Goal: Contribute content: Contribute content

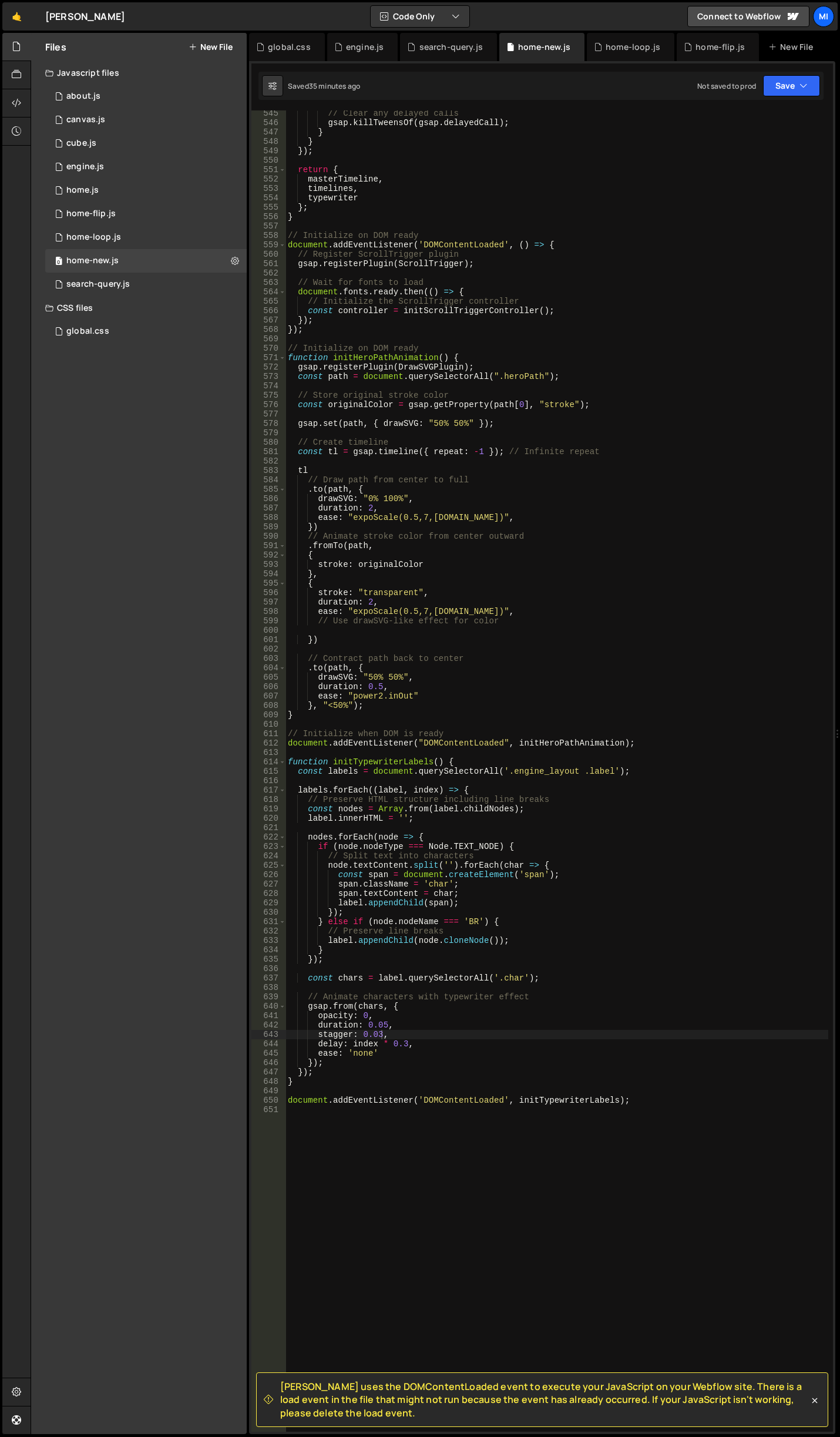
scroll to position [5145, 0]
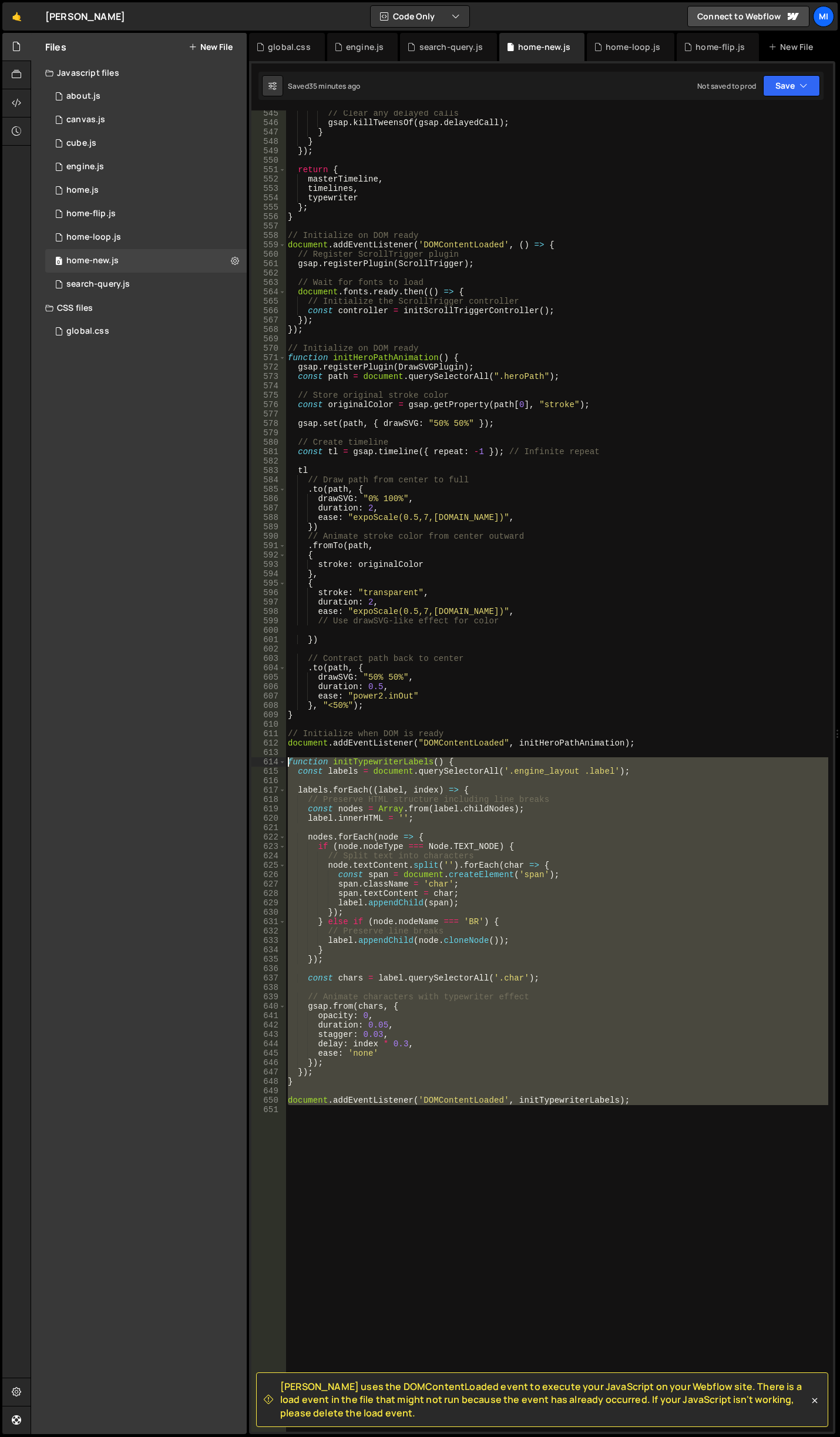
drag, startPoint x: 716, startPoint y: 1173, endPoint x: 216, endPoint y: 766, distance: 644.7
click at [216, 766] on div "Files New File Javascript files 0 about.js 0 0 canvas.js 0 0 cube.js 0 0 0 0 0 0" at bounding box center [435, 734] width 810 height 1402
type textarea "function initTypewriterLabels() { const labels = document.querySelectorAll('.en…"
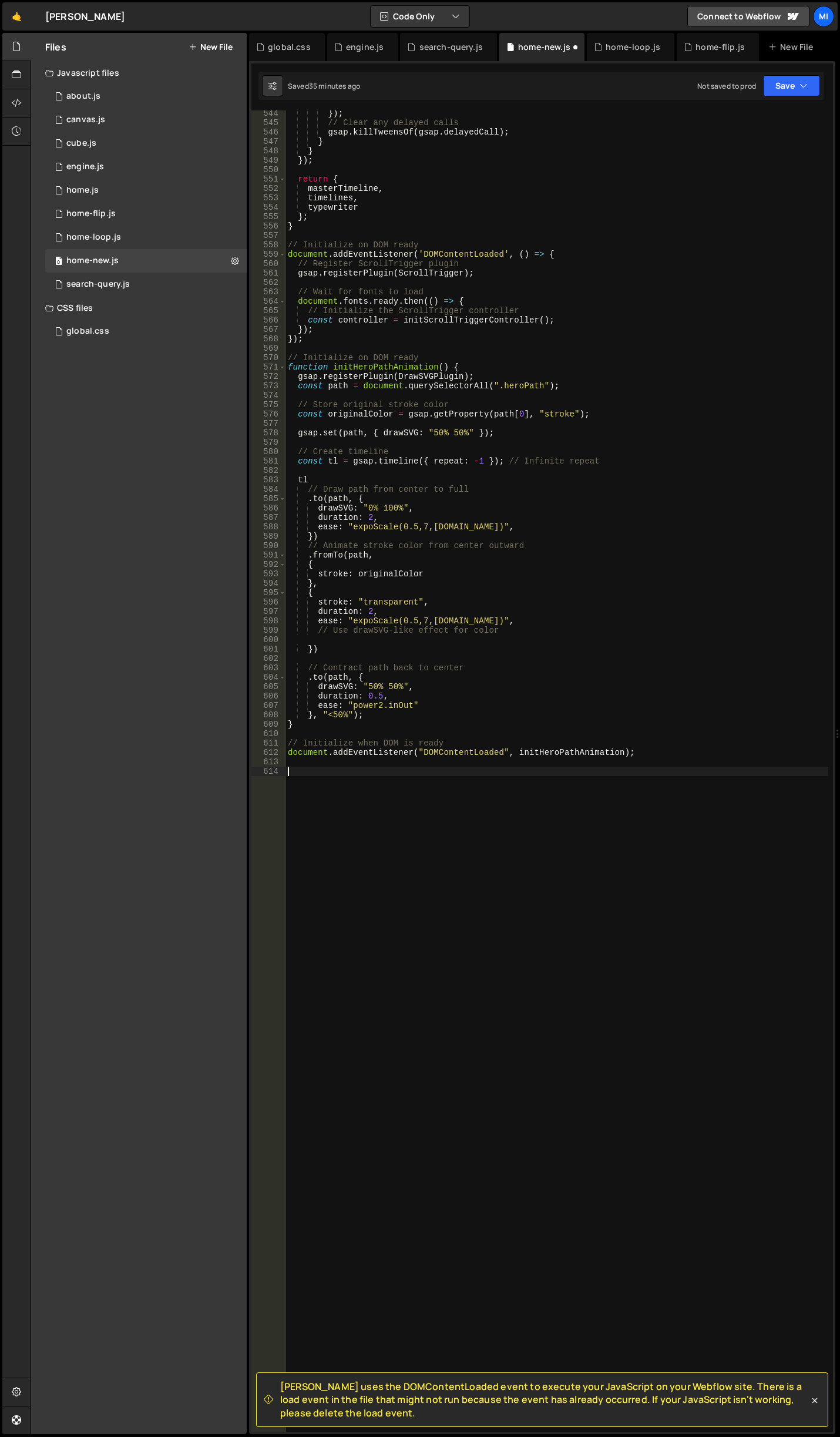
scroll to position [5126, 0]
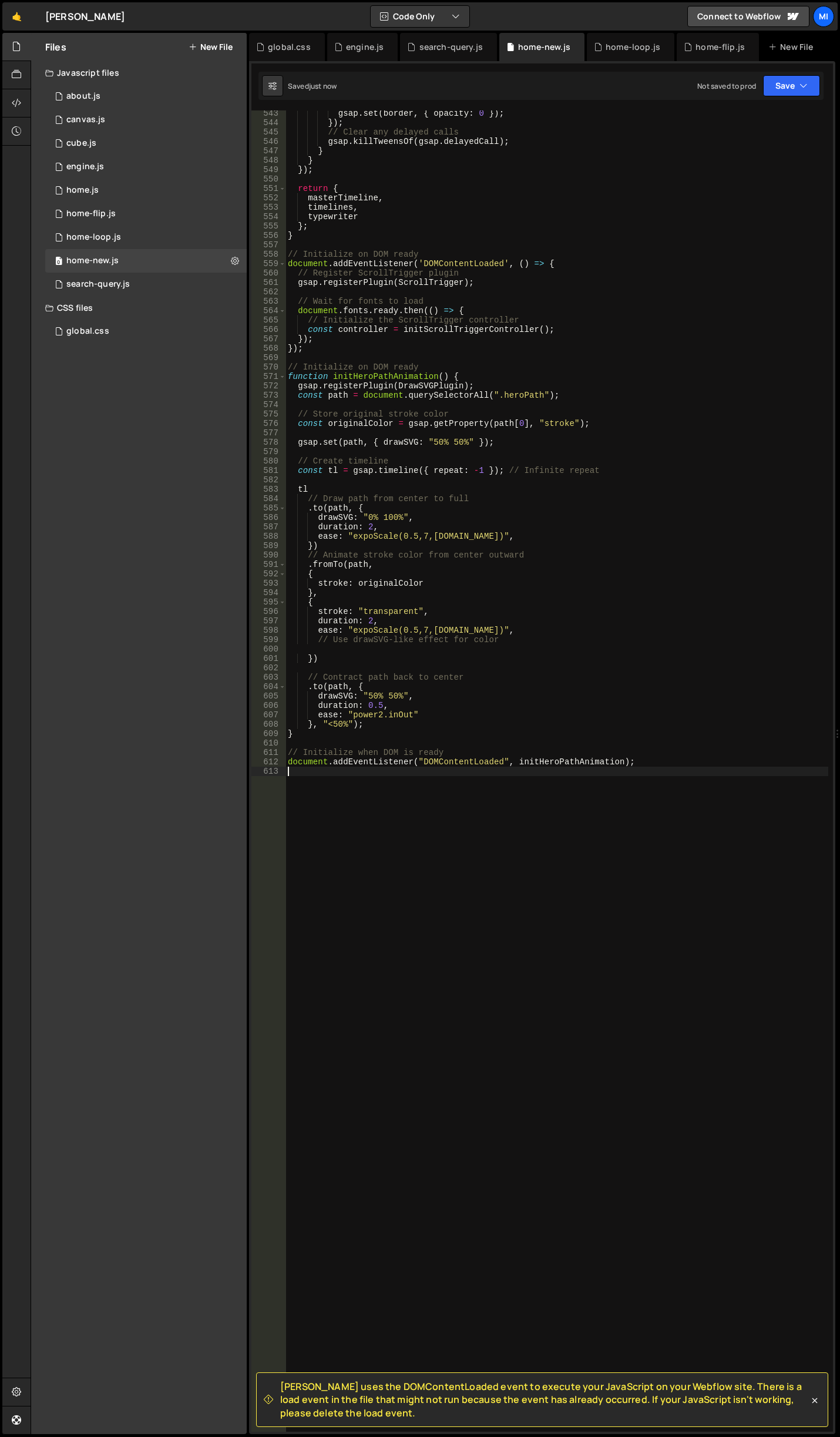
click at [406, 838] on div "gsap . set ( border , { opacity : 0 }) ; }) ; // Clear any delayed calls gsap .…" at bounding box center [557, 779] width 543 height 1340
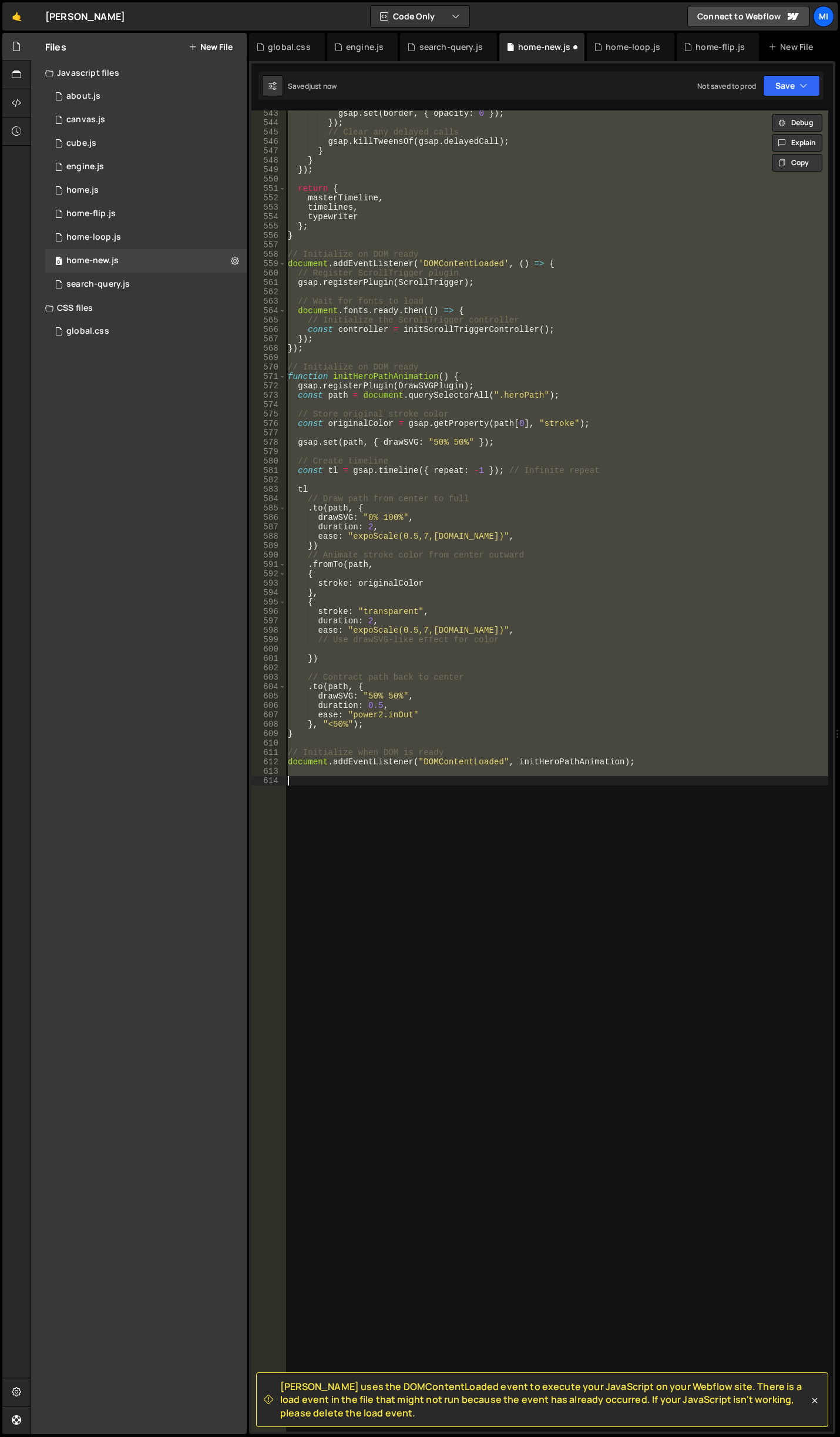
type textarea "document.addEventListener('DOMContentLoaded', initTypewriterLabels);"
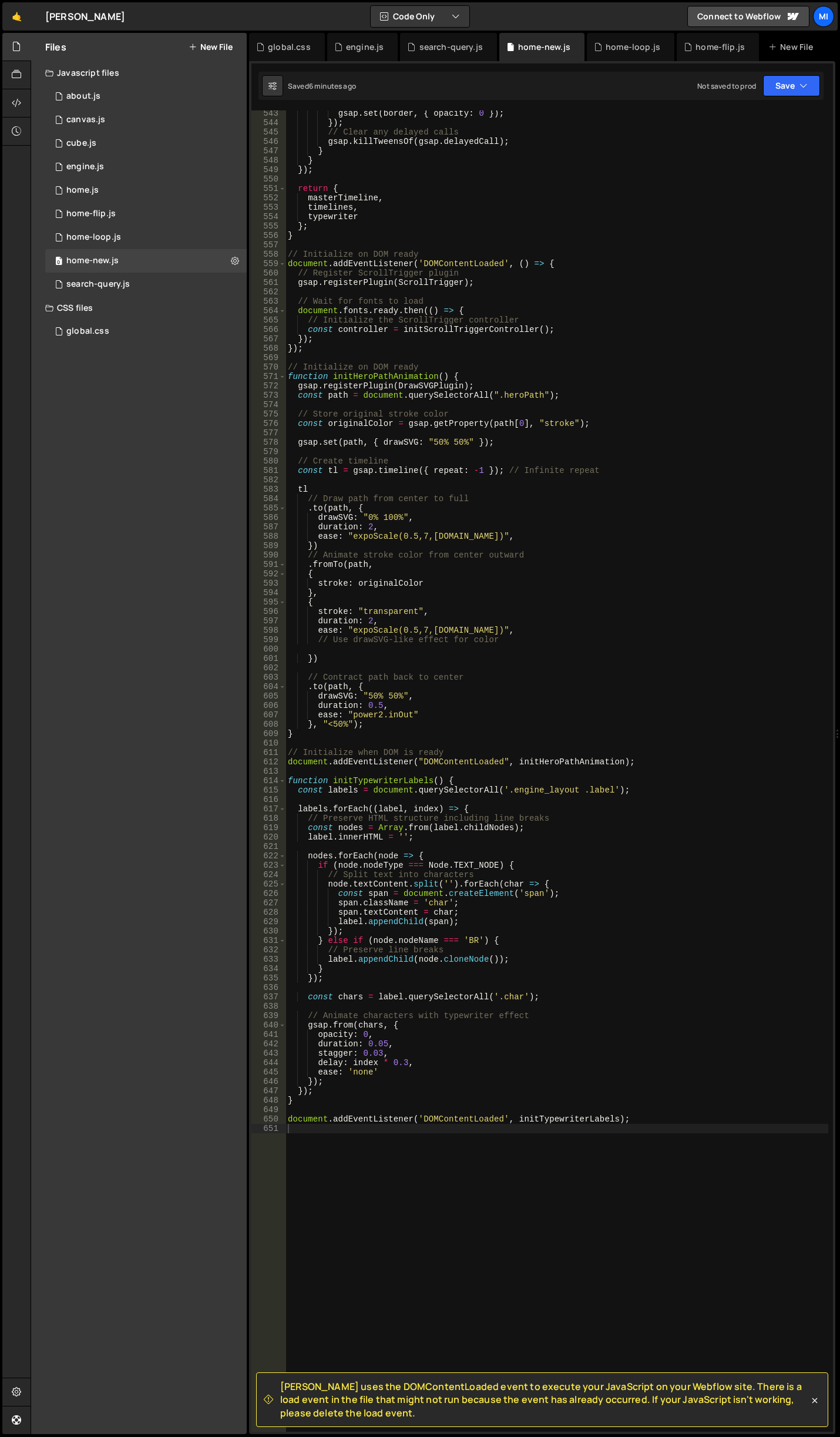
drag, startPoint x: 506, startPoint y: 299, endPoint x: 499, endPoint y: 259, distance: 40.6
click at [506, 299] on div "gsap . set ( border , { opacity : 0 }) ; }) ; // Clear any delayed calls gsap .…" at bounding box center [557, 779] width 543 height 1340
type textarea "// Wait for fonts to load"
click at [300, 45] on div "global.css" at bounding box center [289, 46] width 43 height 12
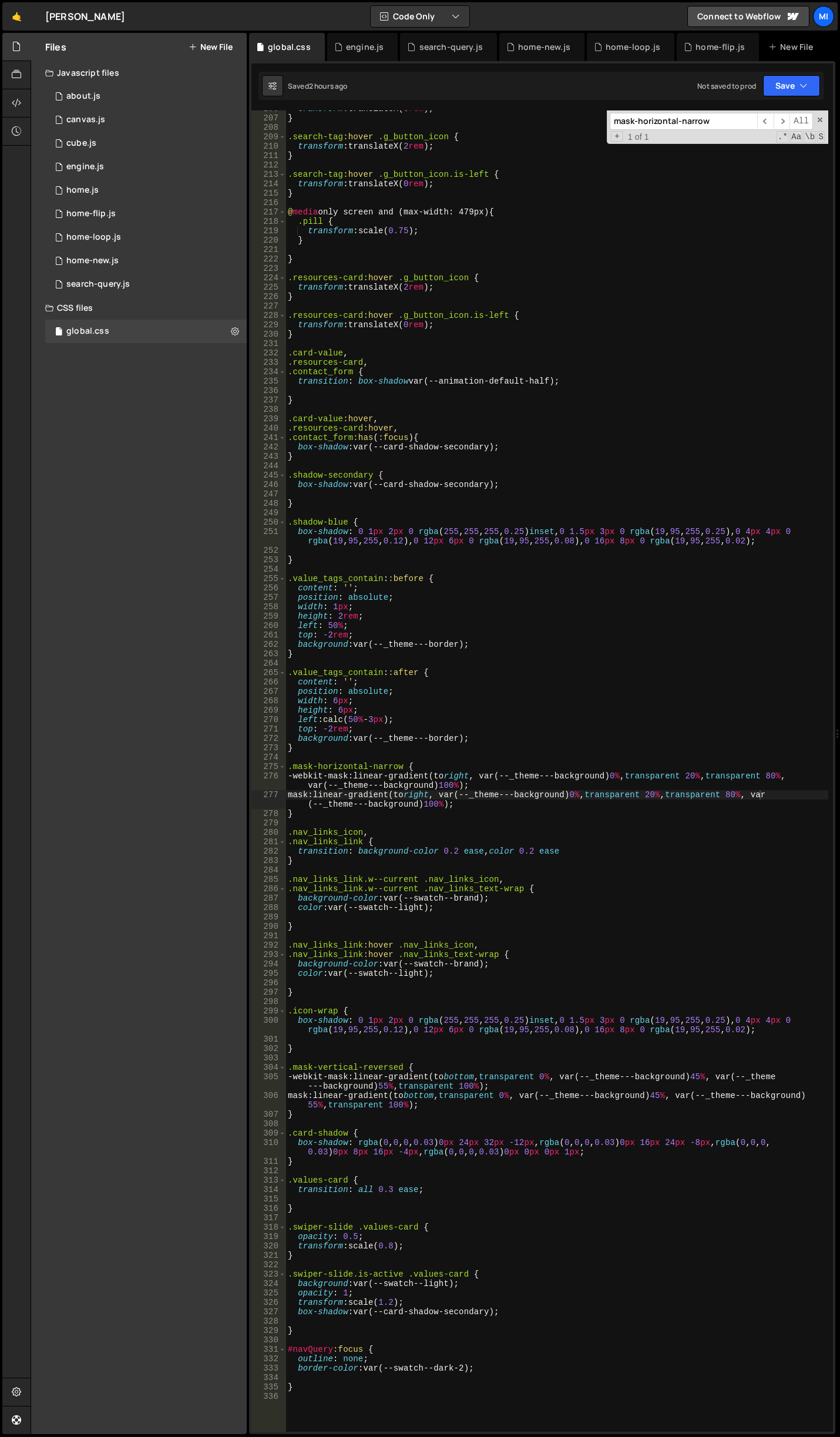
click at [679, 120] on input "mask-horizontal-narrow" at bounding box center [684, 121] width 147 height 17
paste input ".anim-panel_td"
type input ".anim-panel_td"
click at [364, 55] on div "engine.js" at bounding box center [362, 47] width 71 height 28
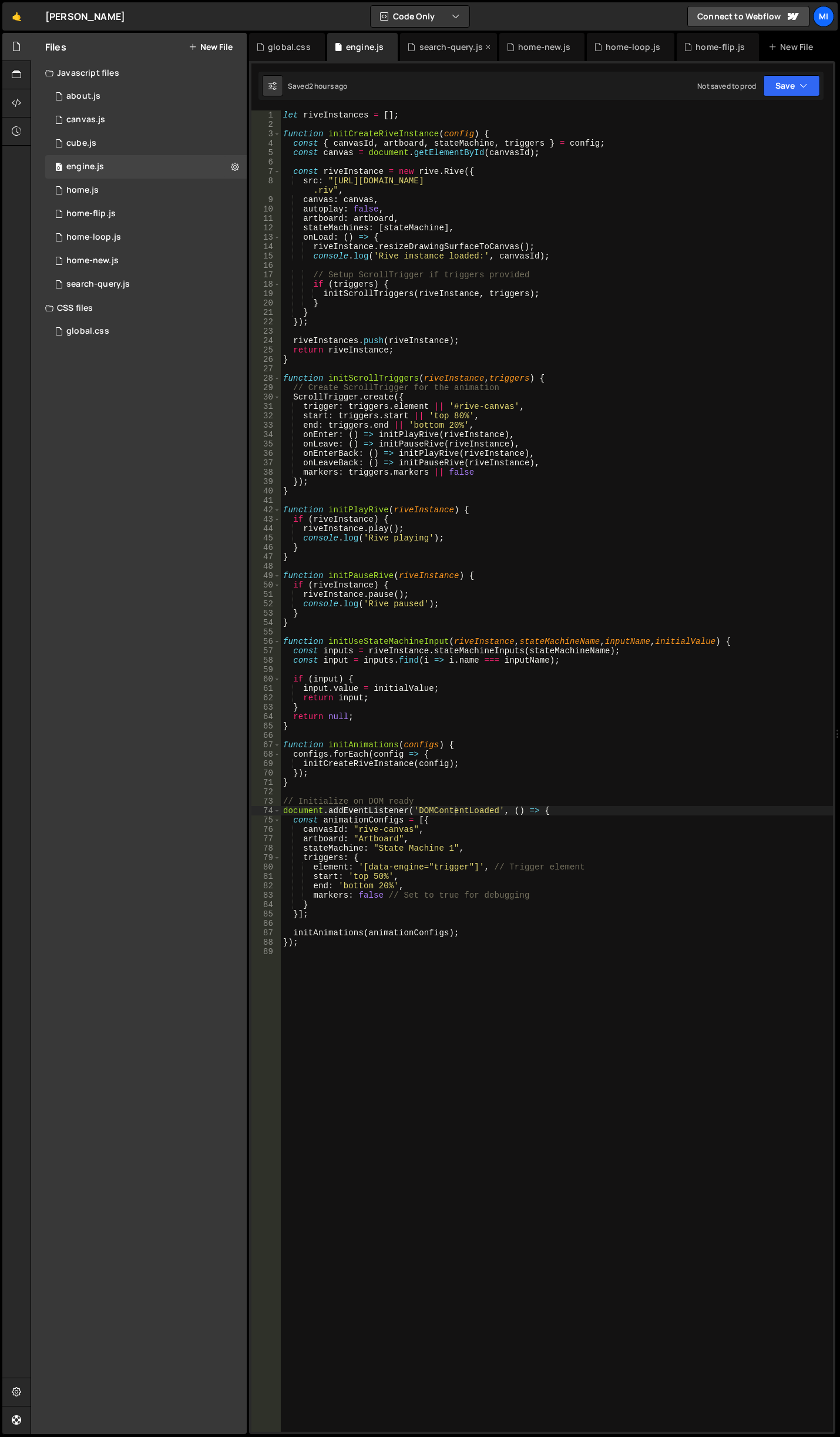
click at [444, 51] on div "search-query.js" at bounding box center [451, 46] width 64 height 12
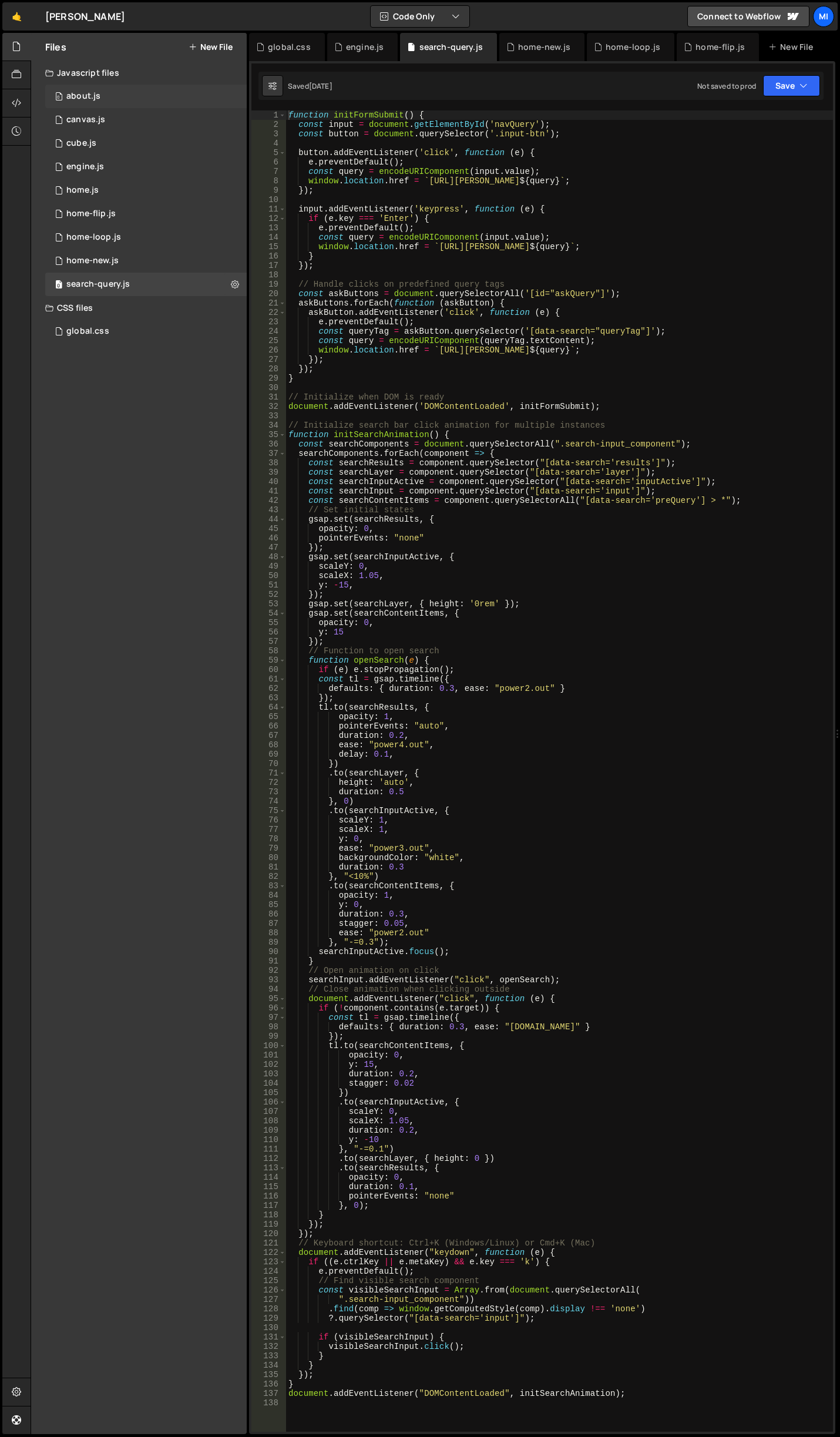
click at [121, 103] on div "0 about.js 0" at bounding box center [146, 97] width 202 height 24
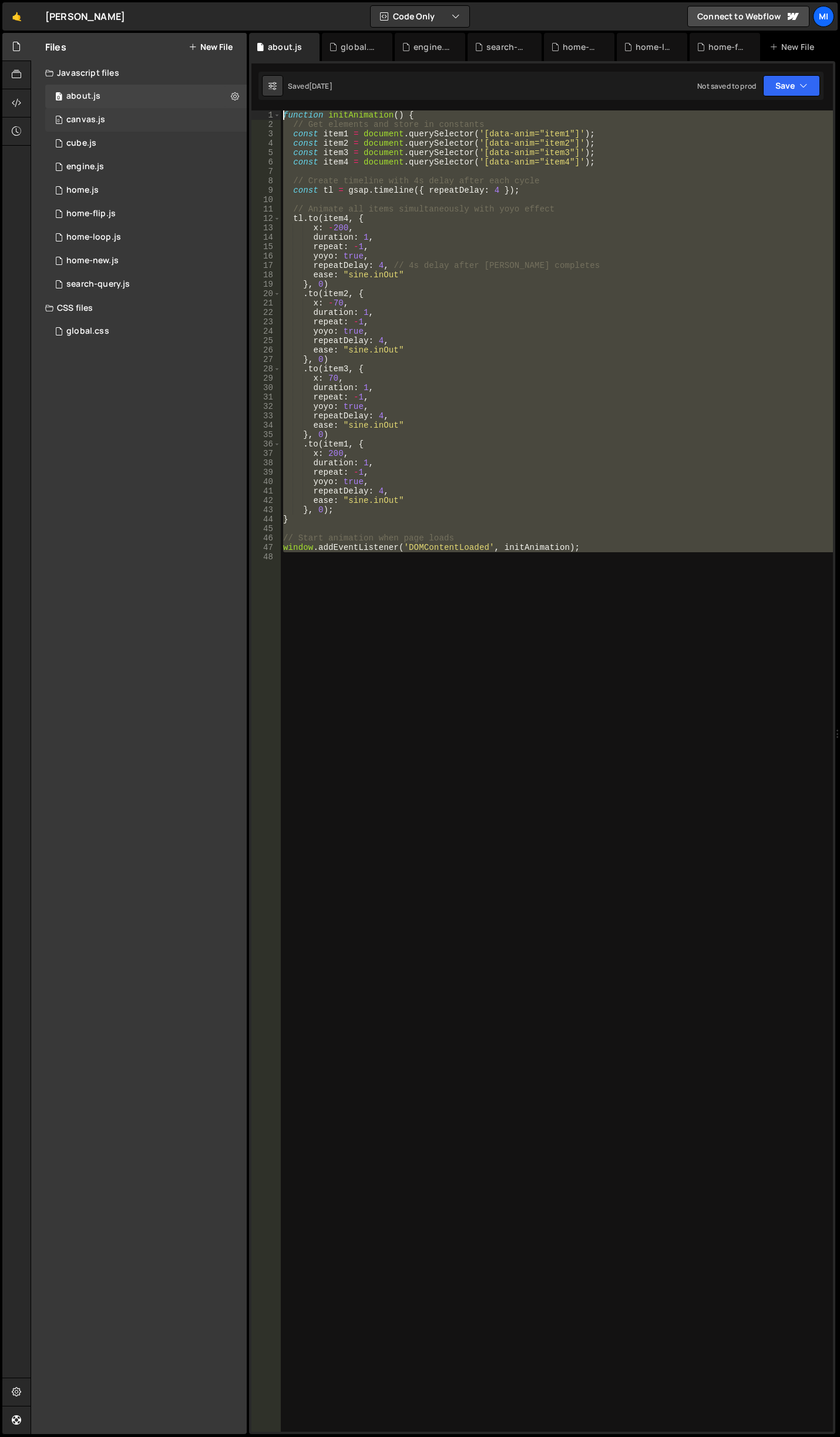
drag, startPoint x: 599, startPoint y: 557, endPoint x: 242, endPoint y: 118, distance: 565.8
click at [242, 118] on div "Files New File Javascript files 0 about.js 0 0 canvas.js 0 0 cube.js 0 0 0 0 0 0" at bounding box center [435, 734] width 810 height 1402
type textarea "function initAnimation() { // Get elements and store in constants"
click at [503, 667] on div "function initAnimation ( ) { // Get elements and store in constants const item1…" at bounding box center [557, 771] width 552 height 1321
paste textarea
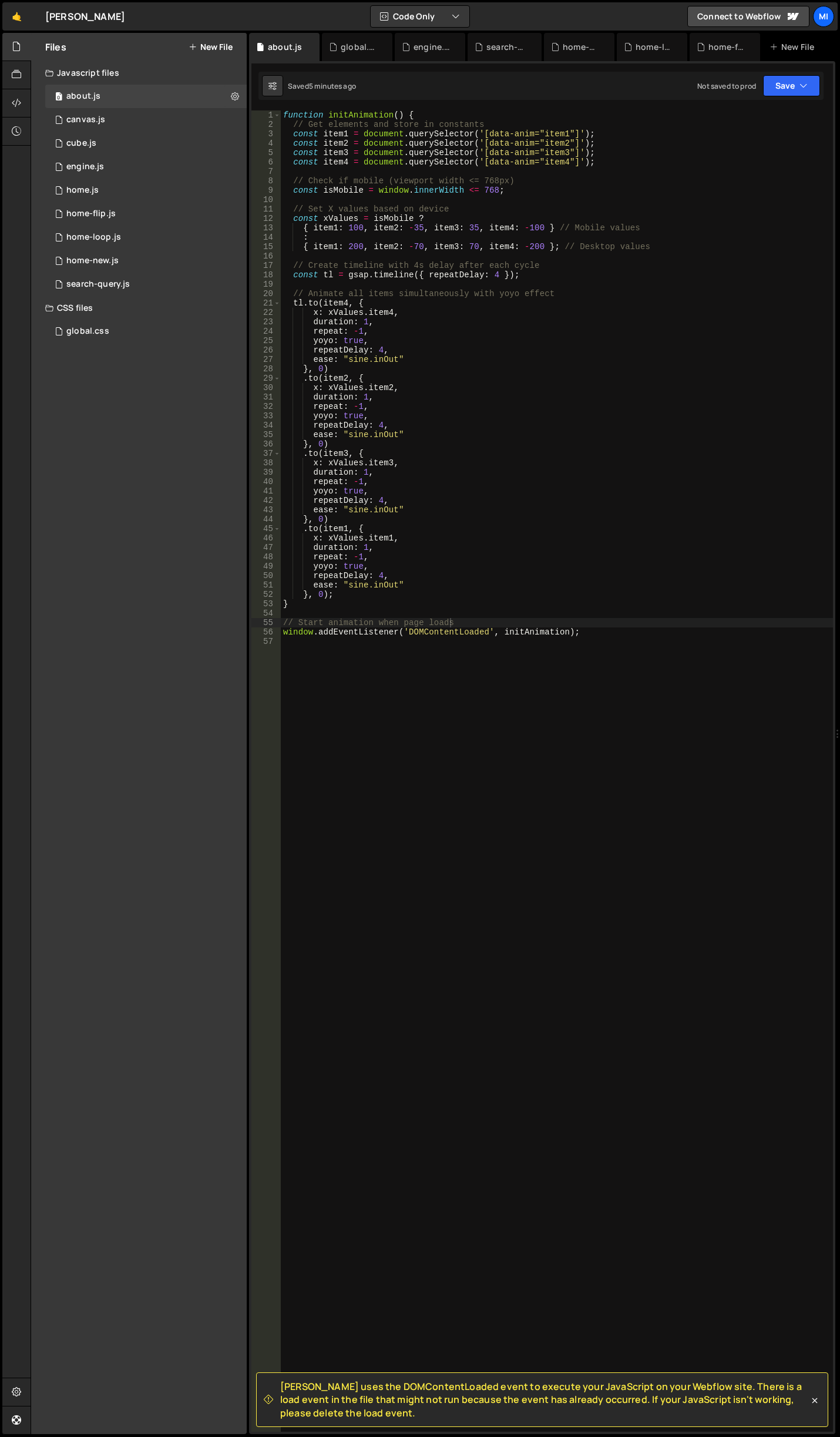
click at [392, 322] on div "function initAnimation ( ) { // Get elements and store in constants const item1…" at bounding box center [557, 781] width 552 height 1340
click at [432, 314] on div "function initAnimation ( ) { // Get elements and store in constants const item1…" at bounding box center [557, 781] width 552 height 1340
click at [529, 245] on div "function initAnimation ( ) { // Get elements and store in constants const item1…" at bounding box center [557, 781] width 552 height 1340
drag, startPoint x: 359, startPoint y: 246, endPoint x: 351, endPoint y: 246, distance: 8.0
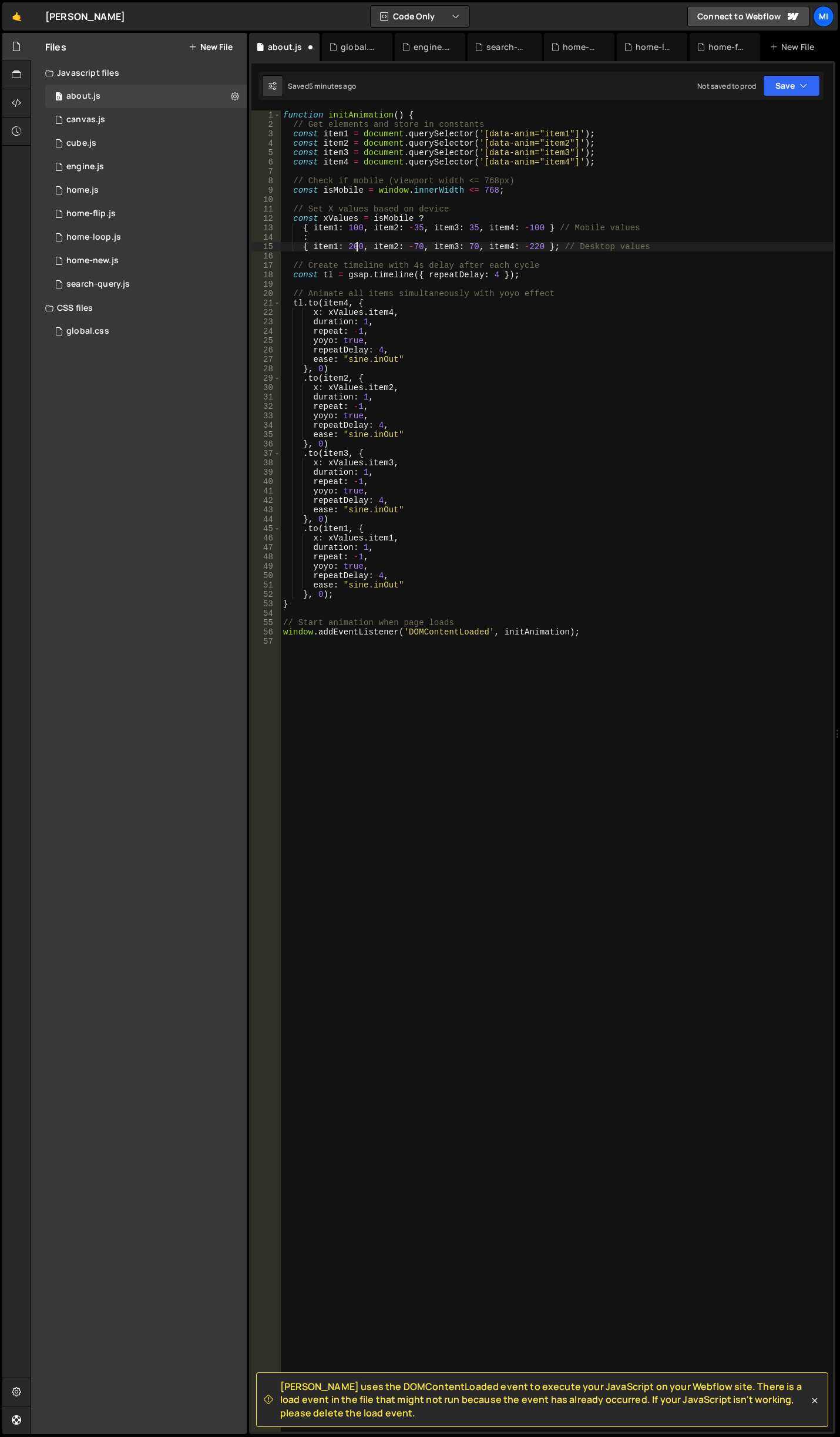
click at [351, 246] on div "function initAnimation ( ) { // Get elements and store in constants const item1…" at bounding box center [557, 781] width 552 height 1340
type textarea "{ item1: 220, item2: -70, item3: 70, item4: -220 }; // Desktop values"
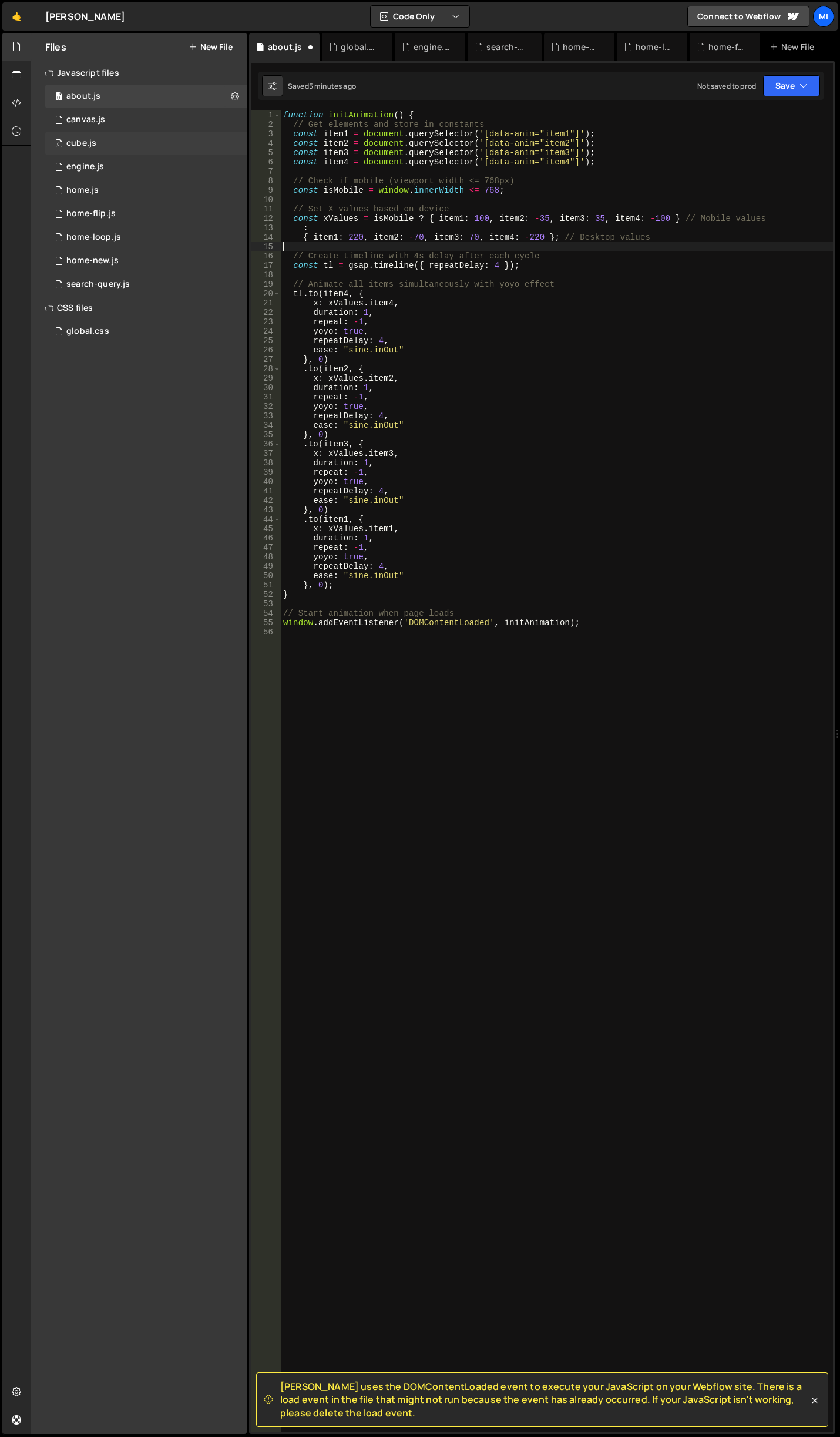
scroll to position [0, 0]
click at [352, 236] on div "function initAnimation ( ) { // Get elements and store in constants const item1…" at bounding box center [557, 781] width 552 height 1340
drag, startPoint x: 534, startPoint y: 235, endPoint x: 528, endPoint y: 235, distance: 6.0
click at [528, 235] on div "function initAnimation ( ) { // Get elements and store in constants const item1…" at bounding box center [557, 781] width 552 height 1340
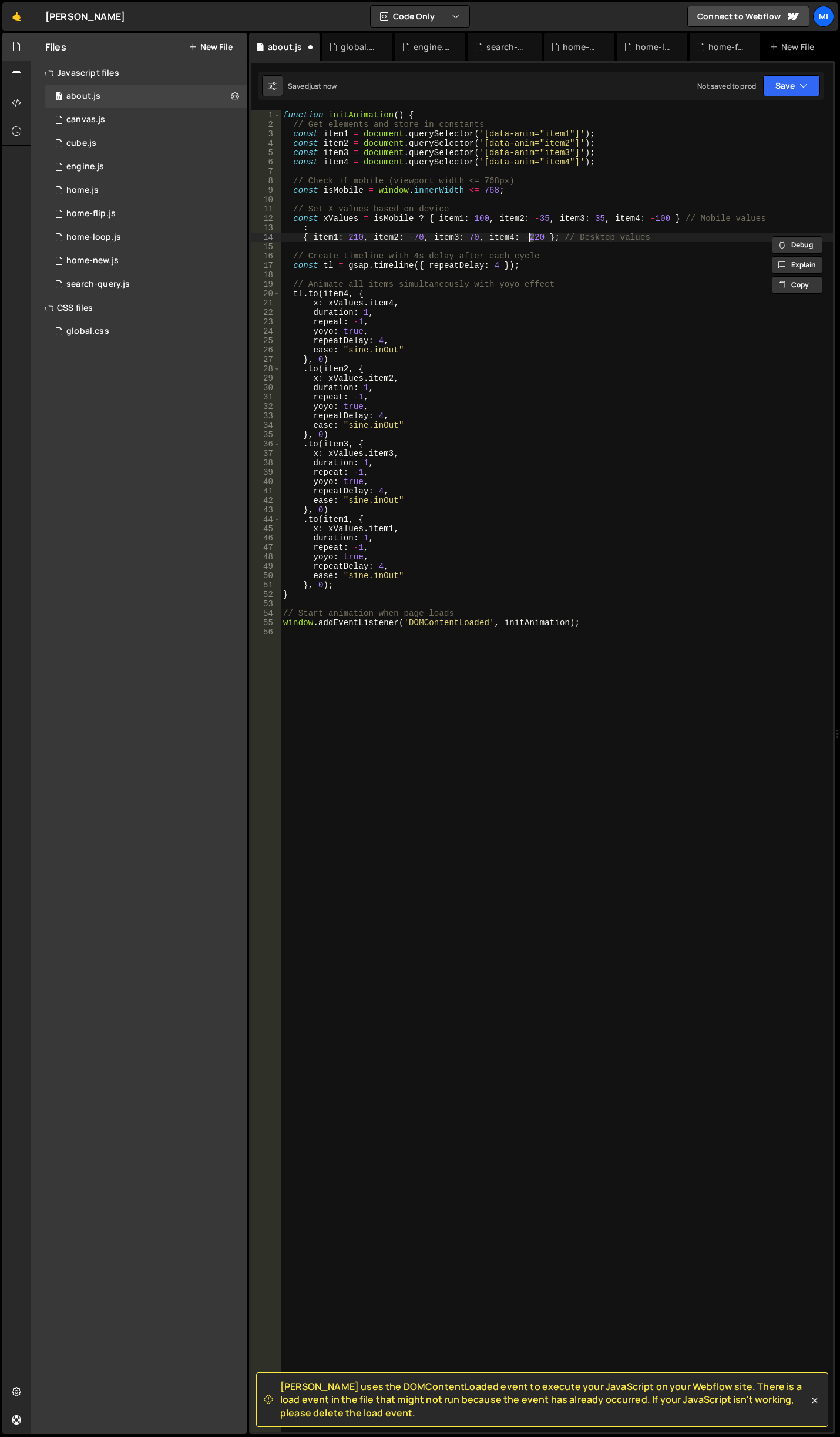
scroll to position [0, 17]
type textarea "{ item1: 210, item2: -70, item3: 70, item4: -210 }; // Desktop values"
click at [361, 45] on div "global.css" at bounding box center [359, 46] width 38 height 12
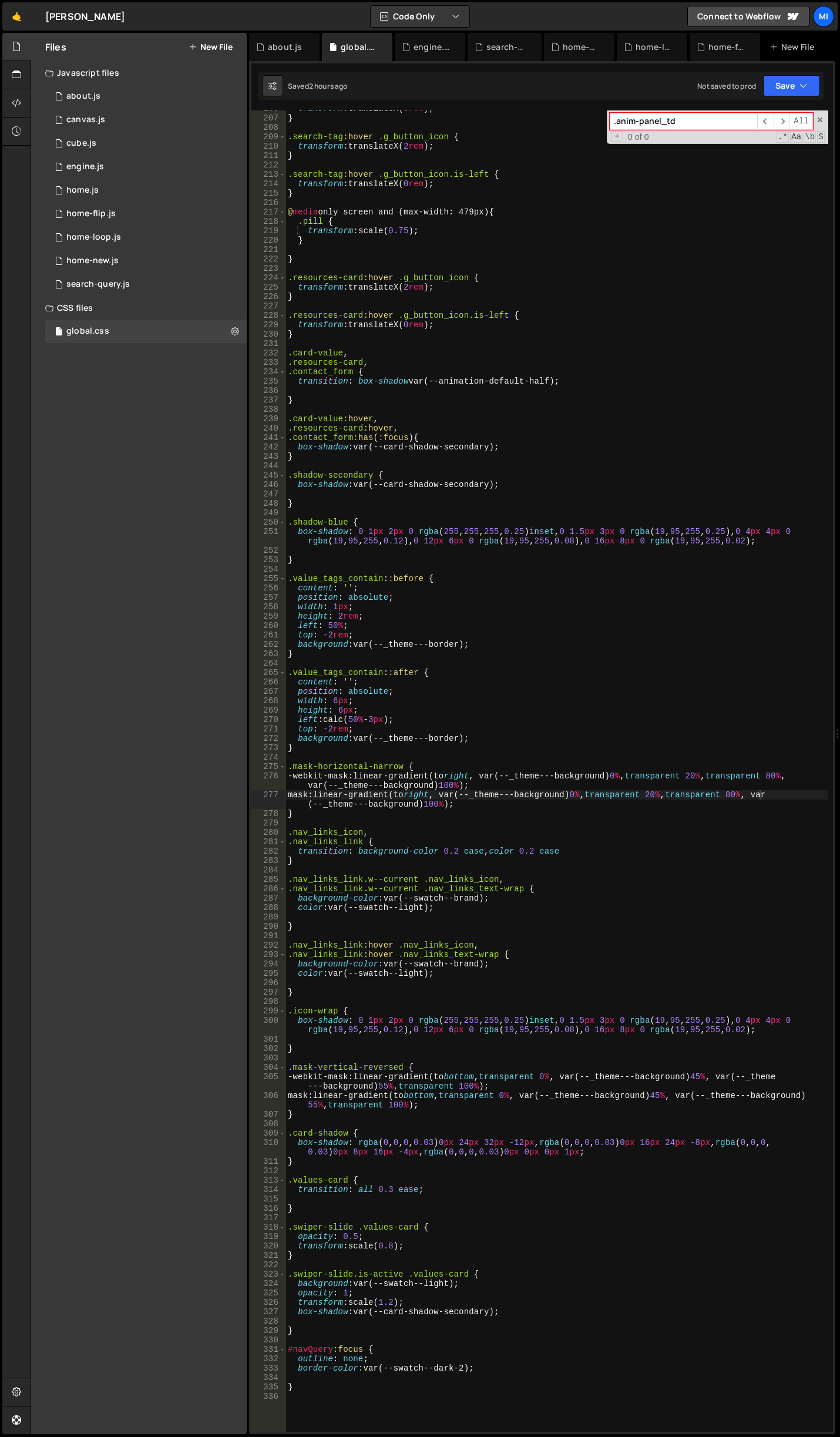
click at [434, 275] on div "transform : translateX( 0 rem ) ; } .search-tag :hover .g_button_icon { transfo…" at bounding box center [557, 774] width 543 height 1340
type textarea "}"
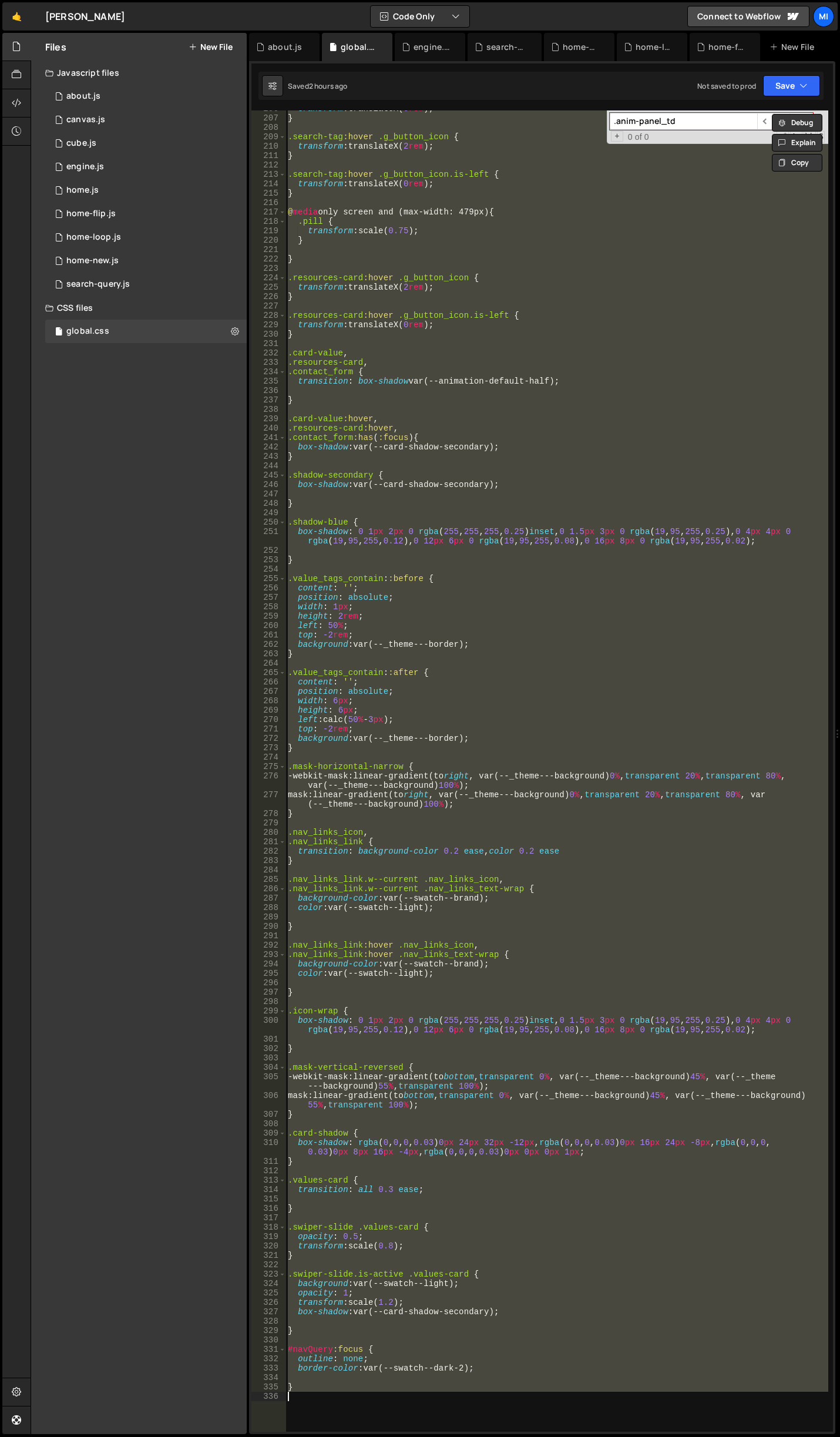
scroll to position [0, 0]
click at [220, 50] on button "New File" at bounding box center [210, 46] width 44 height 9
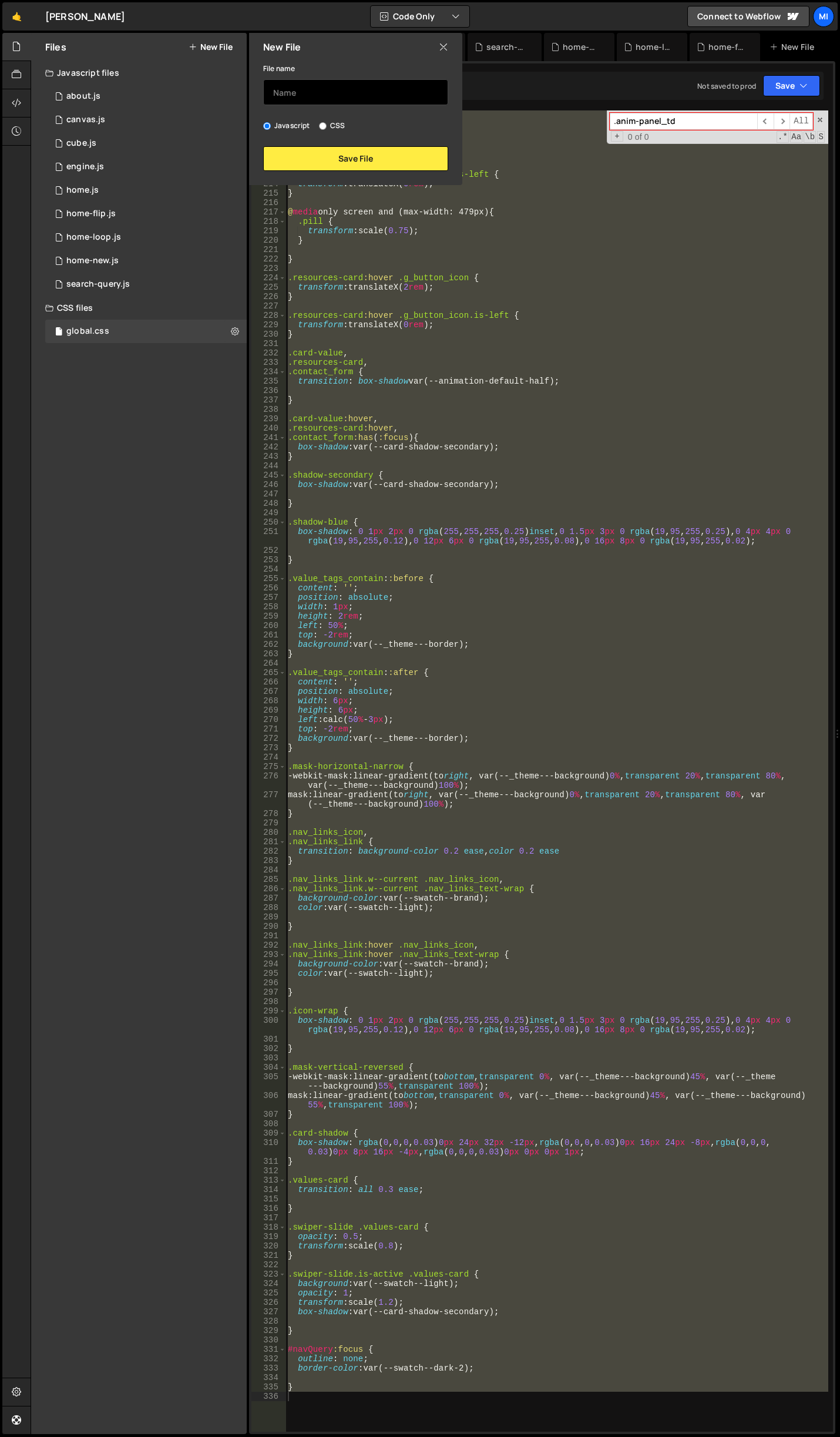
click at [321, 90] on input "text" at bounding box center [356, 92] width 185 height 26
click at [305, 100] on input "text" at bounding box center [356, 92] width 185 height 26
type input "f"
type input "g"
type input "home-global"
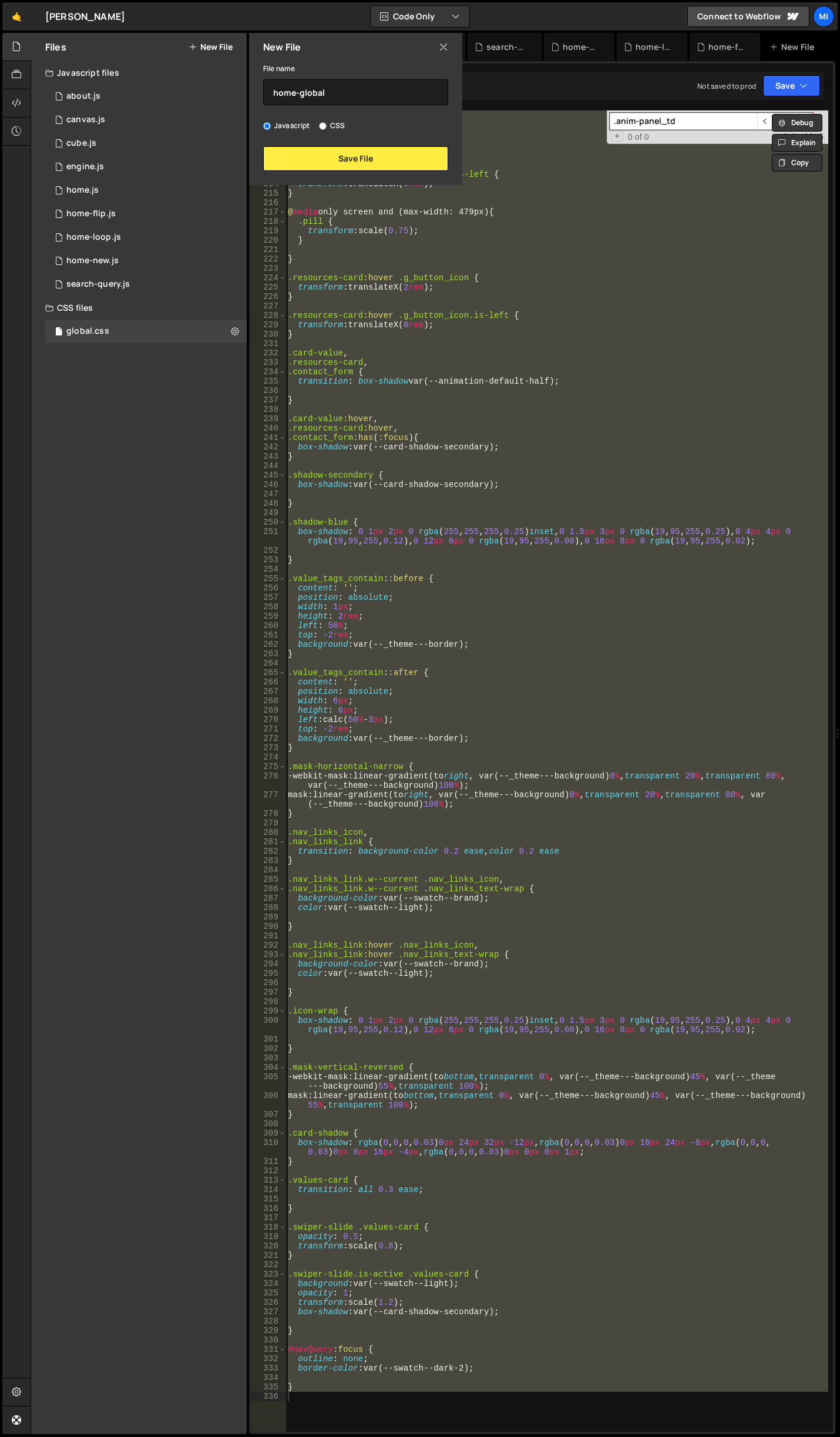
click at [364, 177] on div "New File File name home-global Javascript CSS Save File" at bounding box center [354, 109] width 216 height 152
click at [364, 171] on div "New File File name home-global Javascript CSS Save File" at bounding box center [354, 109] width 216 height 152
click at [364, 168] on button "Save File" at bounding box center [356, 159] width 185 height 25
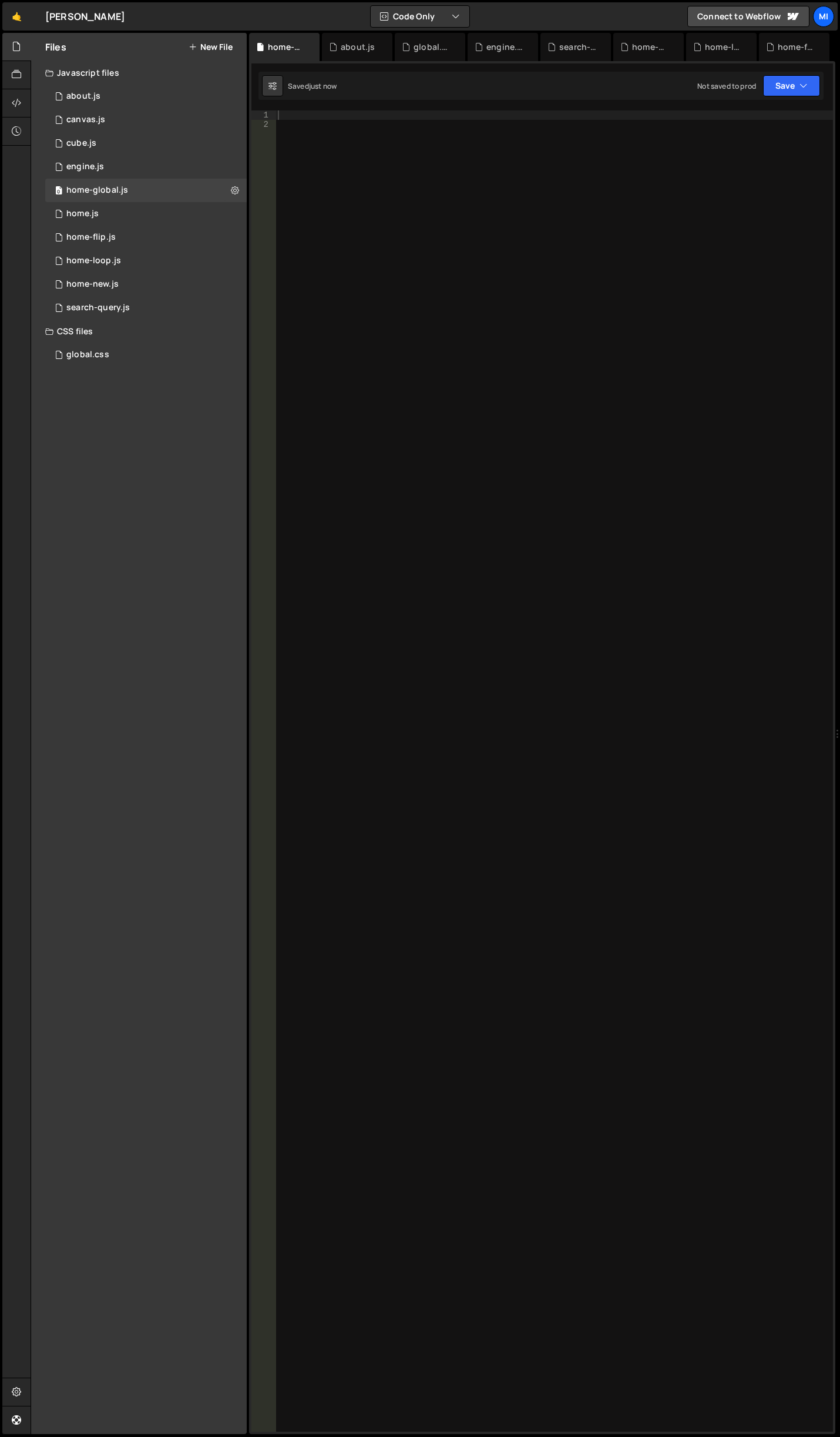
click at [562, 435] on div at bounding box center [554, 781] width 557 height 1340
paste textarea "document.addEventListener('DOMContentLoaded', initTypewriterLabels);"
type textarea "document.addEventListener('DOMContentLoaded', initTypewriterLabels);"
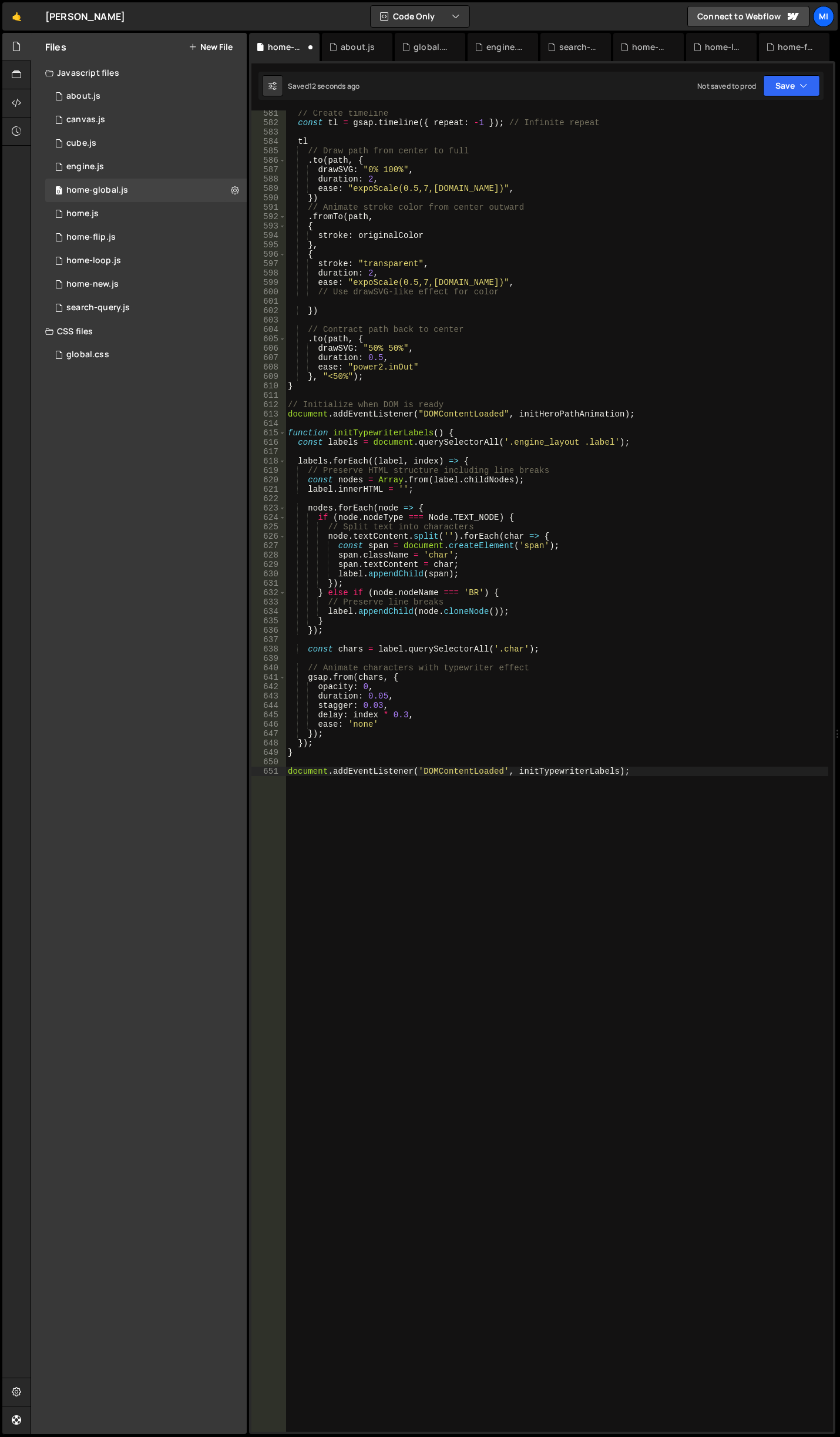
scroll to position [5448, 0]
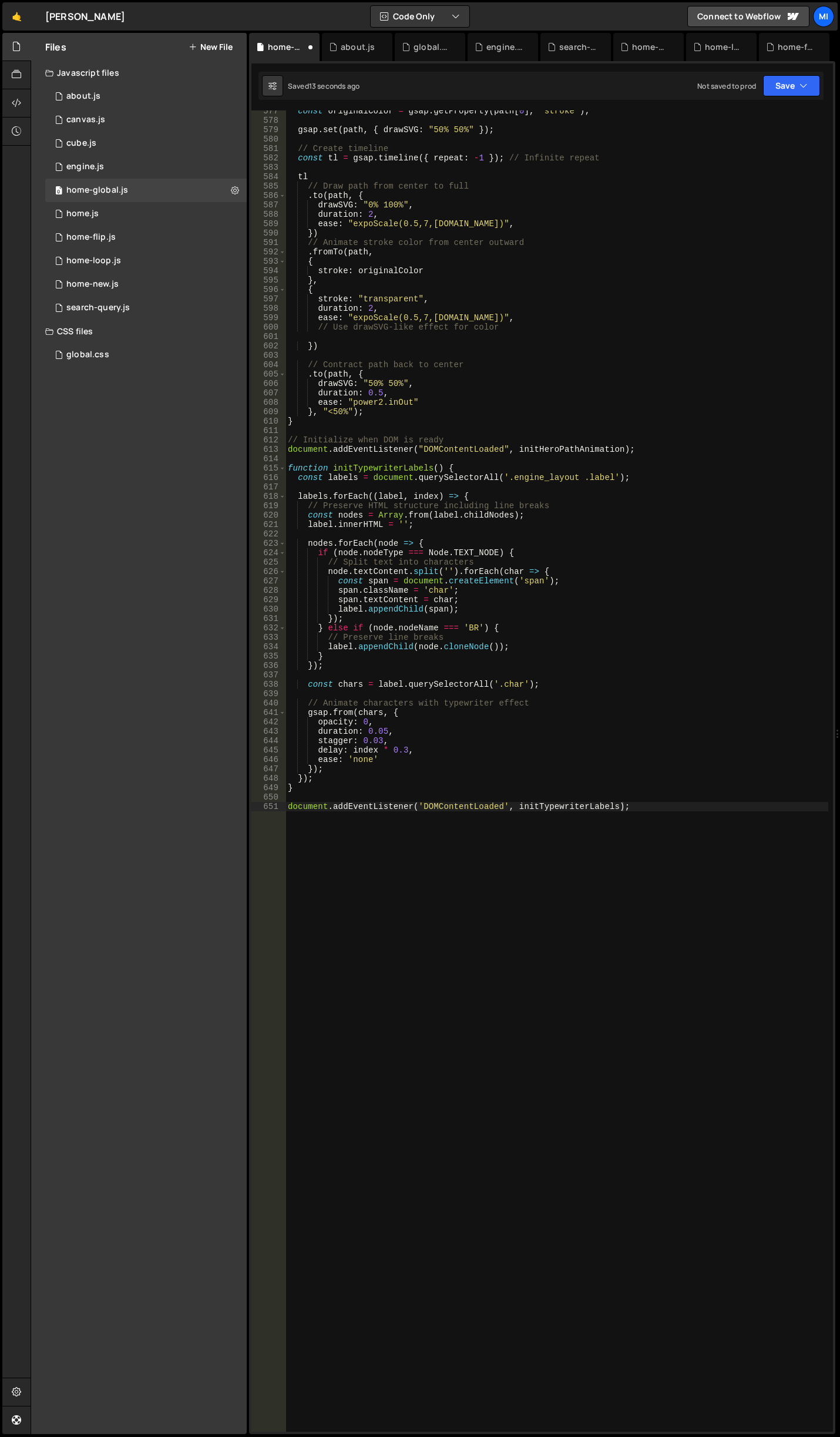
click at [679, 814] on div "const originalColor = gsap . getProperty ( path [ 0 ] , "stroke" ) ; gsap . set…" at bounding box center [557, 776] width 543 height 1340
paste textarea "});"
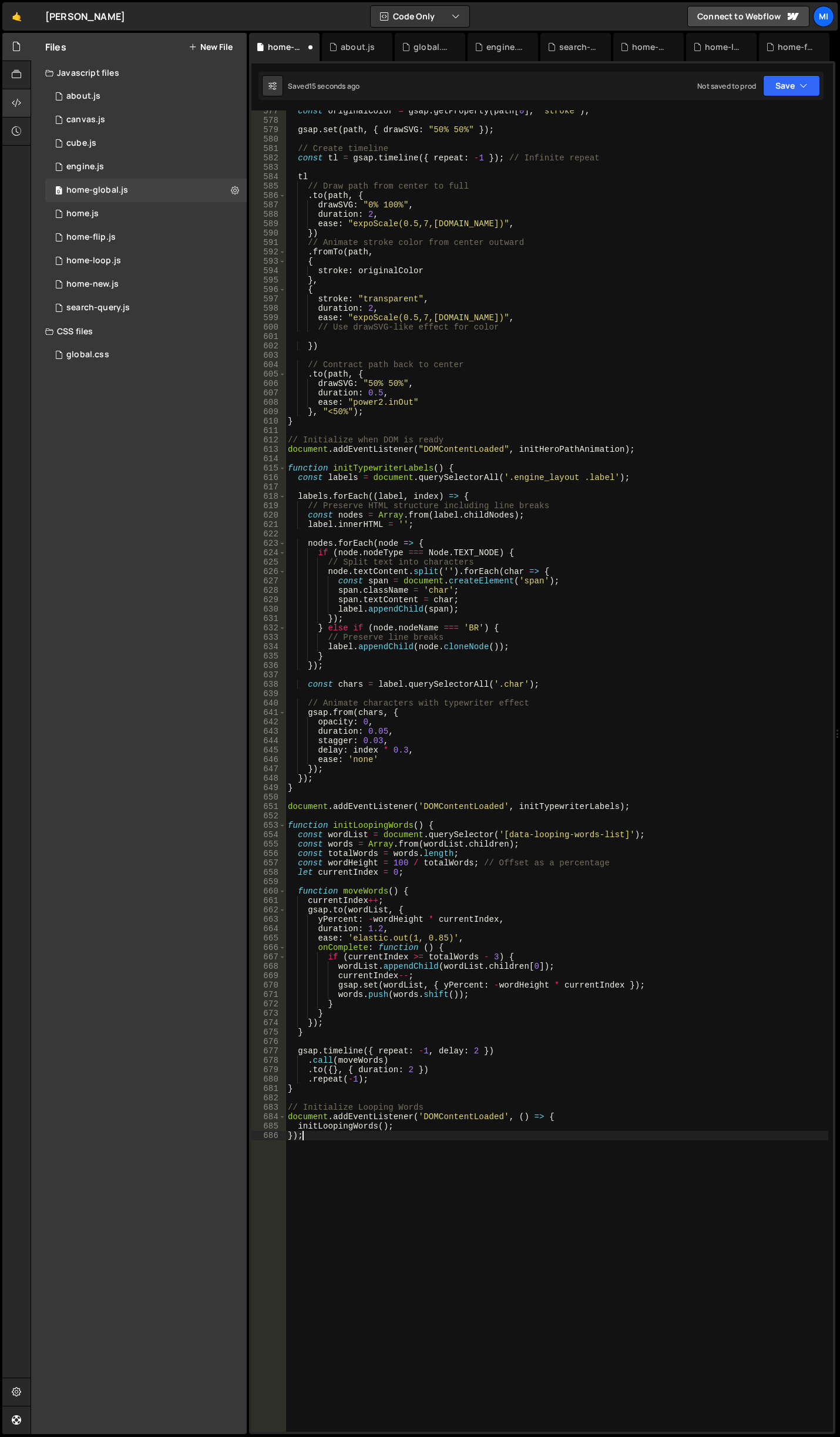
type textarea "});"
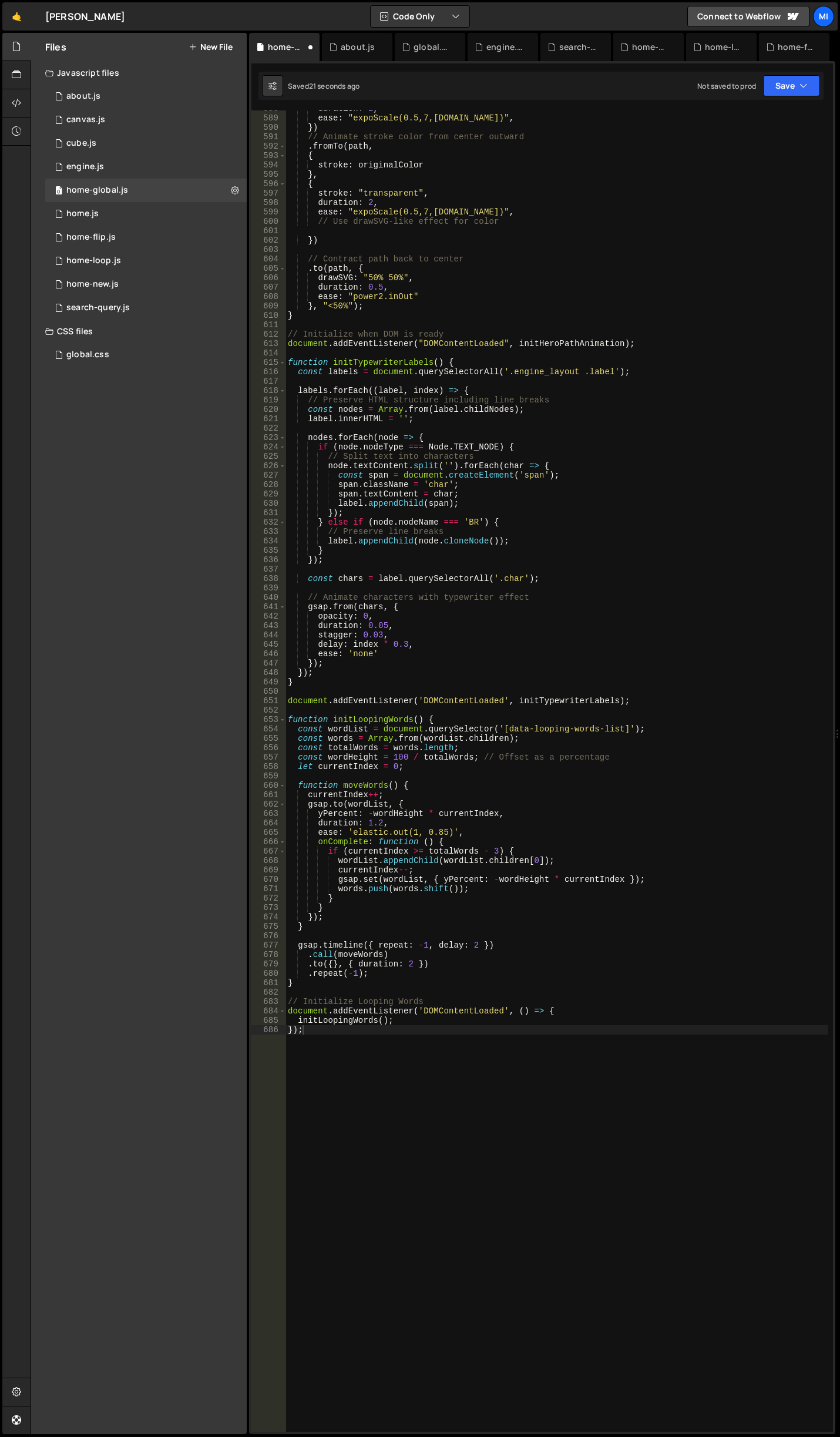
scroll to position [5812, 0]
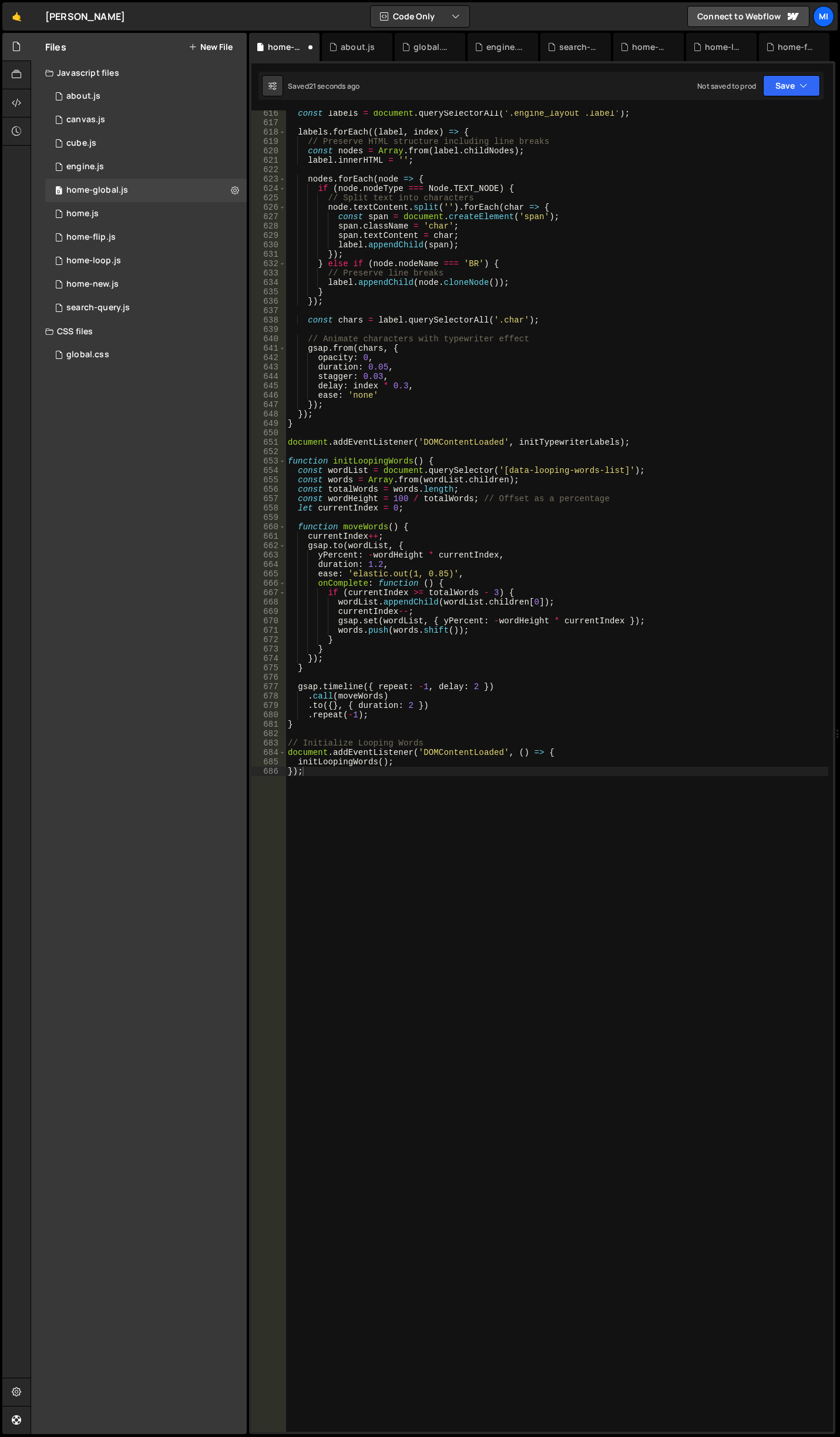
click at [441, 903] on div "const labels = document . querySelectorAll ( '.engine_layout .label' ) ; labels…" at bounding box center [557, 779] width 543 height 1340
paste textarea
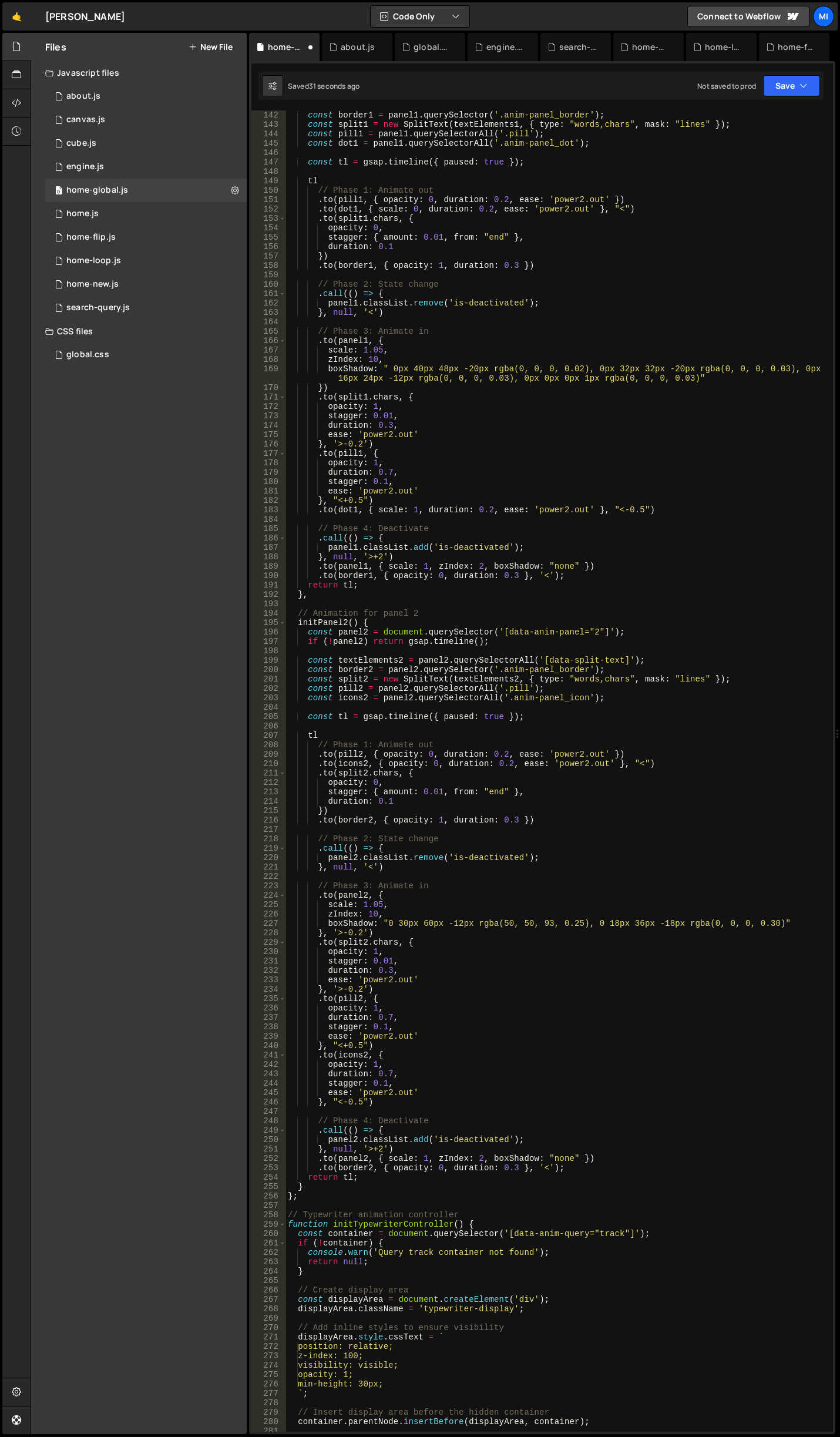
scroll to position [0, 0]
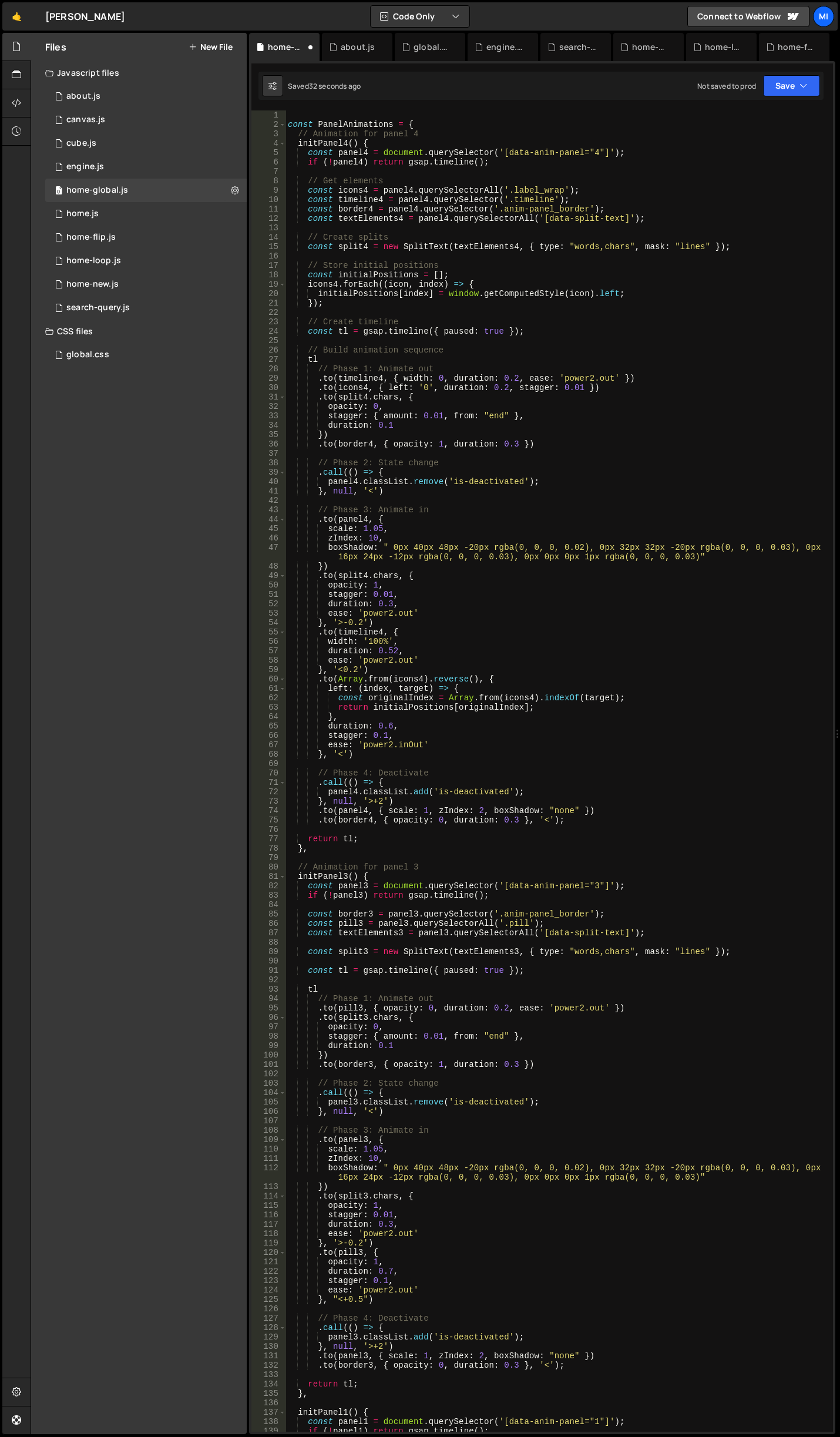
click at [328, 103] on div "XXXXXXXXXXXXXXXXXXXXXXXXXXXXXXXXXXXXXXXXXXXXXXXXXXXXXXXXXXXXXXXXXXXXXXXXXXXXXXX…" at bounding box center [542, 748] width 586 height 1373
click at [327, 106] on div "XXXXXXXXXXXXXXXXXXXXXXXXXXXXXXXXXXXXXXXXXXXXXXXXXXXXXXXXXXXXXXXXXXXXXXXXXXXXXXX…" at bounding box center [542, 748] width 586 height 1373
click at [328, 115] on div "const PanelAnimations = { // Animation for panel 4 initPanel4 ( ) { const panel…" at bounding box center [557, 781] width 543 height 1340
paste textarea "gsap.registerPlugin(Flip, ScrollTrigger);"
type textarea "gsap.registerPlugin(Flip, ScrollTrigger);"
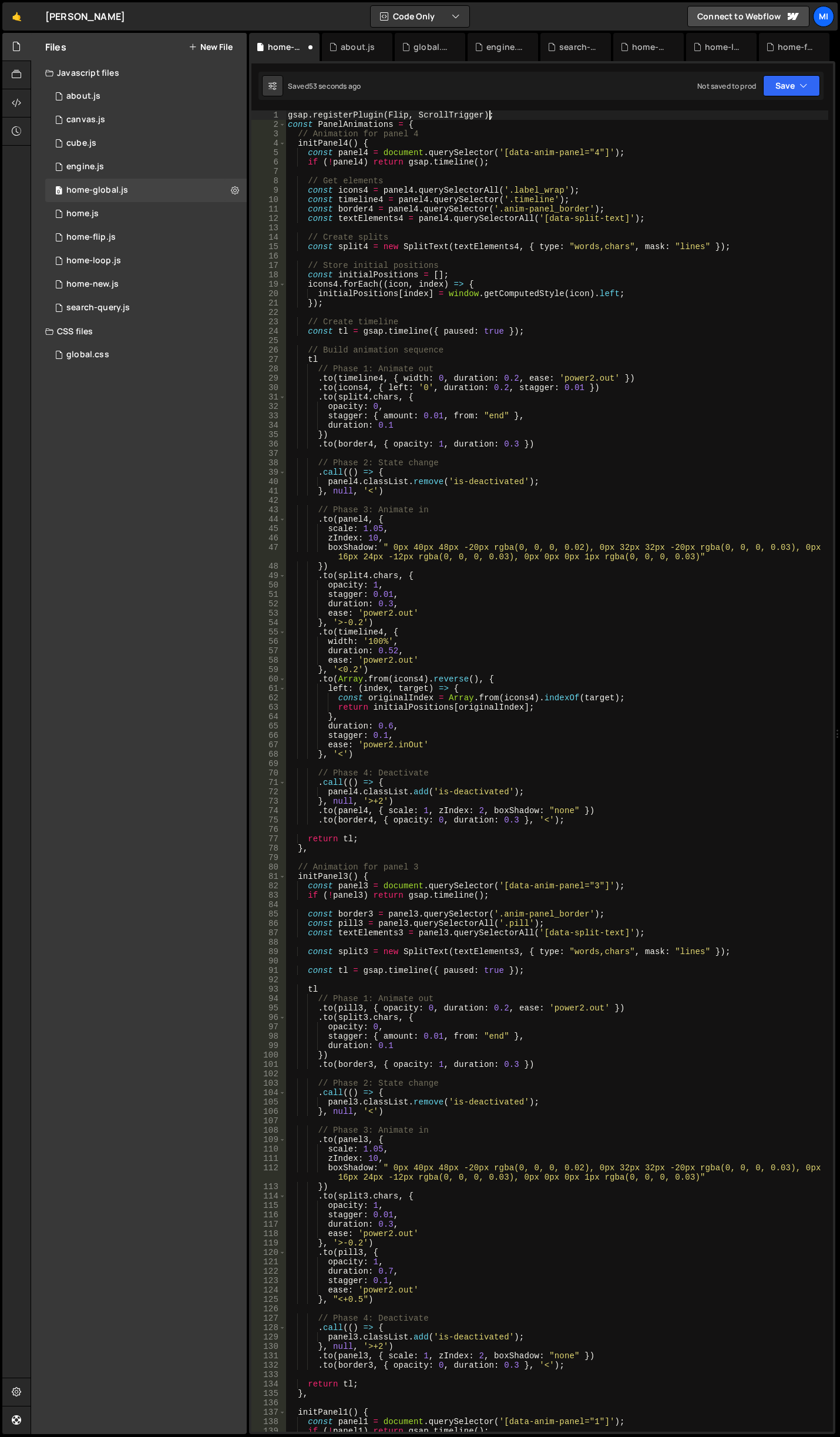
click at [498, 114] on div "gsap . registerPlugin ( Flip , ScrollTrigger ) ; const PanelAnimations = { // A…" at bounding box center [557, 781] width 543 height 1340
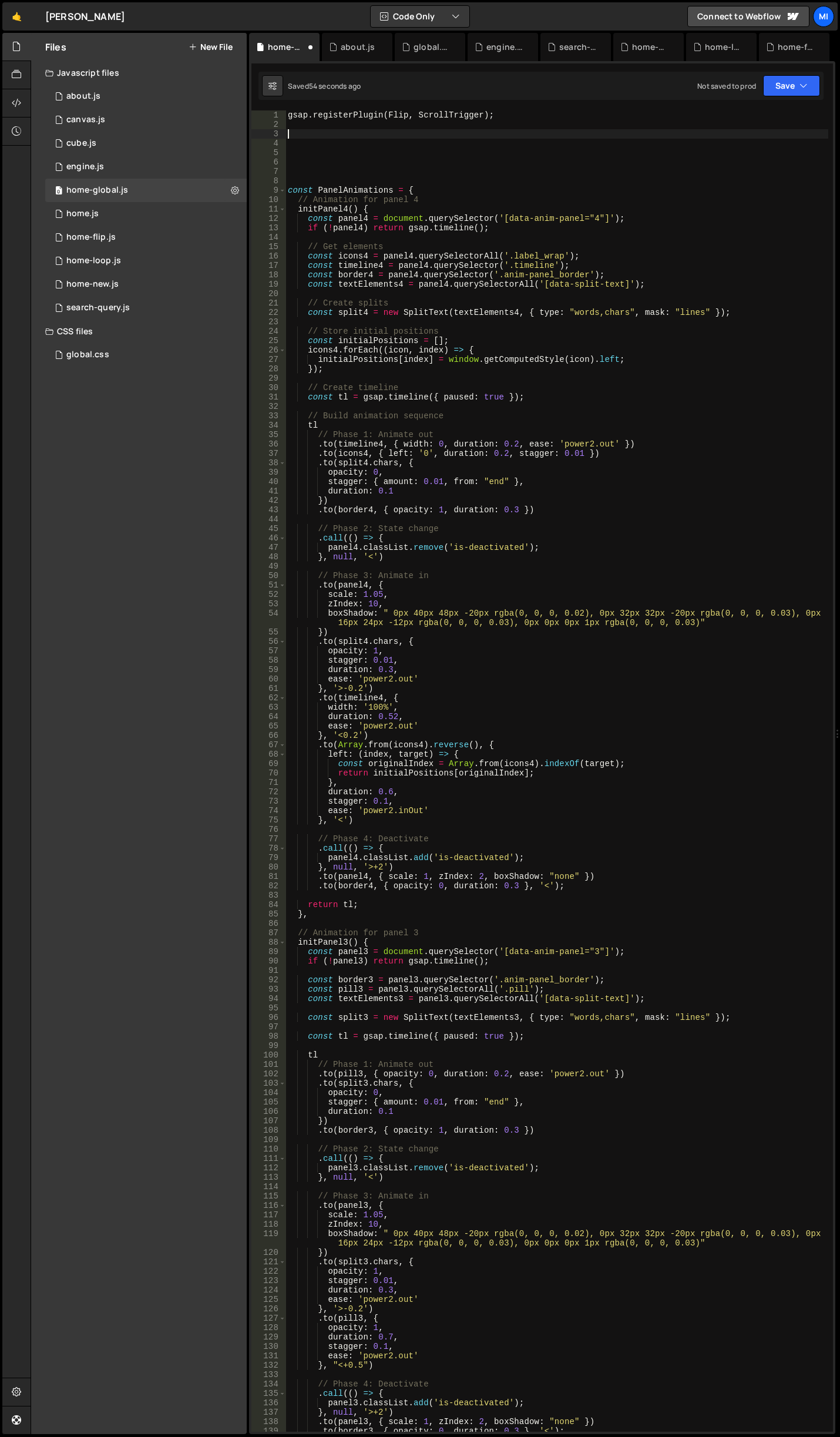
click at [384, 135] on div "gsap . registerPlugin ( Flip , ScrollTrigger ) ; const PanelAnimations = { // A…" at bounding box center [557, 781] width 543 height 1340
paste textarea "document.addEventListener('DOMContentLoaded', initFlipAnimation);"
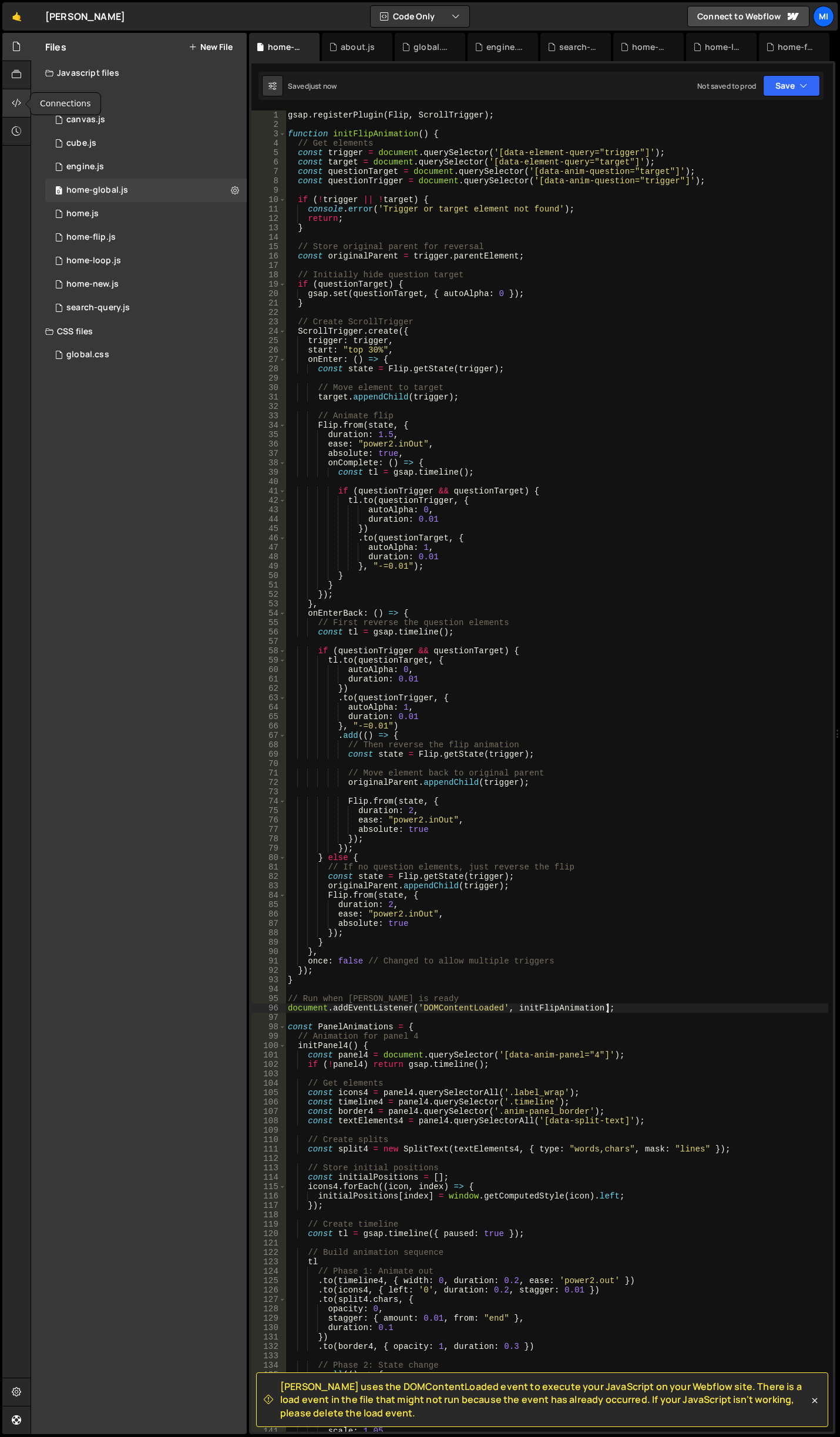
type textarea "document.addEventListener('DOMContentLoaded', initFlipAnimation);"
click at [11, 100] on div at bounding box center [17, 103] width 29 height 28
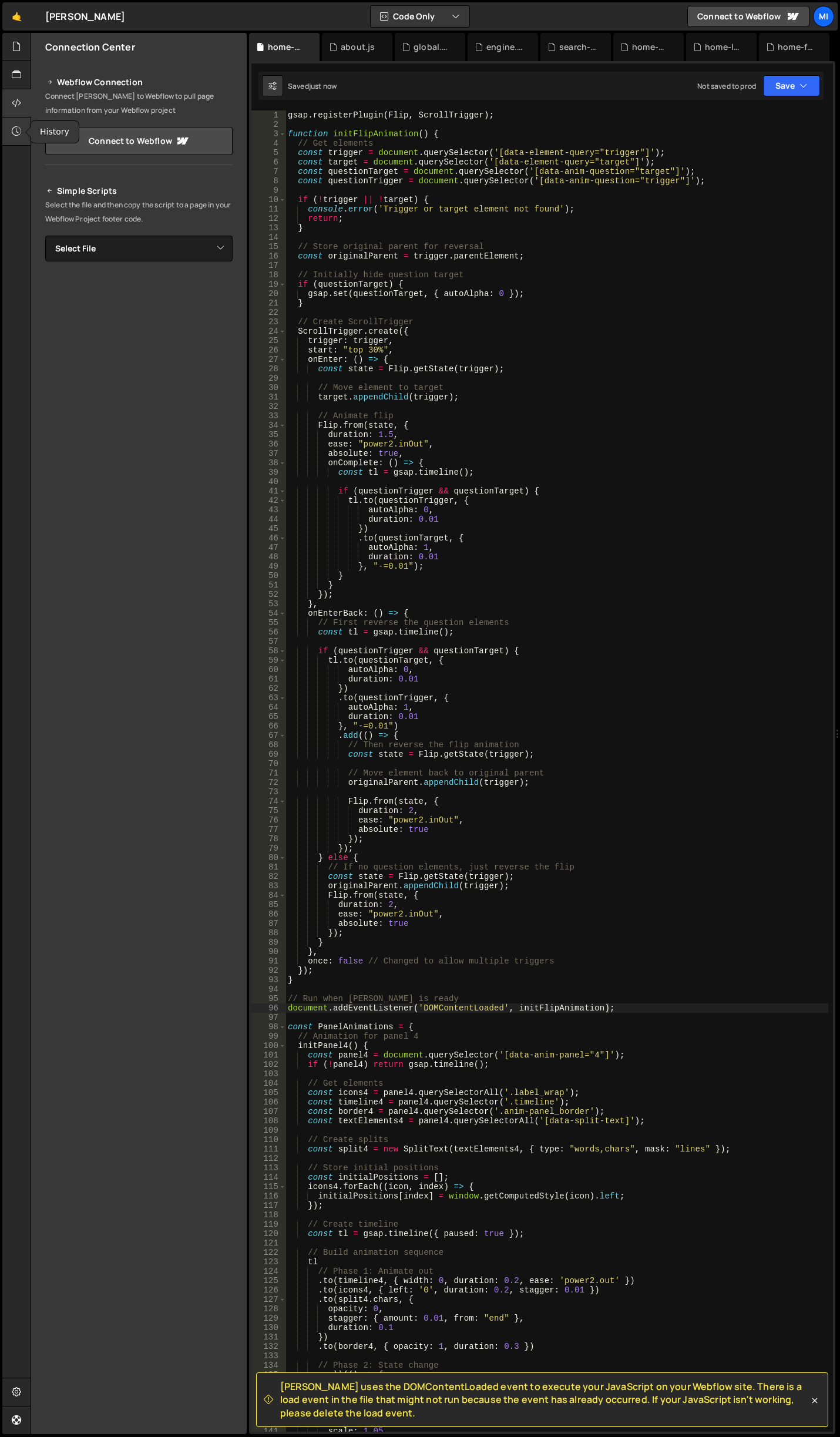
click at [16, 125] on icon at bounding box center [16, 131] width 9 height 13
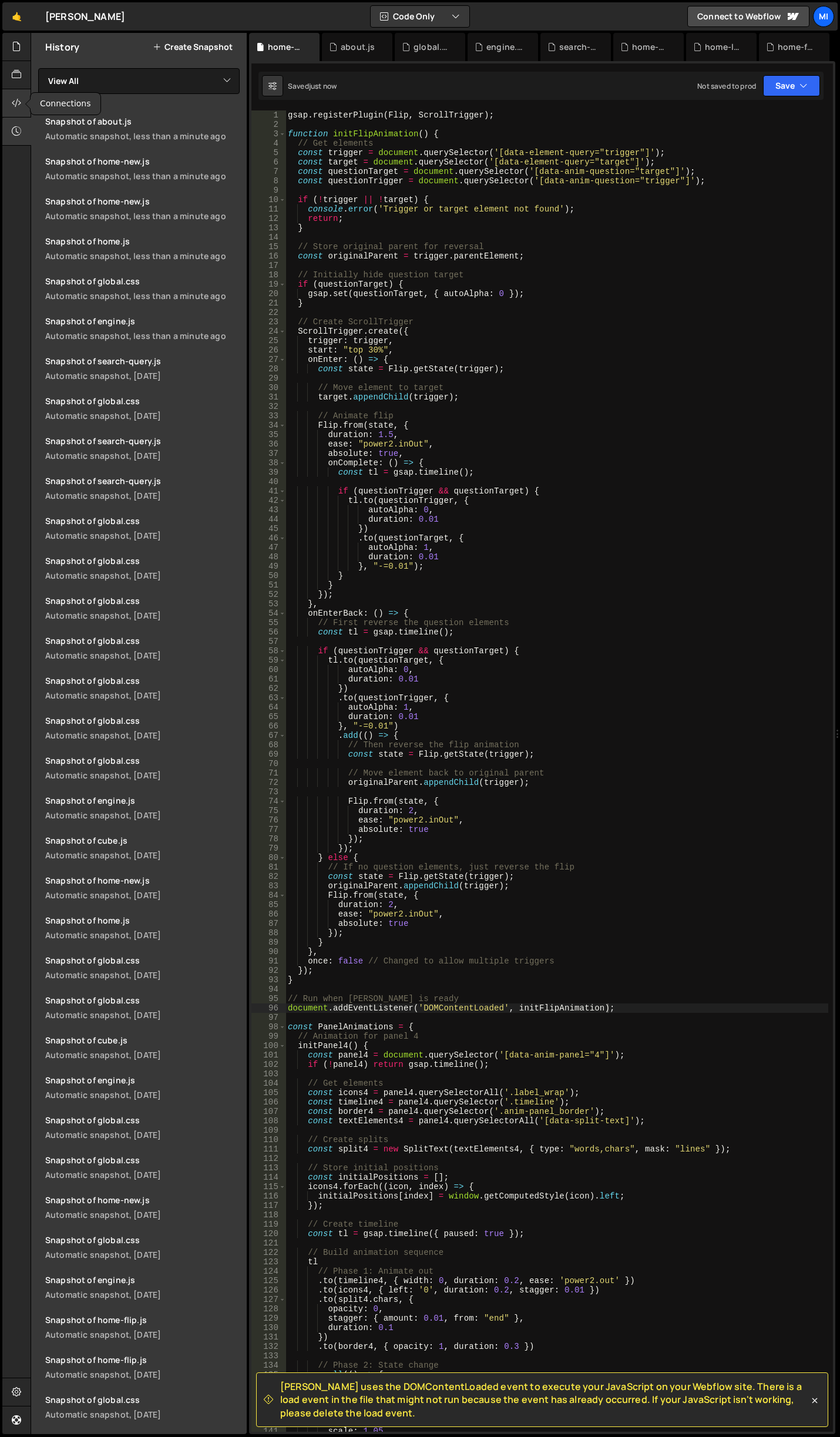
click at [18, 91] on div at bounding box center [17, 103] width 29 height 28
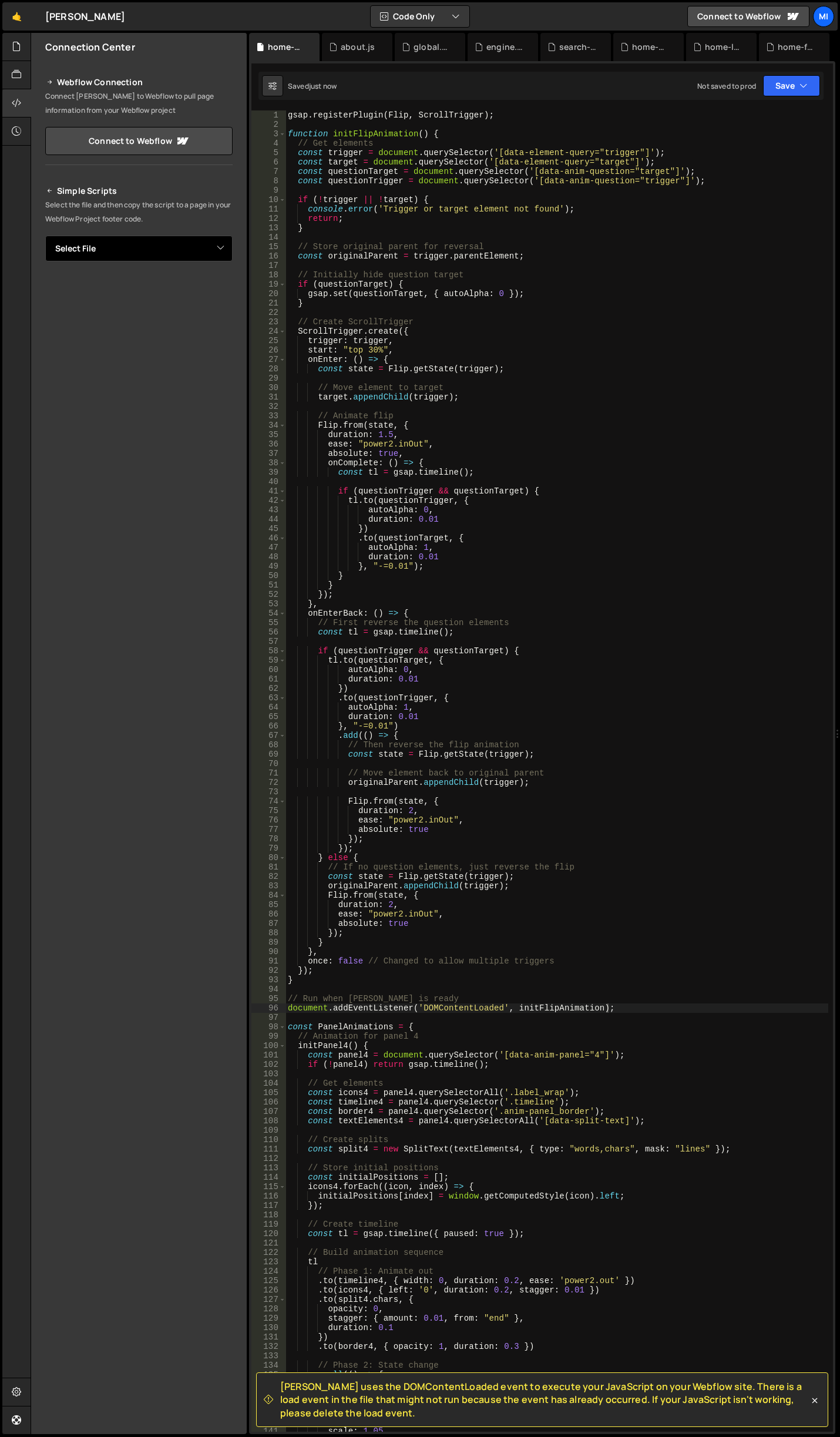
click at [194, 253] on select "Select File about.js canvas.js cube.js engine.js home.js home-flip.js home-loop…" at bounding box center [139, 249] width 187 height 26
select select "47826"
click at [45, 236] on select "Select File about.js canvas.js cube.js engine.js home.js home-flip.js home-loop…" at bounding box center [139, 249] width 187 height 26
click at [226, 291] on button "Button group with nested dropdown" at bounding box center [225, 288] width 17 height 25
click at [208, 308] on link "Copy Staging js" at bounding box center [184, 311] width 98 height 17
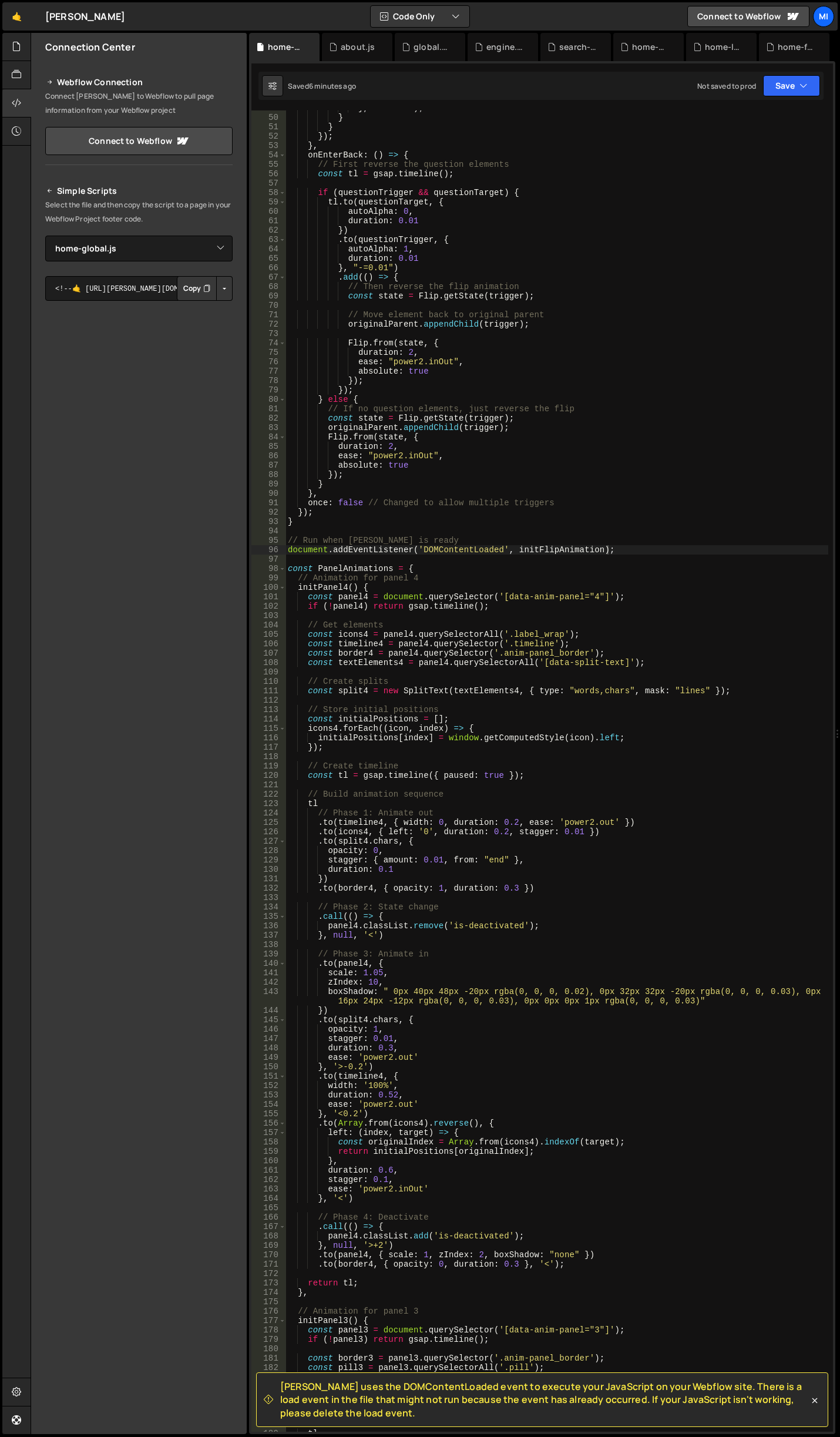
scroll to position [423, 0]
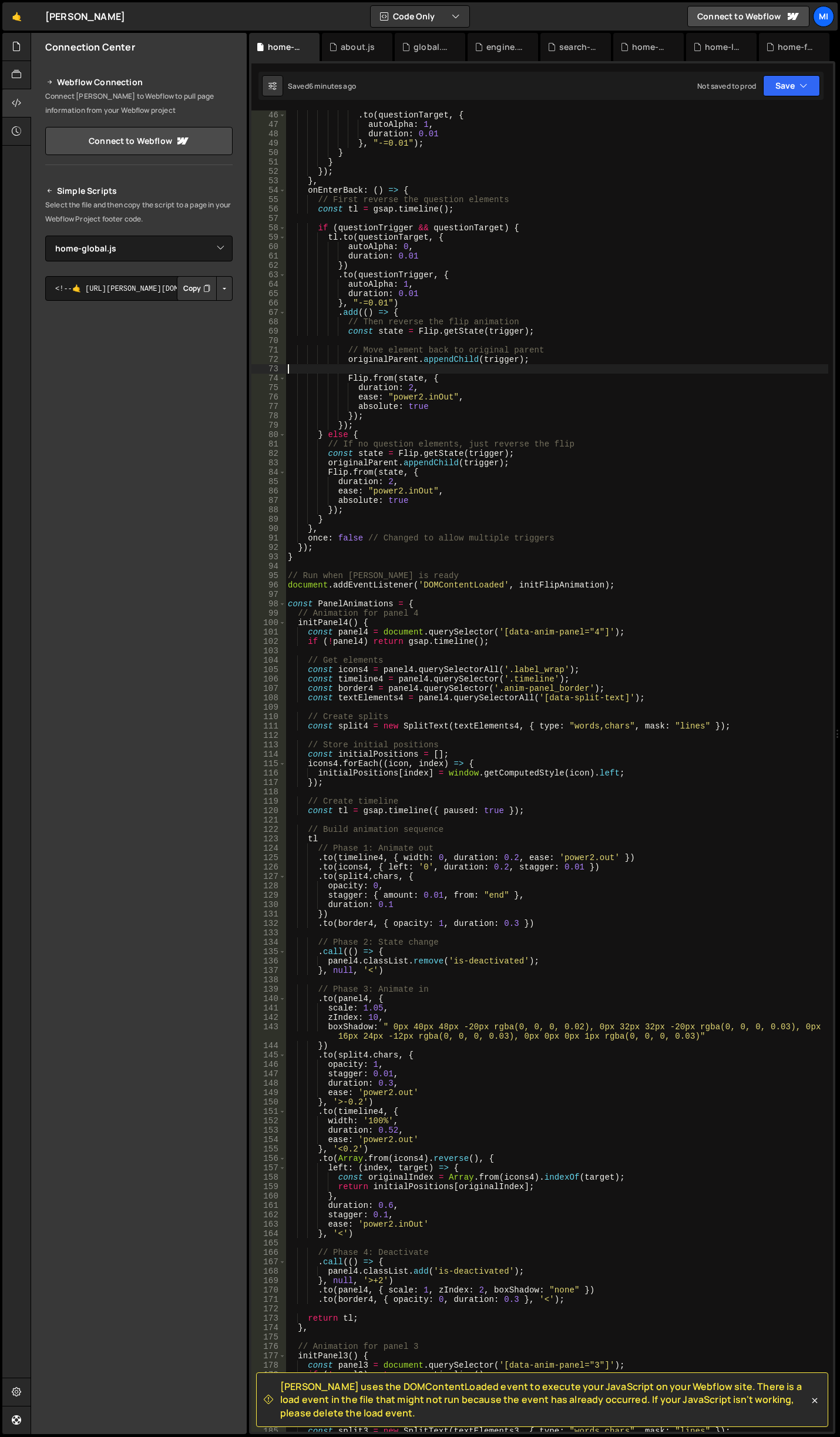
click at [572, 372] on div ". to ( questionTarget , { autoAlpha : 1 , duration : 0.01 } , "-=0.01" ) ; } } …" at bounding box center [557, 781] width 543 height 1340
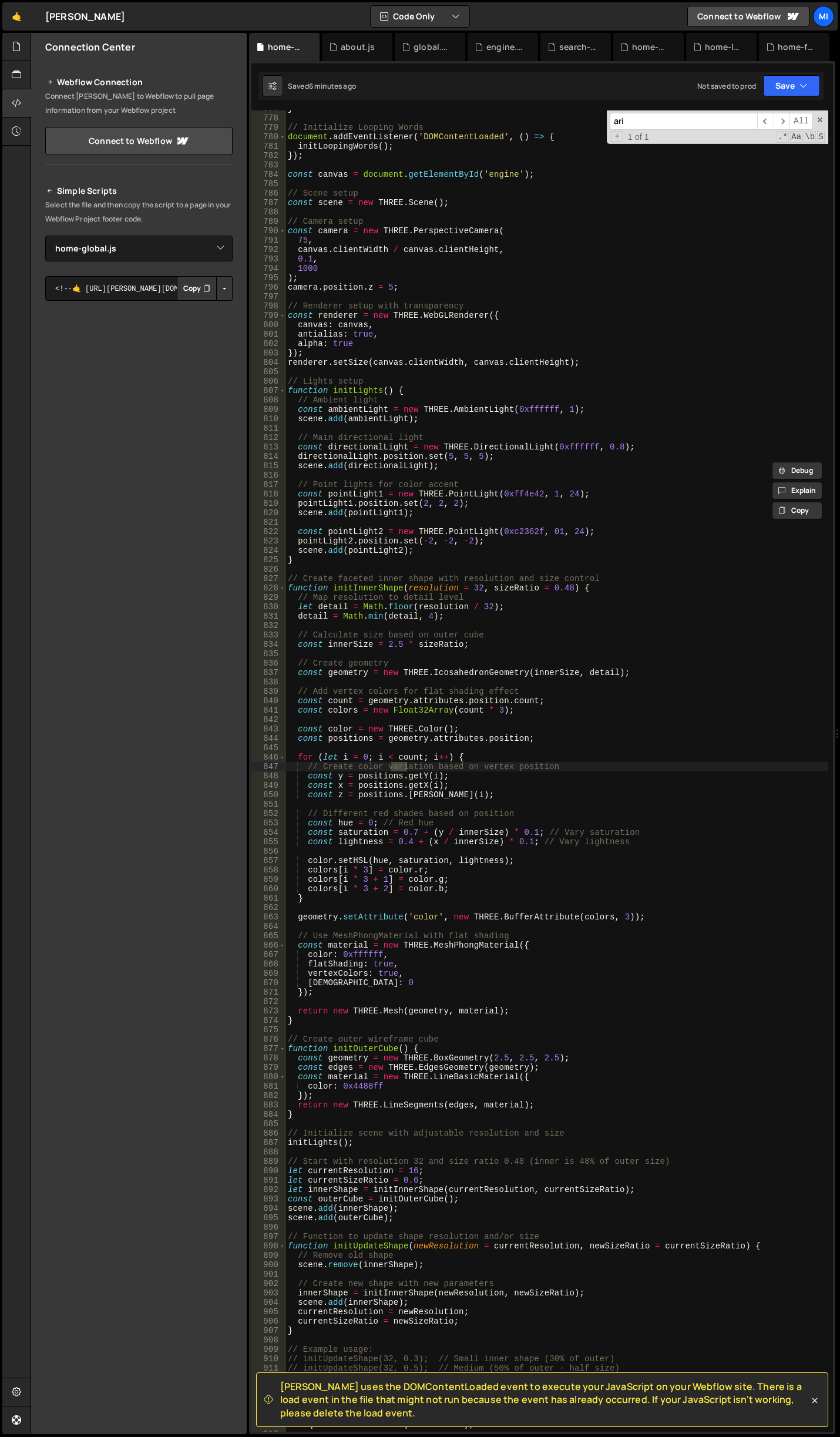
scroll to position [7331, 0]
click at [697, 126] on input "aria" at bounding box center [684, 121] width 147 height 17
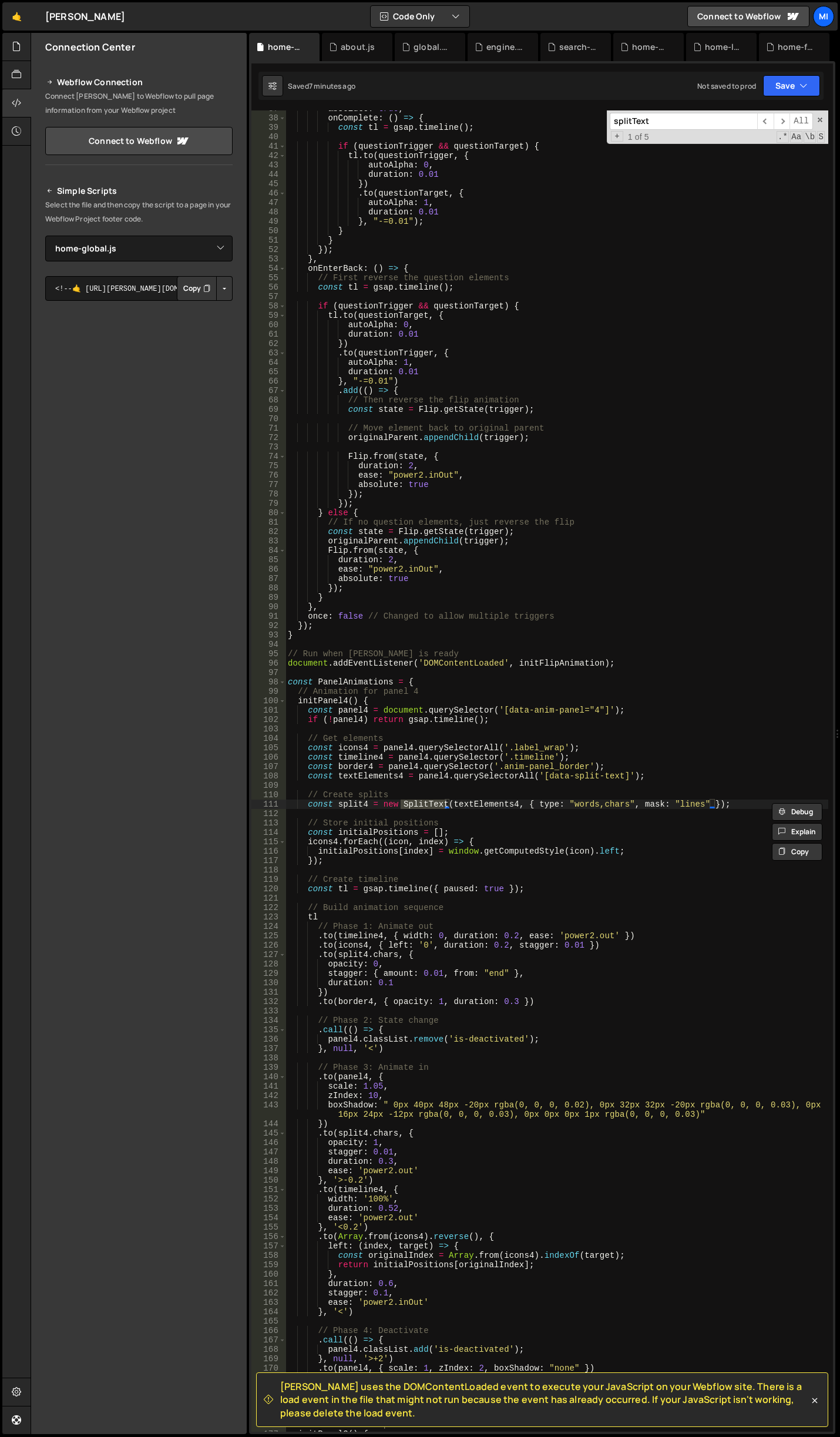
scroll to position [381, 0]
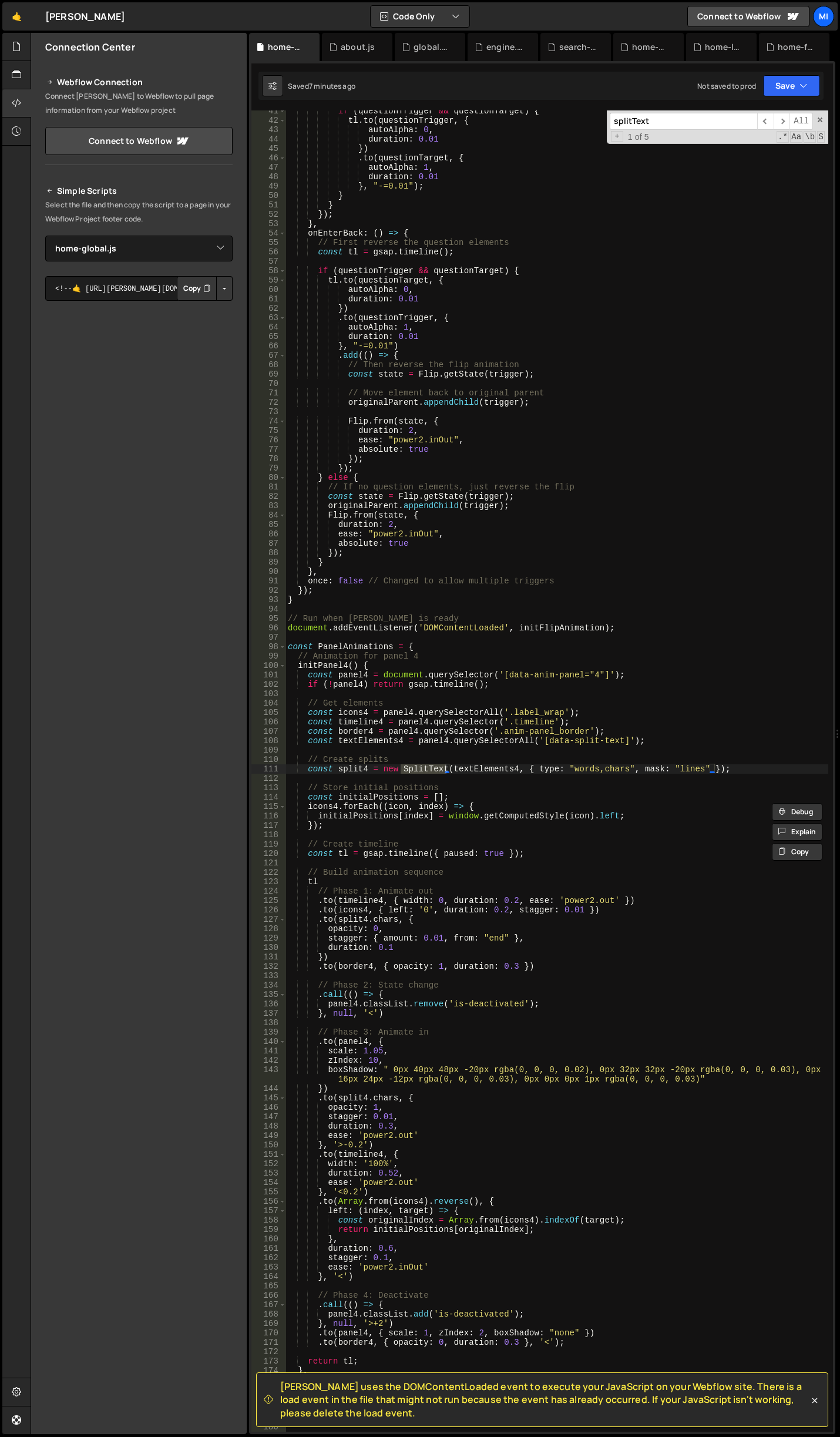
type input "splitText"
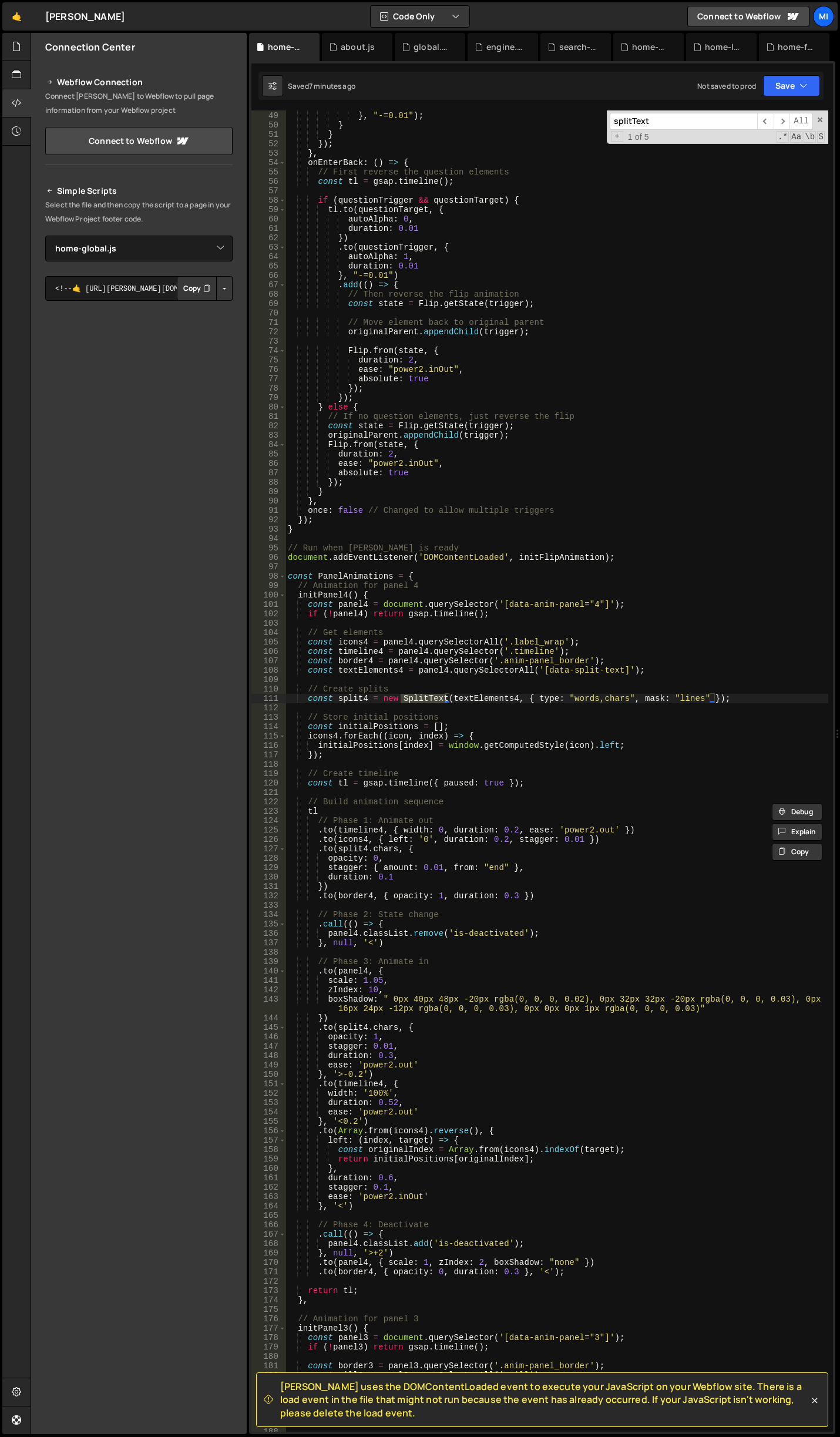
scroll to position [487, 0]
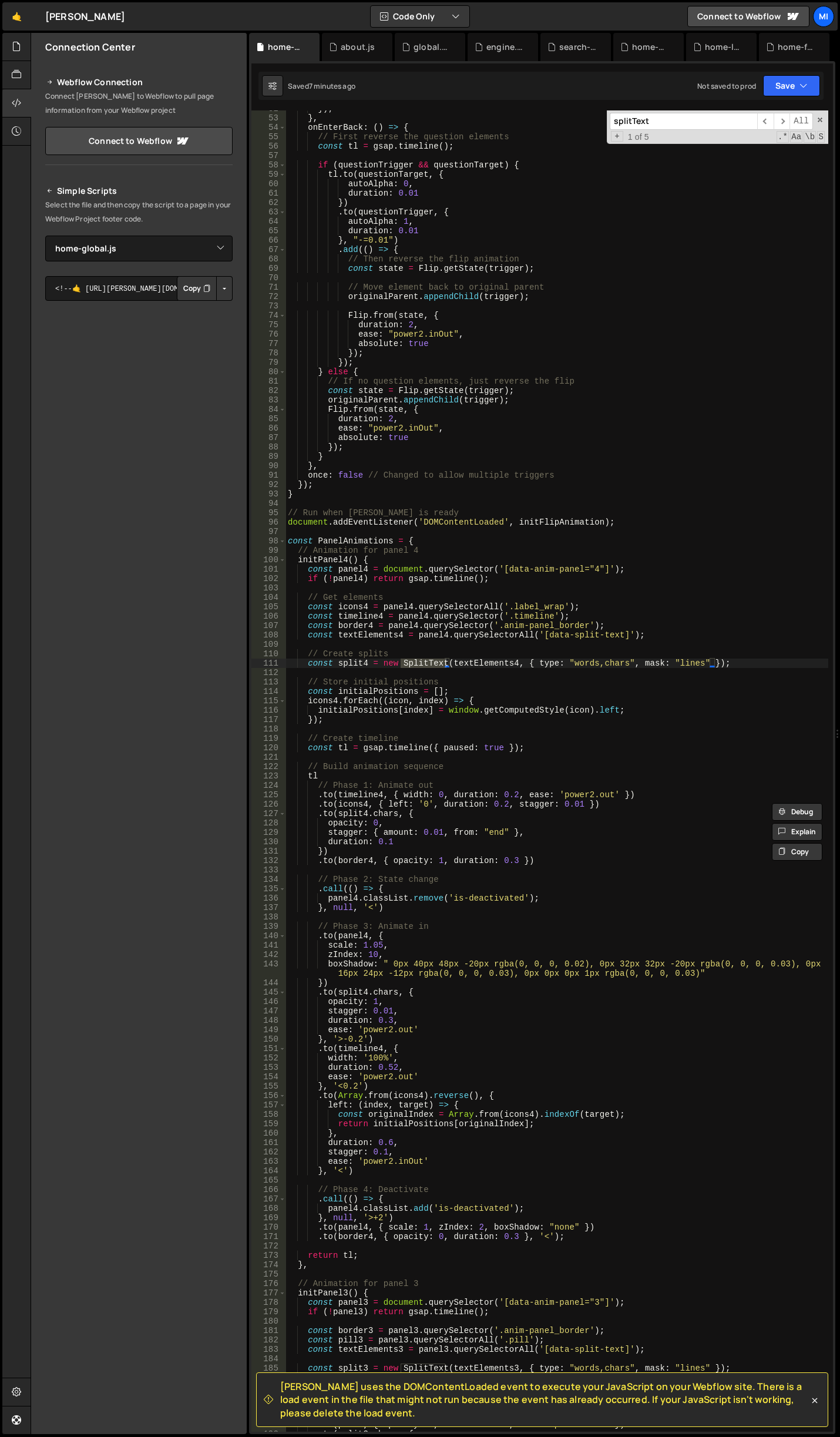
type textarea "const split4 = new SplitText(textElements4, { type: "words,chars", mask: "lines…"
drag, startPoint x: 296, startPoint y: 663, endPoint x: 433, endPoint y: 663, distance: 137.0
click at [433, 663] on div "}) ; } , onEnterBack : ( ) => { // First reverse the question elements const tl…" at bounding box center [557, 774] width 543 height 1340
click at [526, 648] on div "}) ; } , onEnterBack : ( ) => { // First reverse the question elements const tl…" at bounding box center [557, 774] width 543 height 1340
drag, startPoint x: 307, startPoint y: 663, endPoint x: 723, endPoint y: 663, distance: 416.0
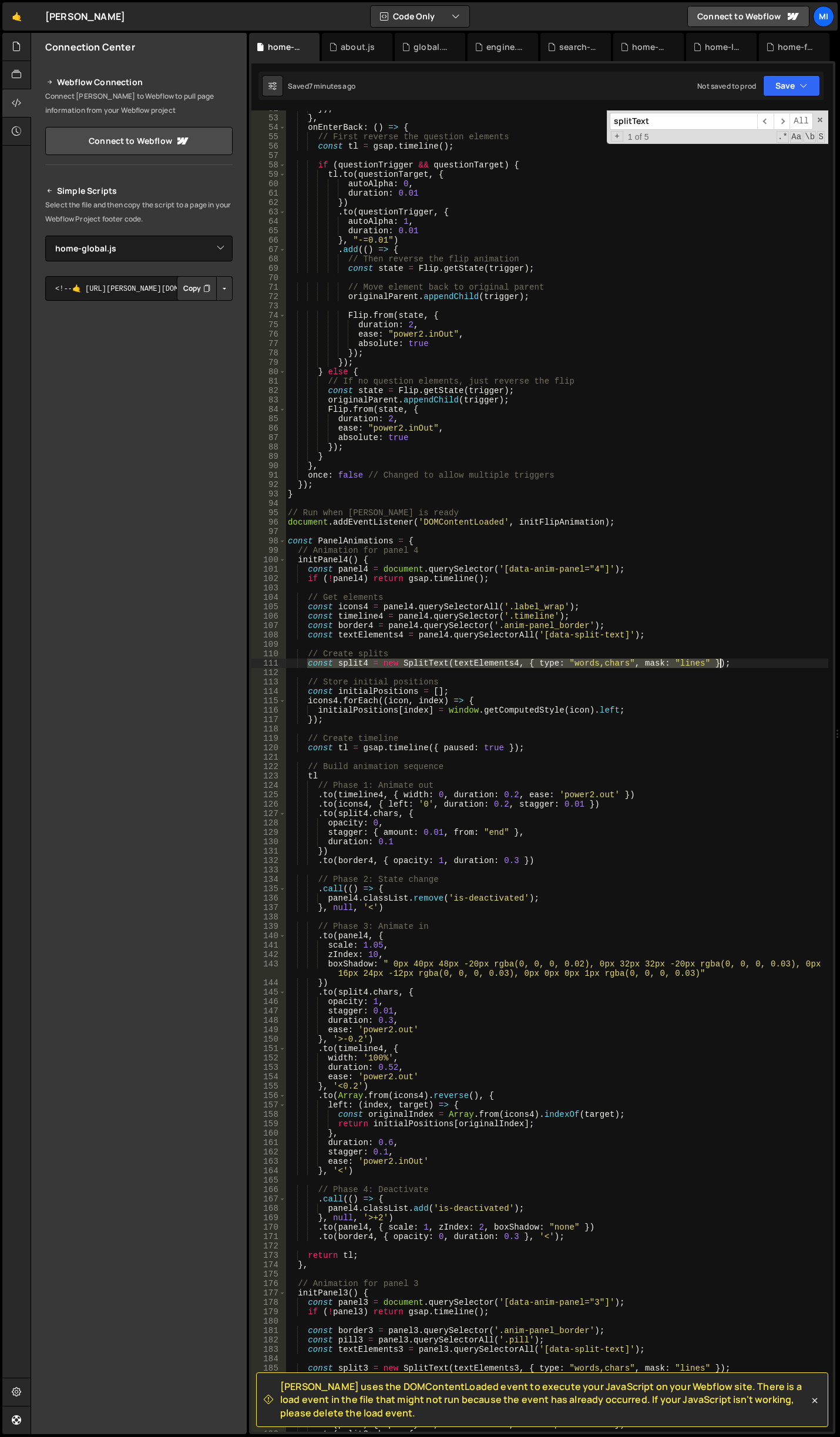
click at [723, 663] on div "}) ; } , onEnterBack : ( ) => { // First reverse the question elements const tl…" at bounding box center [557, 774] width 543 height 1340
drag, startPoint x: 505, startPoint y: 679, endPoint x: 611, endPoint y: 665, distance: 106.9
click at [505, 679] on div "}) ; } , onEnterBack : ( ) => { // First reverse the question elements const tl…" at bounding box center [557, 774] width 543 height 1340
click at [740, 666] on div "}) ; } , onEnterBack : ( ) => { // First reverse the question elements const tl…" at bounding box center [557, 774] width 543 height 1340
type textarea "const split4 = new SplitText(textElements4, { type: "words,chars", mask: "lines…"
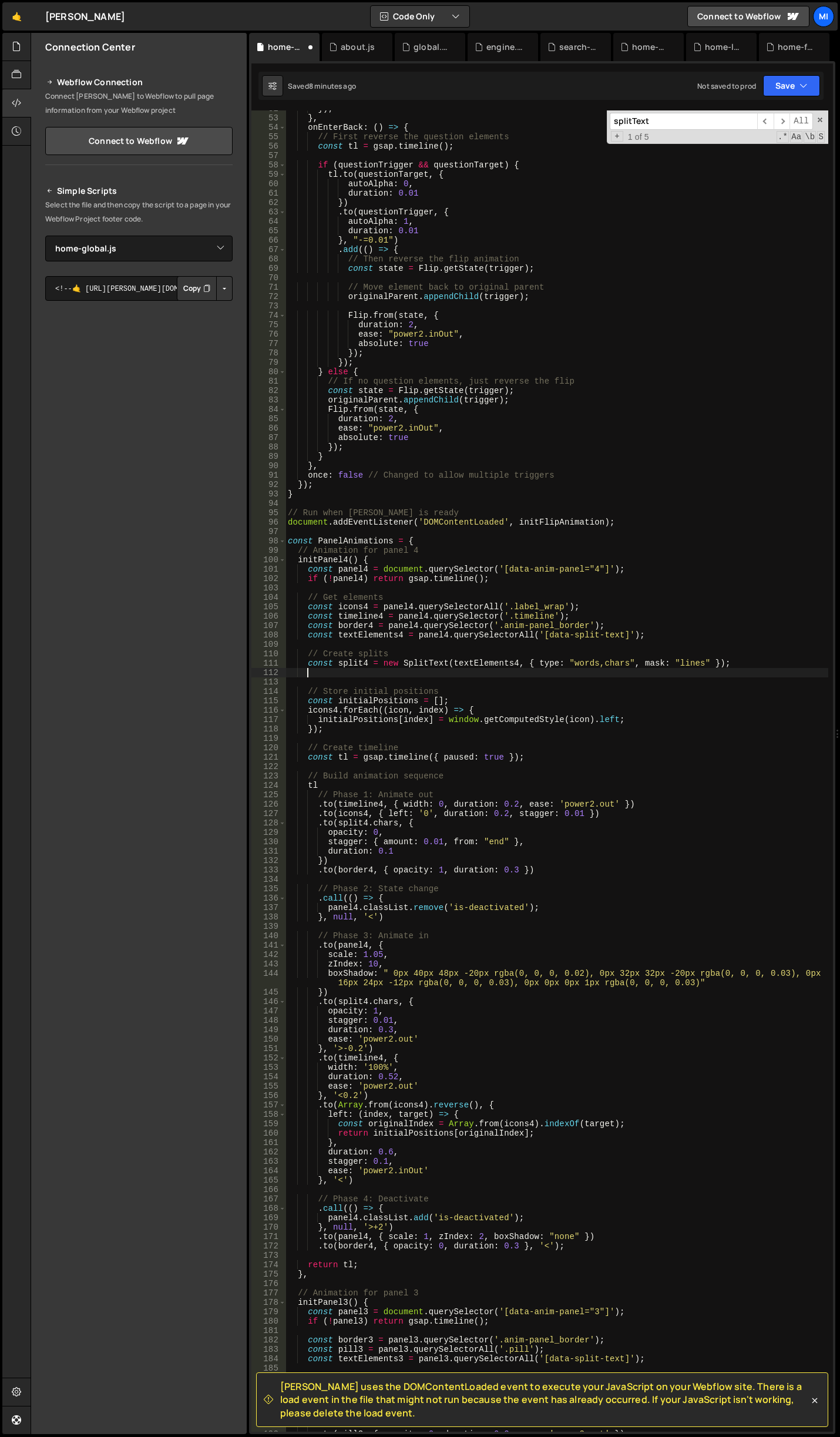
scroll to position [0, 1]
paste textarea "});"
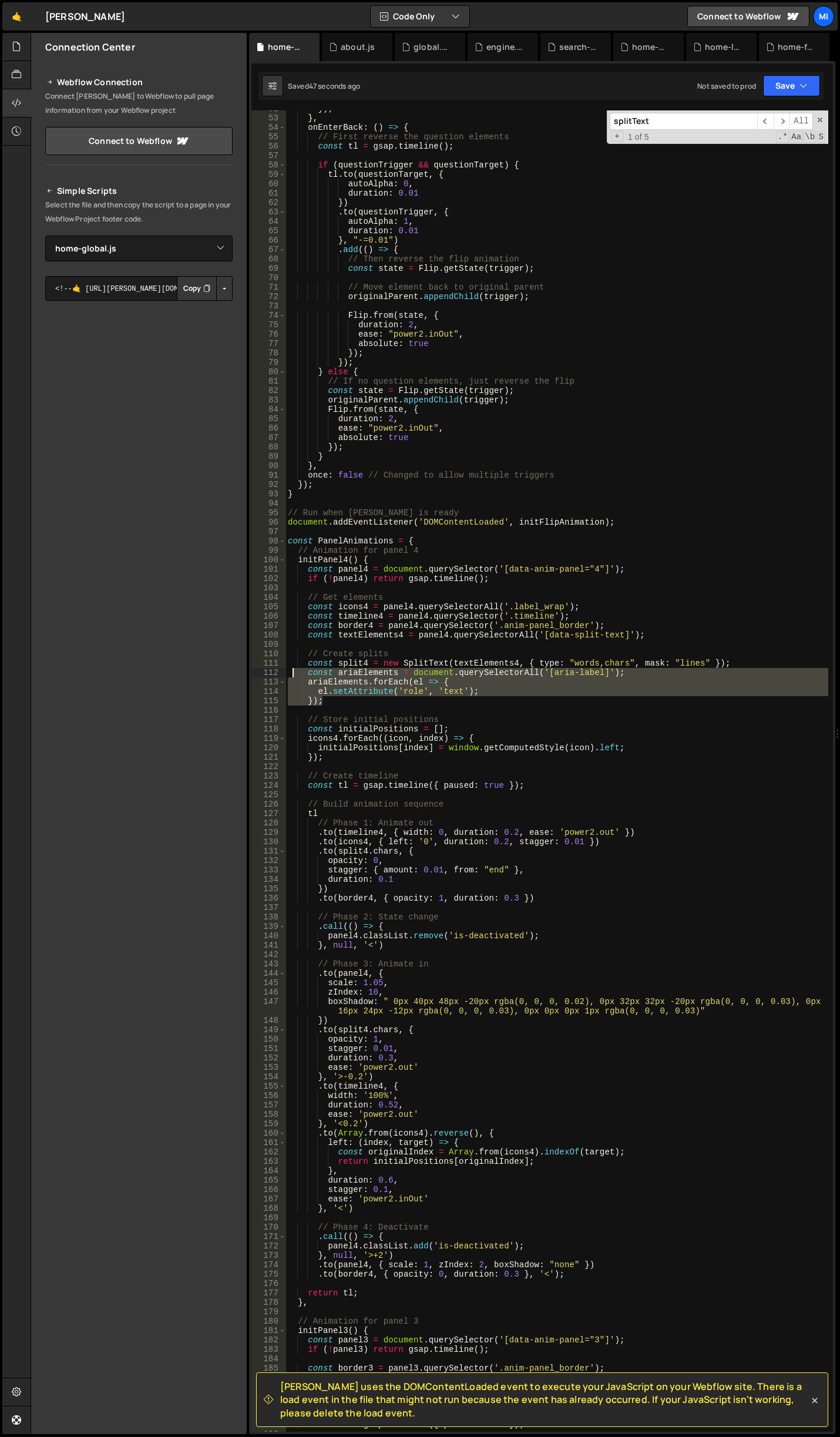
drag, startPoint x: 327, startPoint y: 705, endPoint x: 292, endPoint y: 672, distance: 48.1
click at [292, 672] on div "}) ; } , onEnterBack : ( ) => { // First reverse the question elements const tl…" at bounding box center [557, 774] width 543 height 1340
type textarea "const ariaElements = document.querySelectorAll('[aria-label]'); ariaElements.fo…"
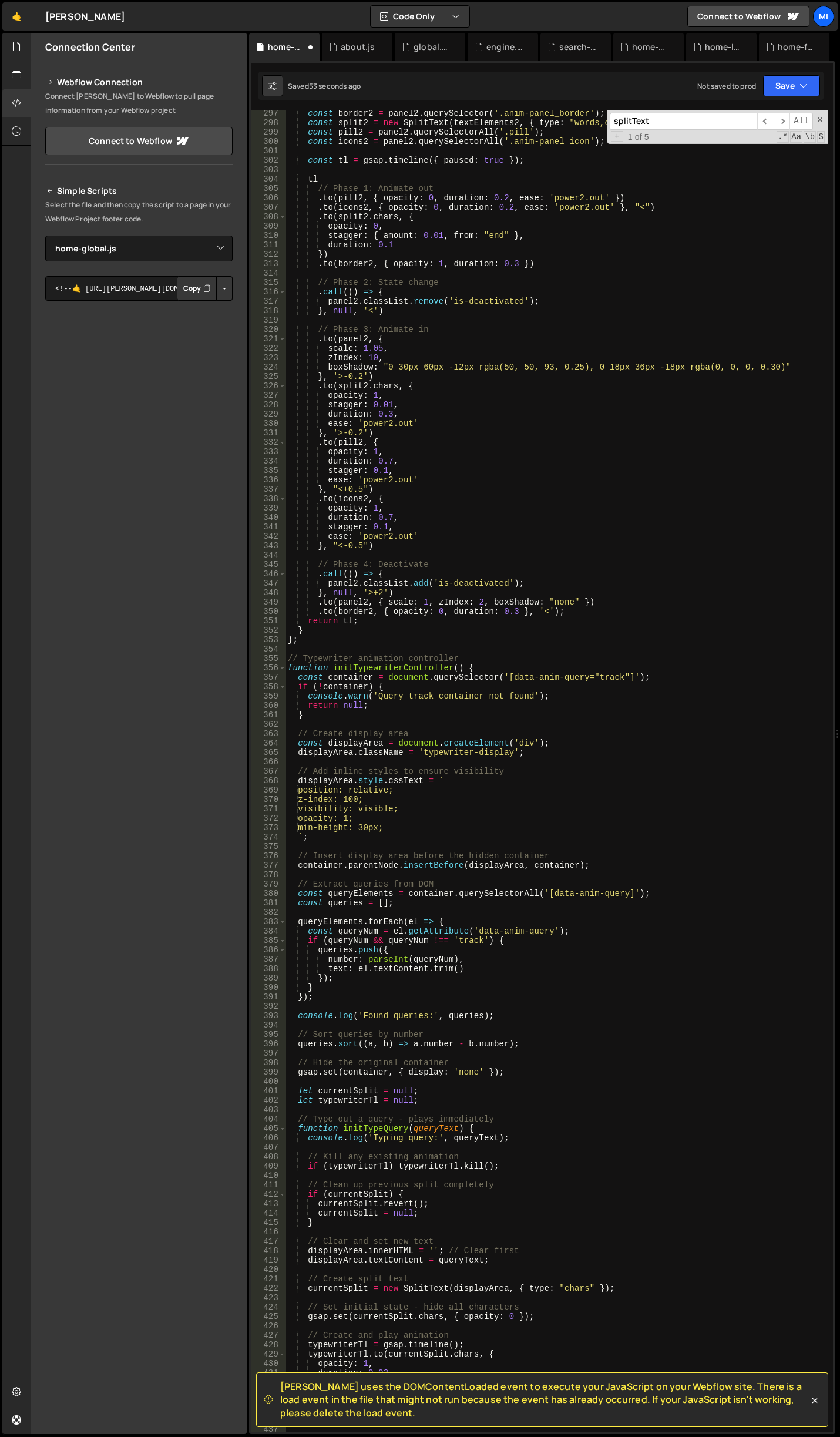
scroll to position [2849, 0]
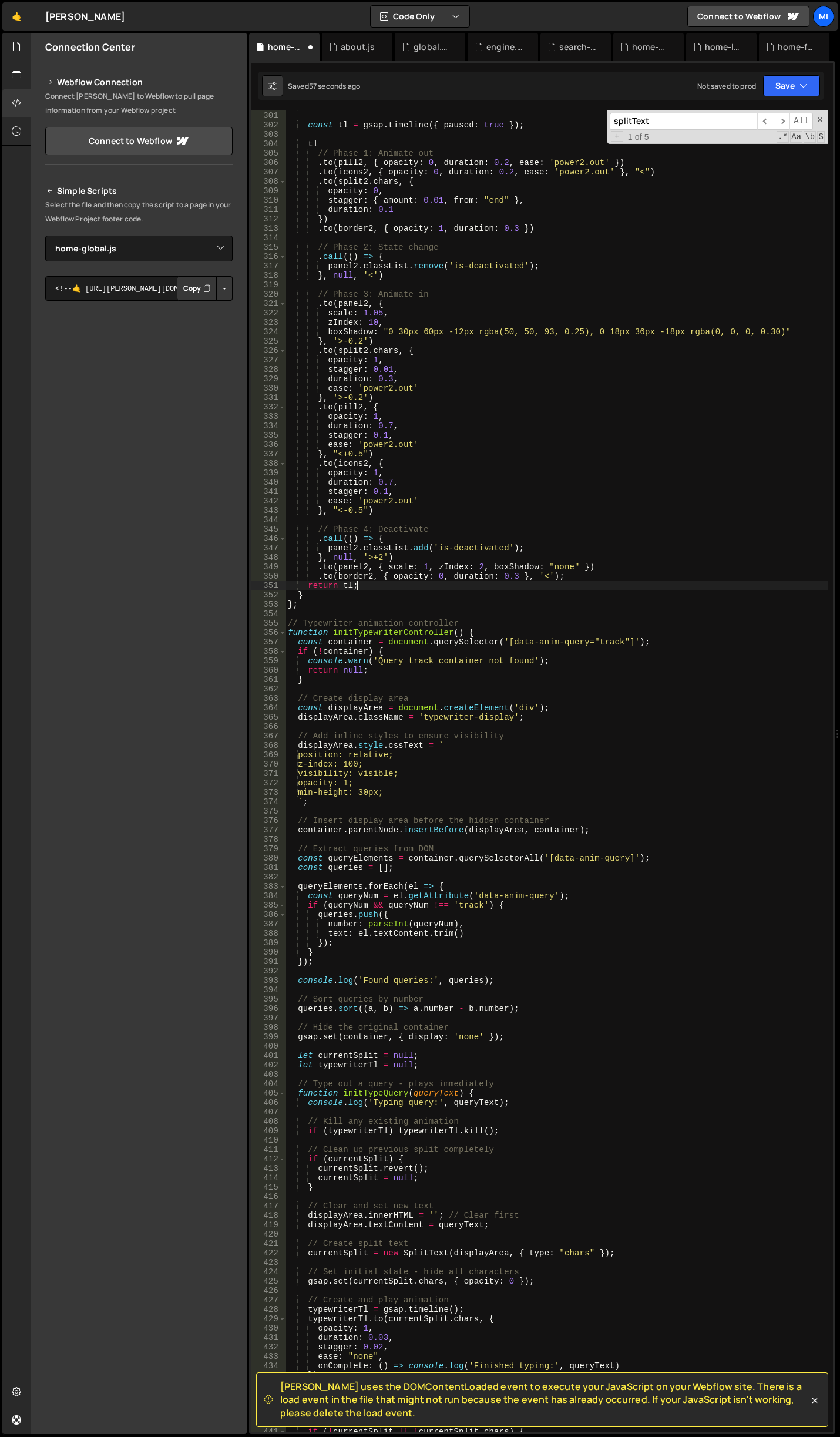
click at [377, 585] on div "const icons2 = panel2 . querySelectorAll ( '.anim-panel_icon' ) ; const tl = gs…" at bounding box center [557, 771] width 543 height 1340
type textarea "return tl;"
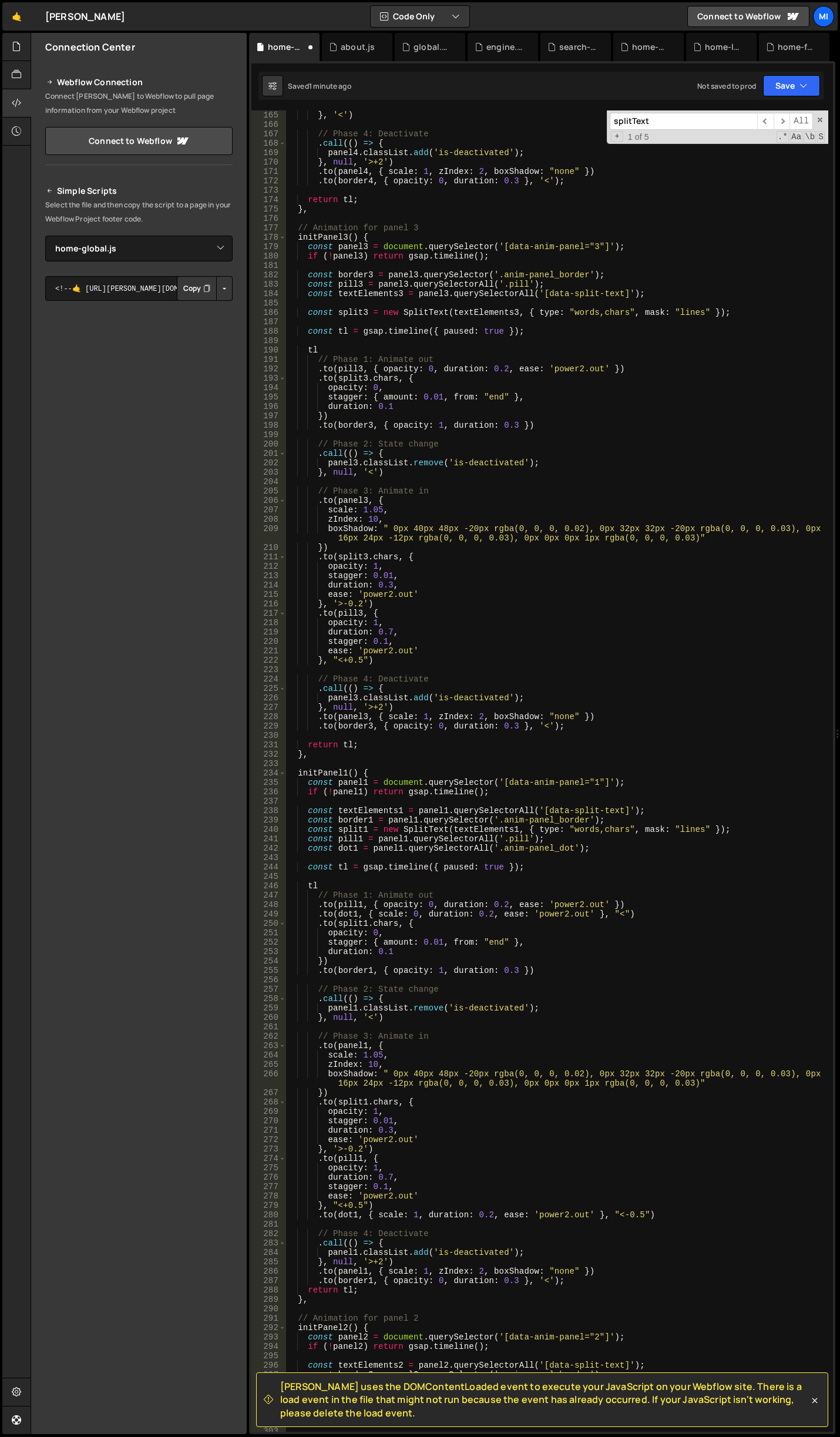
scroll to position [1516, 0]
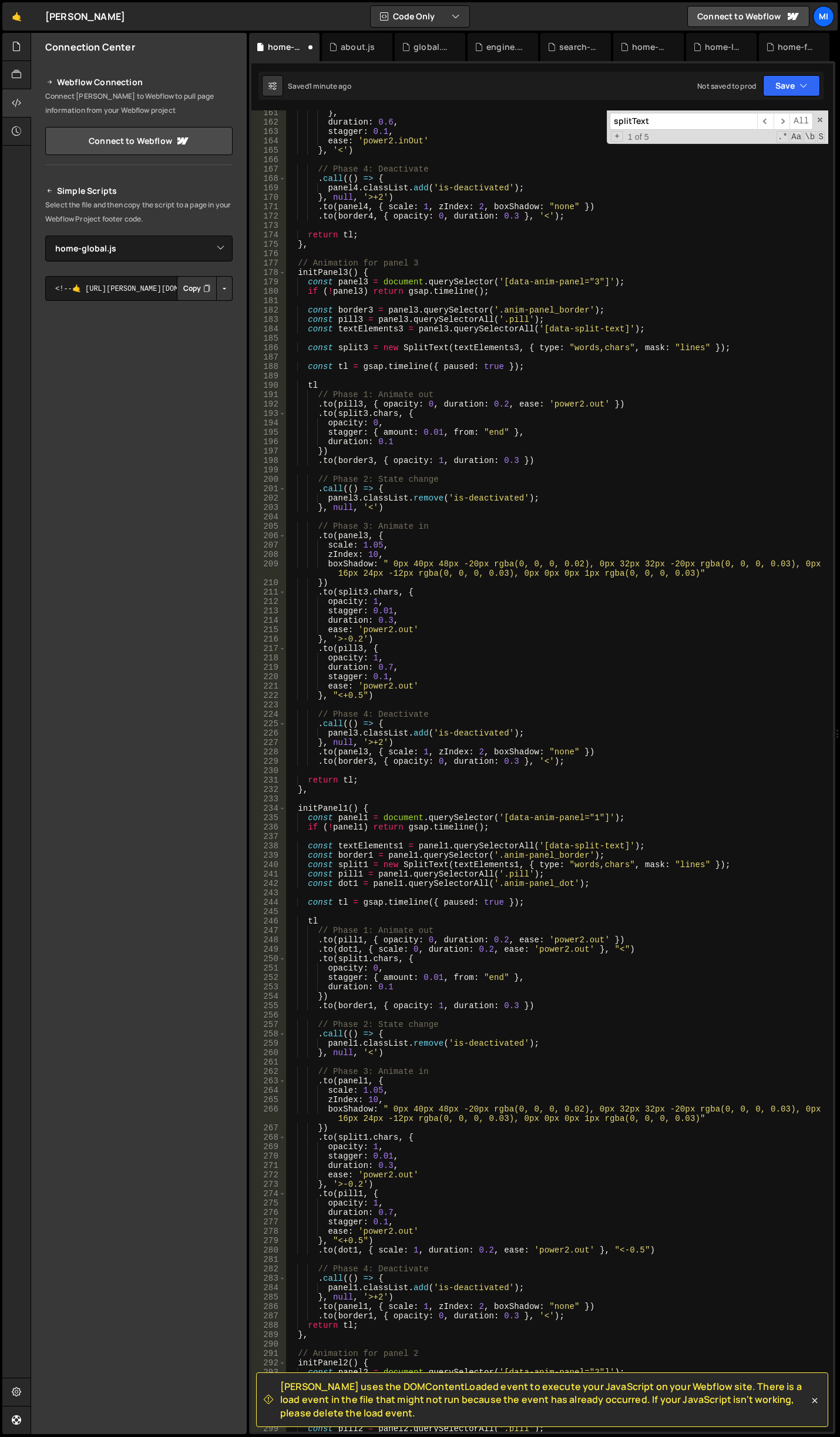
click at [636, 555] on div "} , duration : 0.6 , stagger : 0.1 , ease : 'power2.inOut' } , '<' ) // Phase 4…" at bounding box center [557, 778] width 543 height 1340
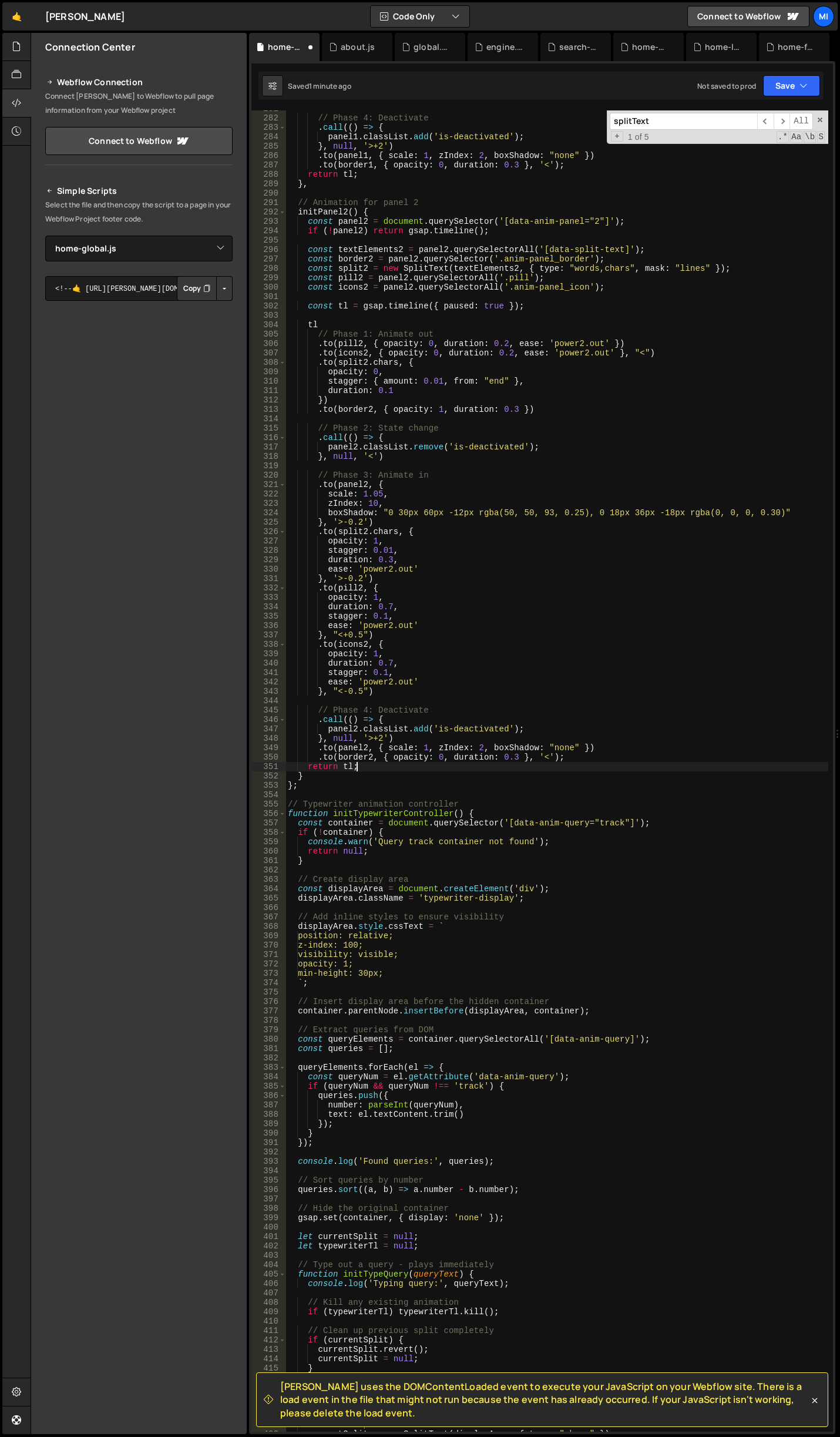
scroll to position [411, 0]
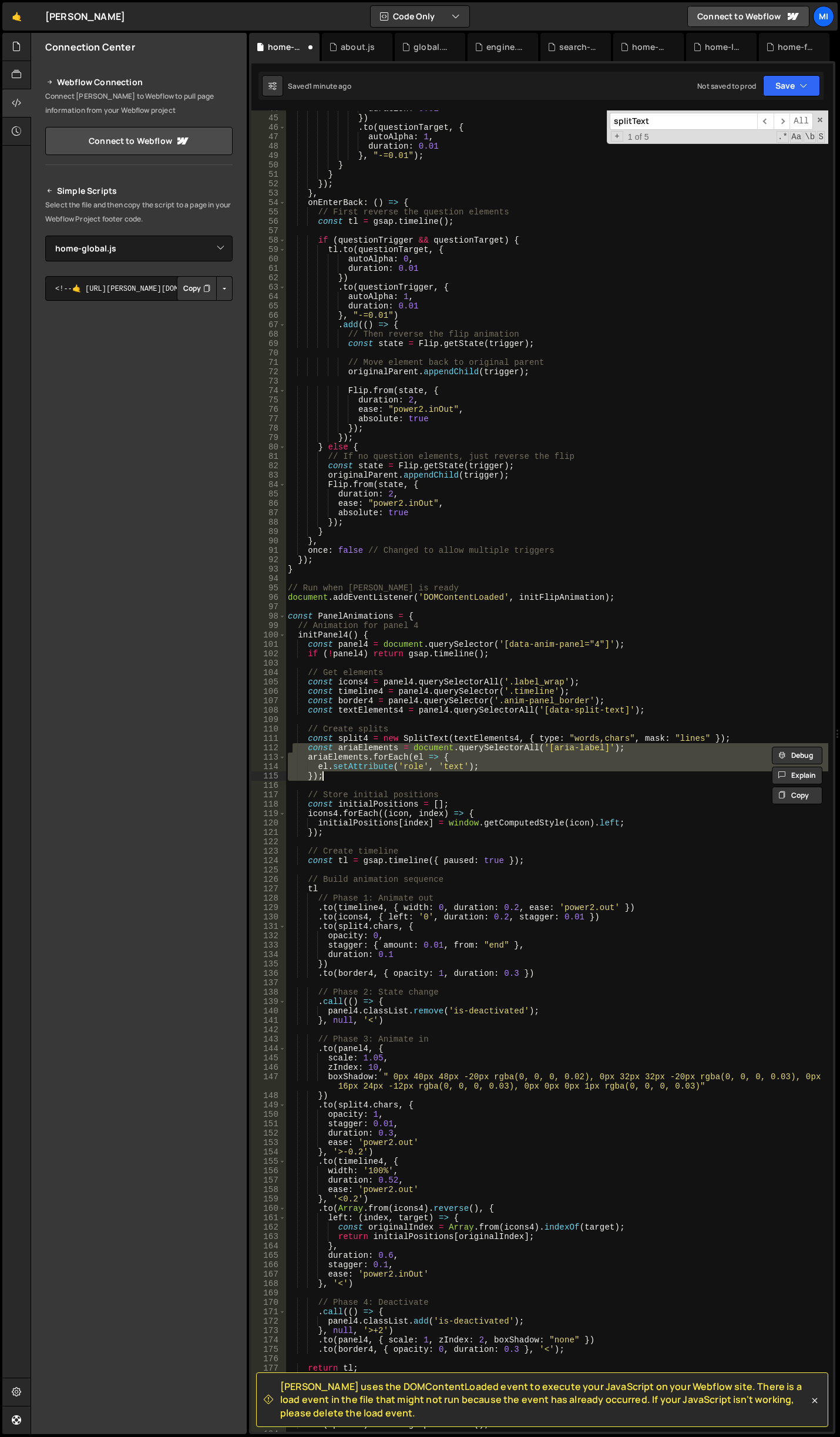
type textarea "initAnimate();"
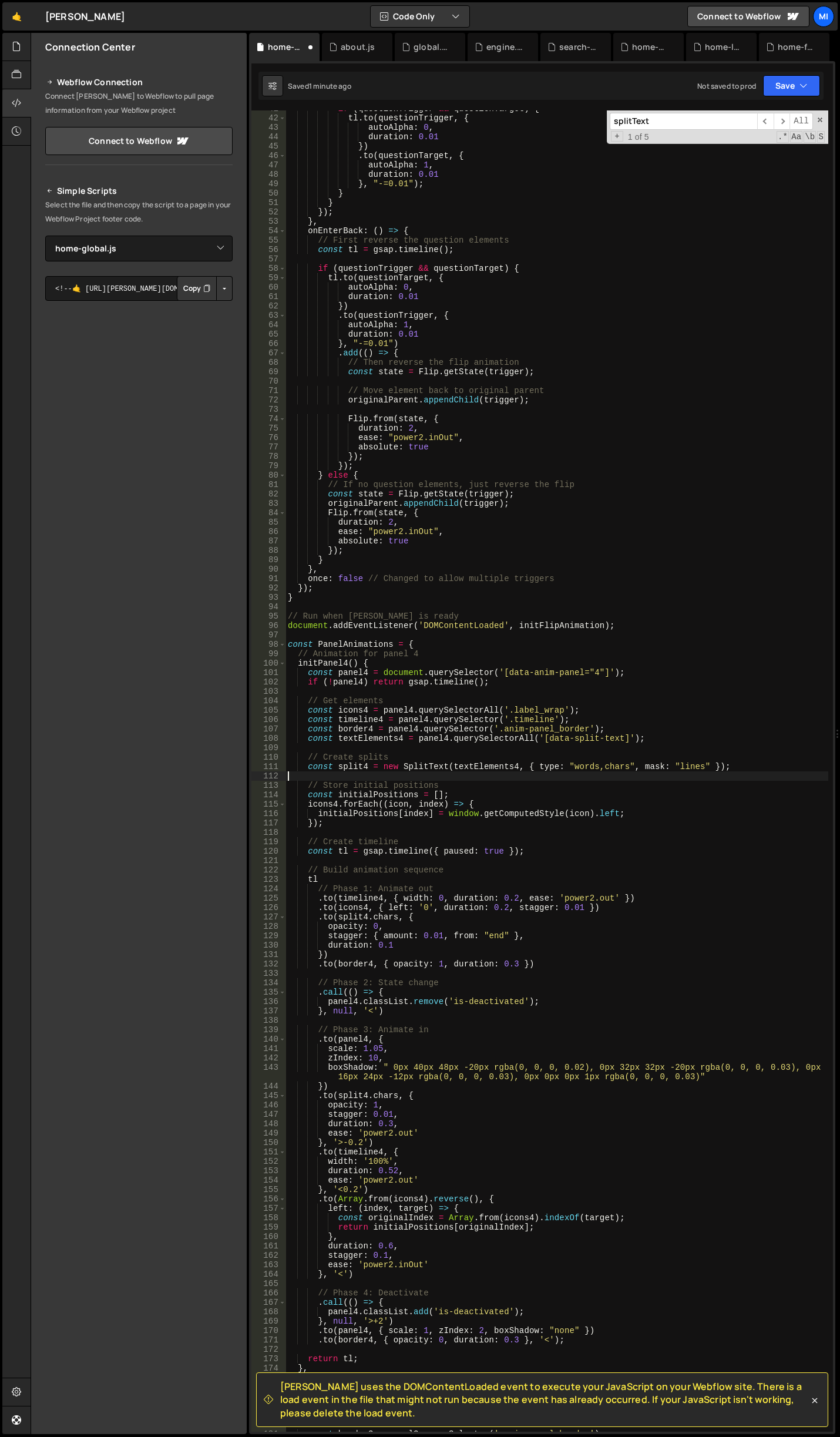
scroll to position [0, 0]
click at [499, 633] on div "if ( questionTrigger && questionTarget ) { tl . to ( questionTrigger , { autoAl…" at bounding box center [557, 774] width 543 height 1340
click at [455, 750] on div "if ( questionTrigger && questionTarget ) { tl . to ( questionTrigger , { autoAl…" at bounding box center [557, 774] width 543 height 1340
click at [651, 749] on div "if ( questionTrigger && questionTarget ) { tl . to ( questionTrigger , { autoAl…" at bounding box center [557, 774] width 543 height 1340
click at [500, 766] on div "if ( questionTrigger && questionTarget ) { tl . to ( questionTrigger , { autoAl…" at bounding box center [557, 774] width 543 height 1340
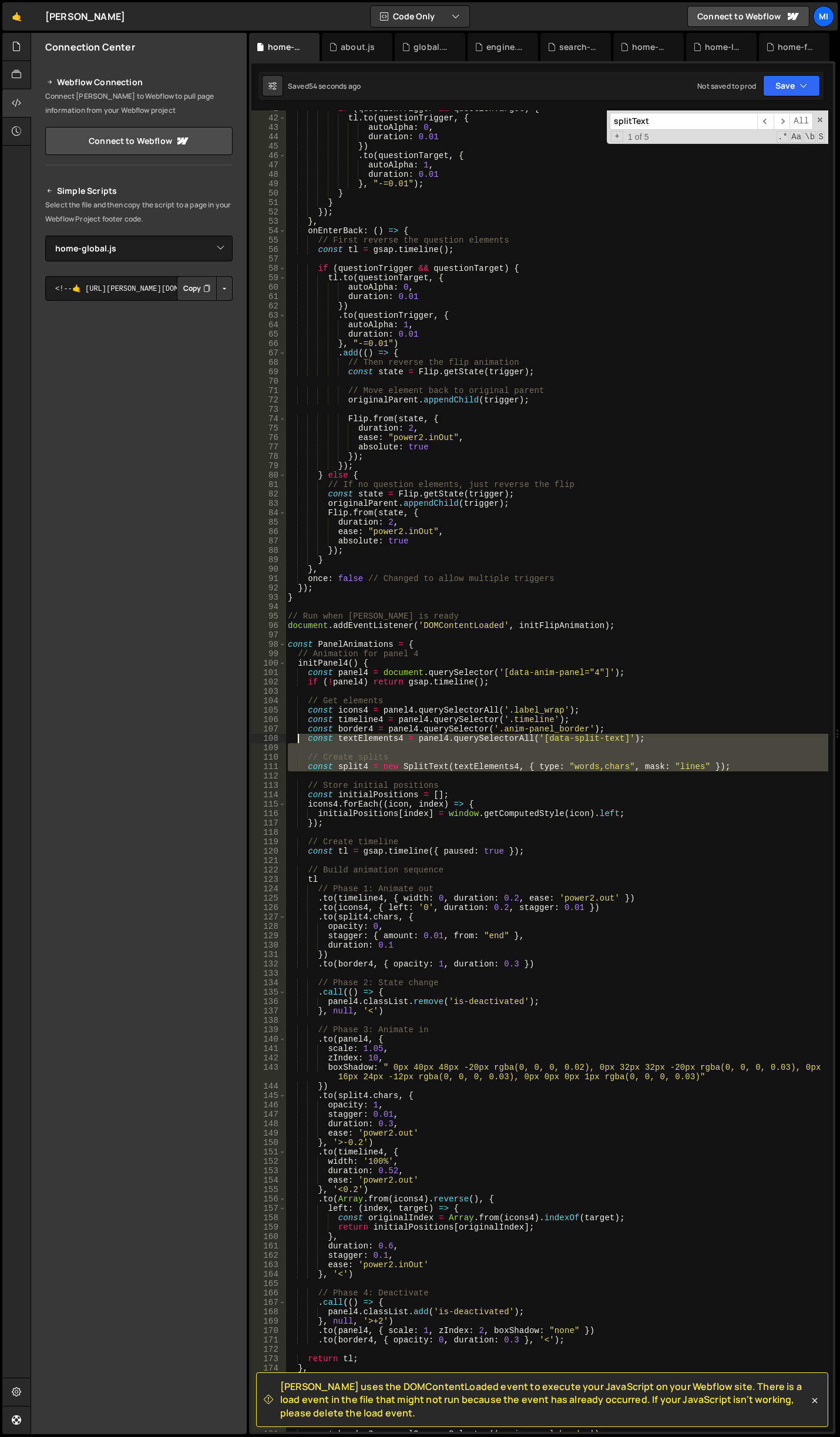
drag, startPoint x: 724, startPoint y: 773, endPoint x: 299, endPoint y: 734, distance: 426.8
click at [299, 734] on div "if ( questionTrigger && questionTarget ) { tl . to ( questionTrigger , { autoAl…" at bounding box center [557, 774] width 543 height 1340
type textarea "const textElements4 = panel4.querySelectorAll('[data-split-text]');"
click at [639, 778] on div "if ( questionTrigger && questionTarget ) { tl . to ( questionTrigger , { autoAl…" at bounding box center [557, 771] width 543 height 1321
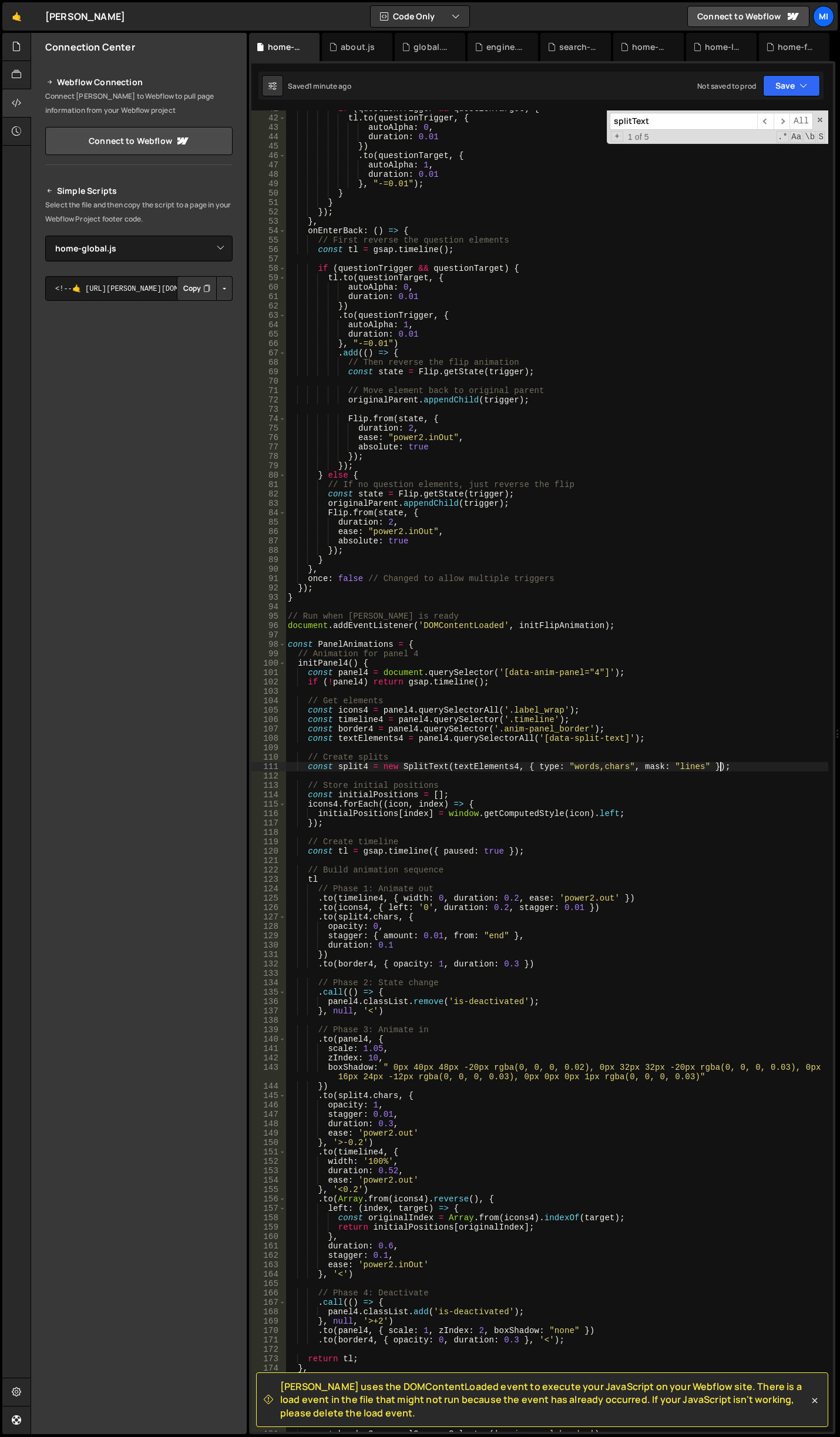
click at [728, 769] on div "if ( questionTrigger && questionTarget ) { tl . to ( questionTrigger , { autoAl…" at bounding box center [557, 774] width 543 height 1340
type textarea "const split4 = new SplitText(textElements4, { type: "words,chars", mask: "lines…"
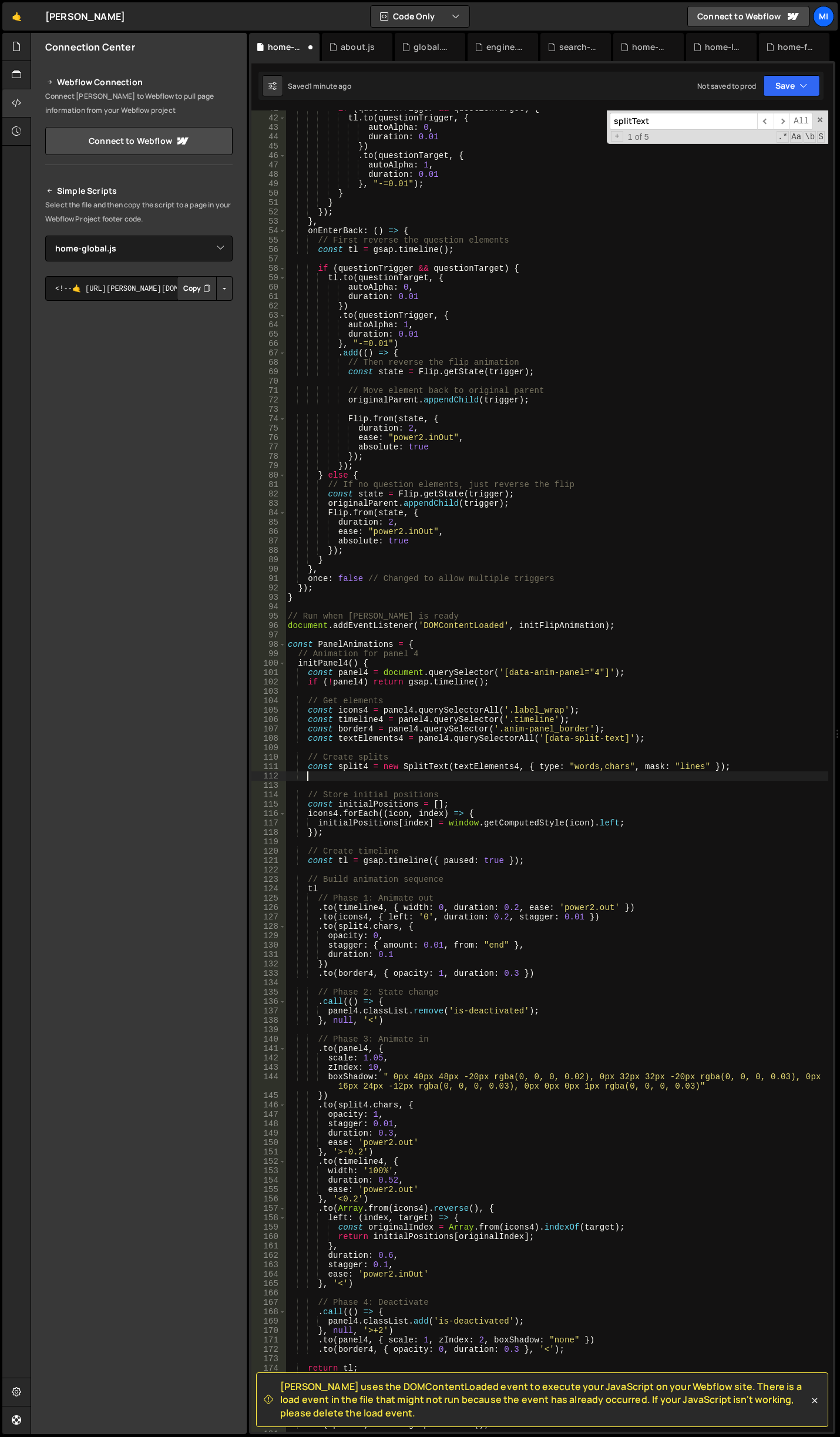
paste textarea "});"
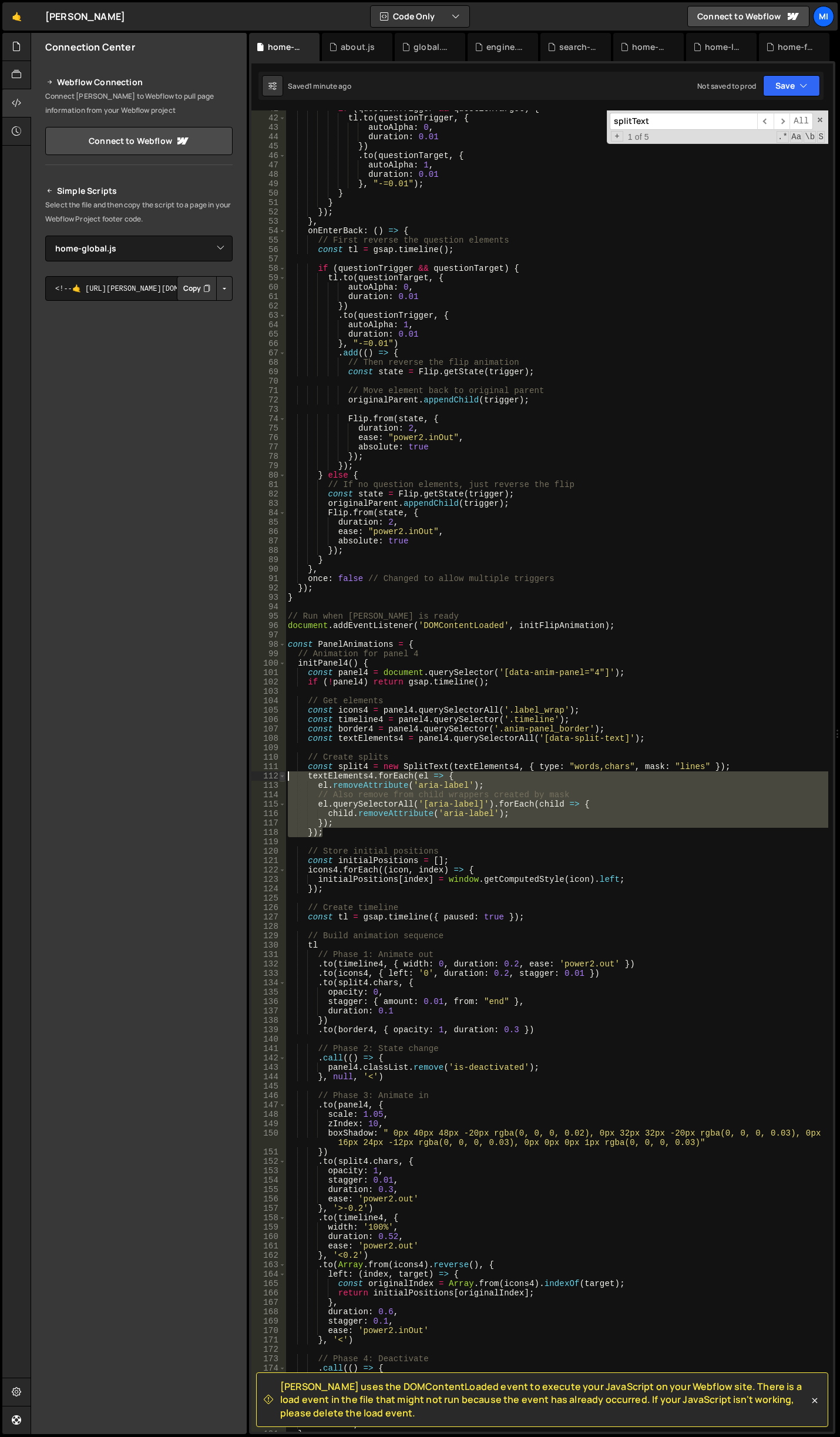
drag, startPoint x: 333, startPoint y: 834, endPoint x: 285, endPoint y: 779, distance: 73.0
click at [285, 779] on div "}); 41 42 43 44 45 46 47 48 49 50 51 52 53 54 55 56 57 58 59 60 61 62 63 64 65 …" at bounding box center [542, 771] width 581 height 1321
type textarea "textElements4.forEach(el => { el.removeAttribute('aria-label');"
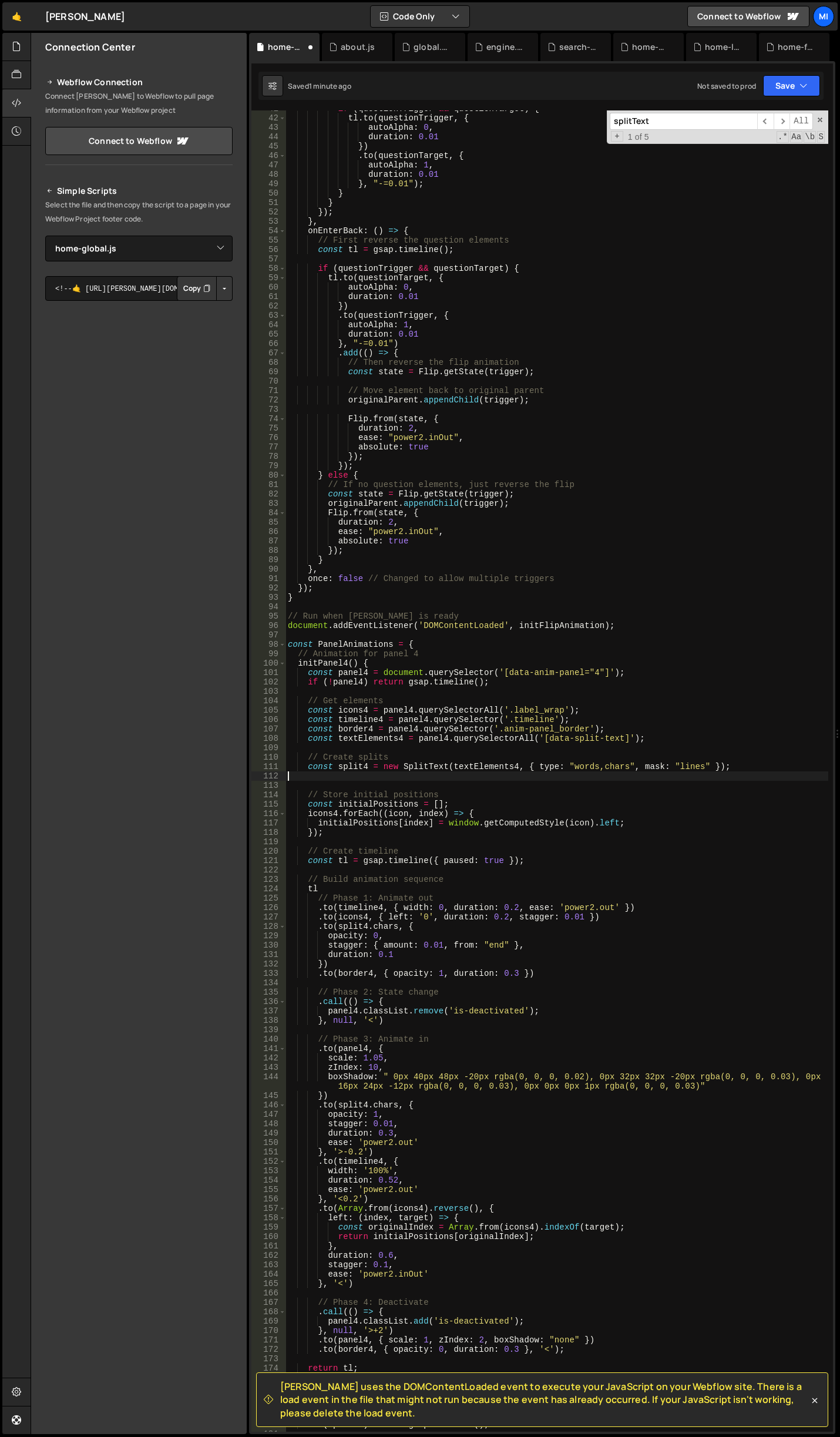
scroll to position [0, 0]
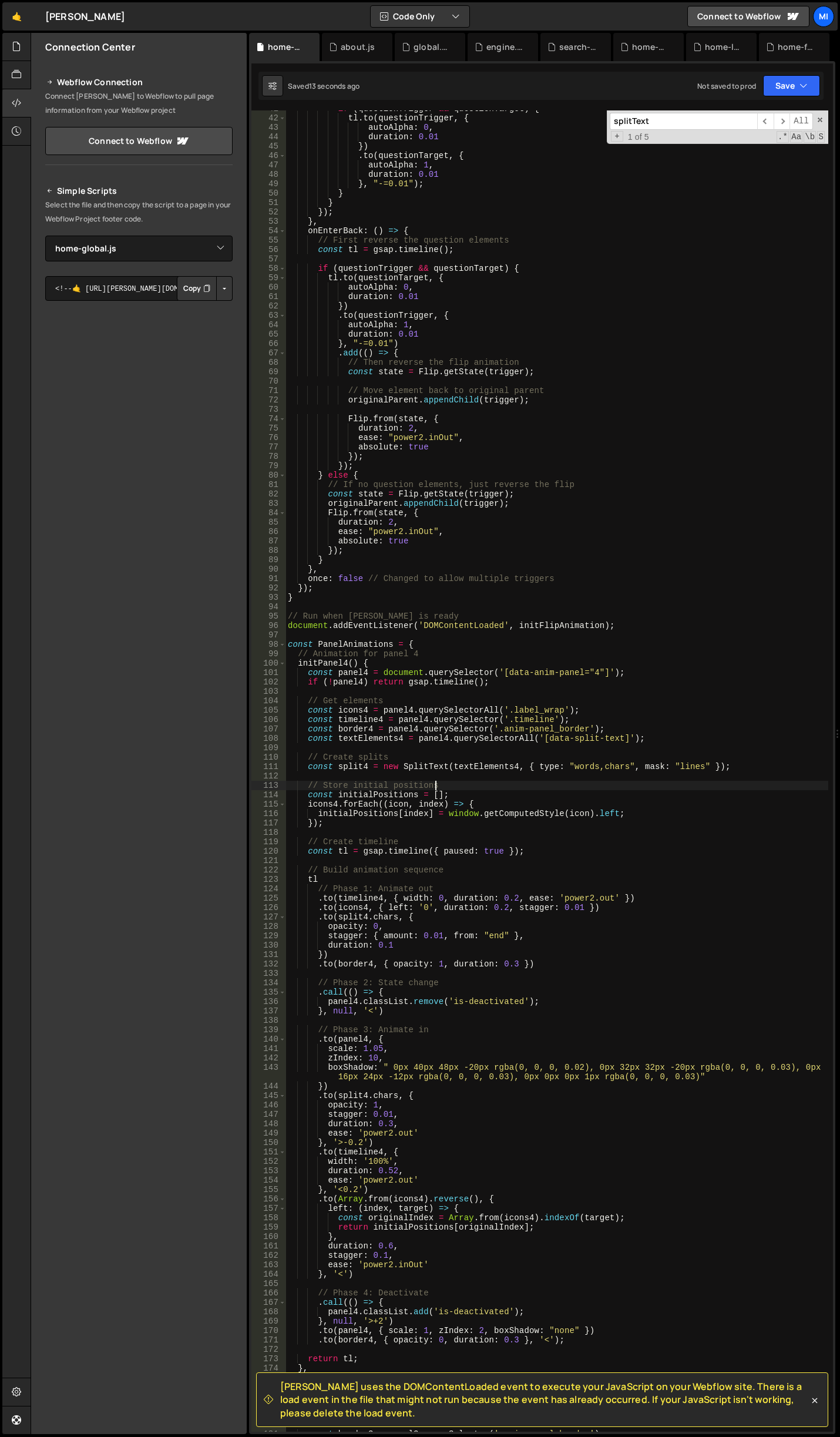
click at [469, 783] on div "if ( questionTrigger && questionTarget ) { tl . to ( questionTrigger , { autoAl…" at bounding box center [557, 774] width 543 height 1340
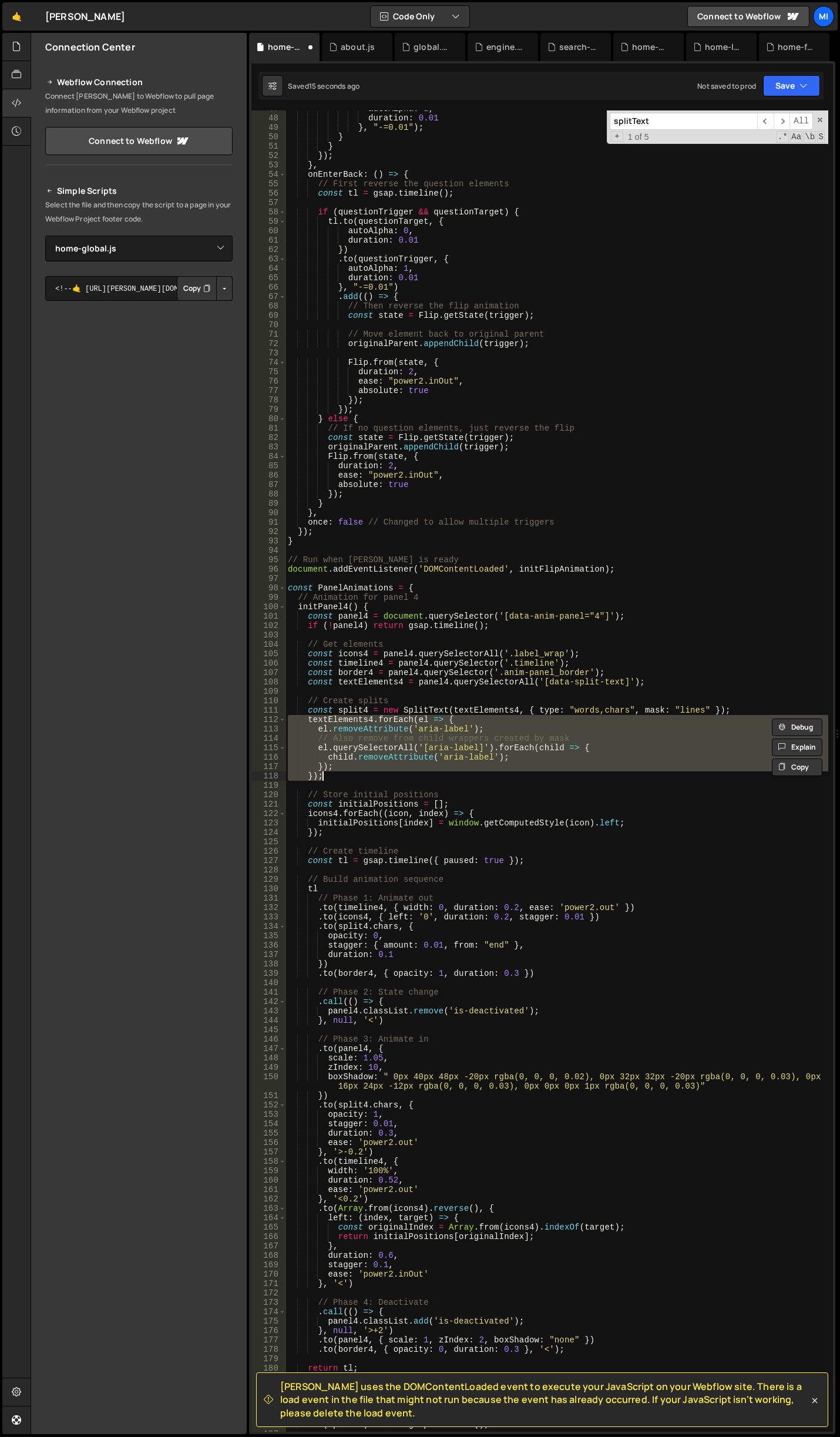
scroll to position [440, 0]
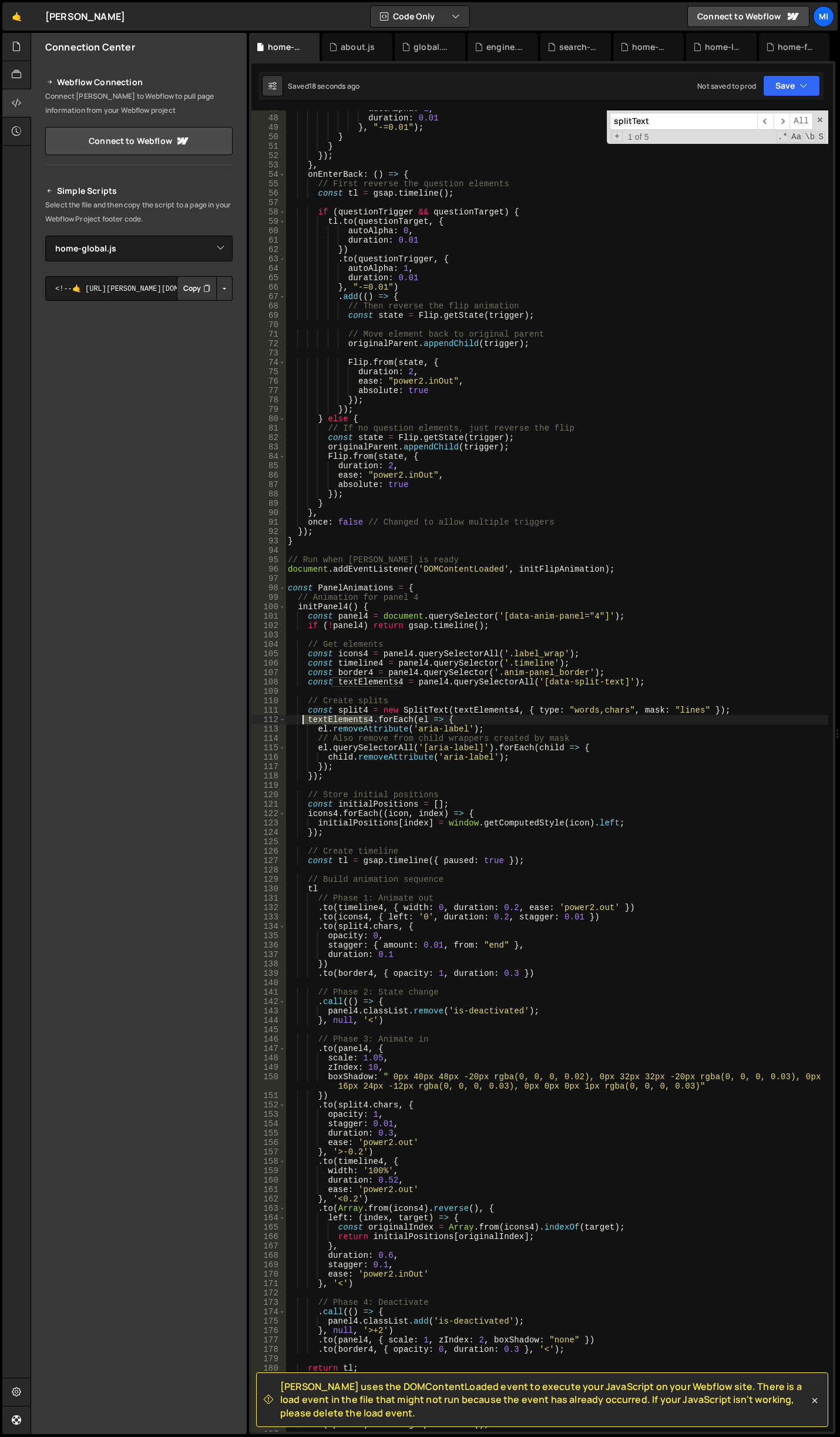
drag, startPoint x: 372, startPoint y: 721, endPoint x: 305, endPoint y: 721, distance: 67.0
click at [305, 721] on div "autoAlpha : 1 , duration : 0.01 } , "-=0.01" ) ; } } }) ; } , onEnterBack : ( )…" at bounding box center [557, 774] width 543 height 1340
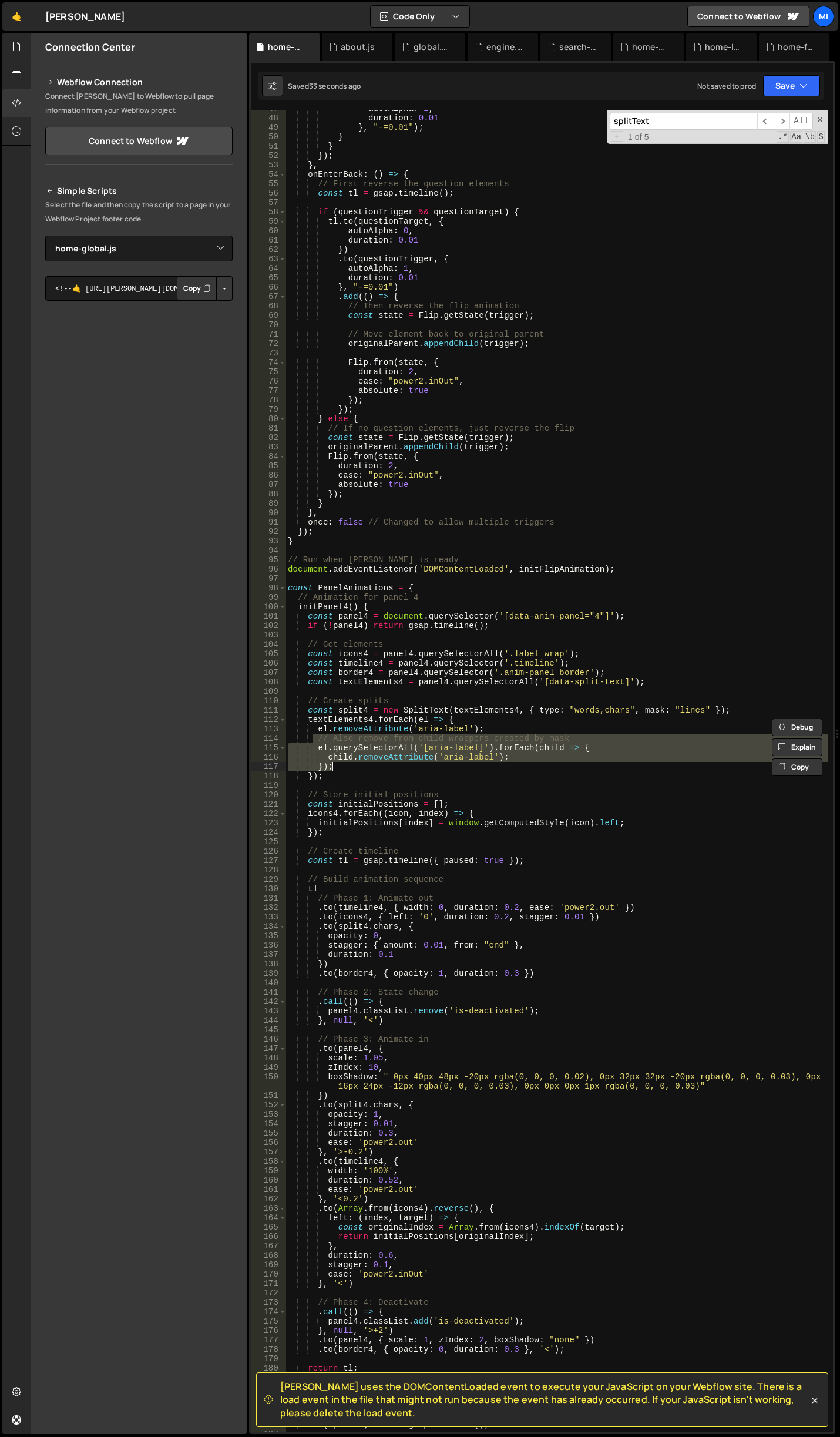
drag, startPoint x: 312, startPoint y: 739, endPoint x: 527, endPoint y: 768, distance: 216.9
click at [527, 768] on div "autoAlpha : 1 , duration : 0.01 } , "-=0.01" ) ; } } }) ; } , onEnterBack : ( )…" at bounding box center [557, 774] width 543 height 1340
type textarea "child.removeAttribute('aria-label'); });"
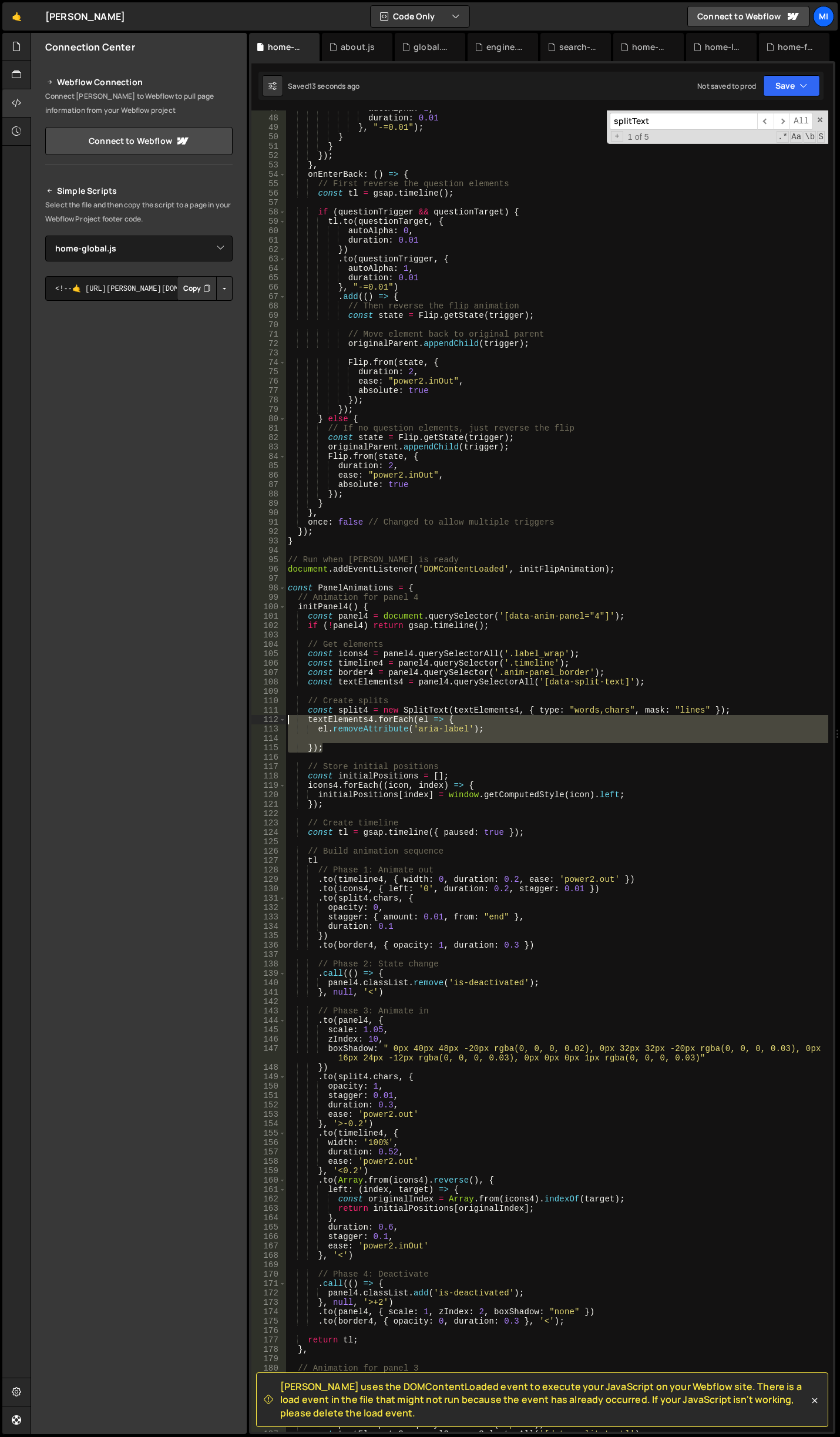
drag, startPoint x: 330, startPoint y: 748, endPoint x: 275, endPoint y: 716, distance: 63.6
click at [275, 716] on div "47 48 49 50 51 52 53 54 55 56 57 58 59 60 61 62 63 64 65 66 67 68 69 70 71 72 7…" at bounding box center [542, 771] width 581 height 1321
type textarea "textElements4.forEach(el => { el.removeAttribute('aria-label');"
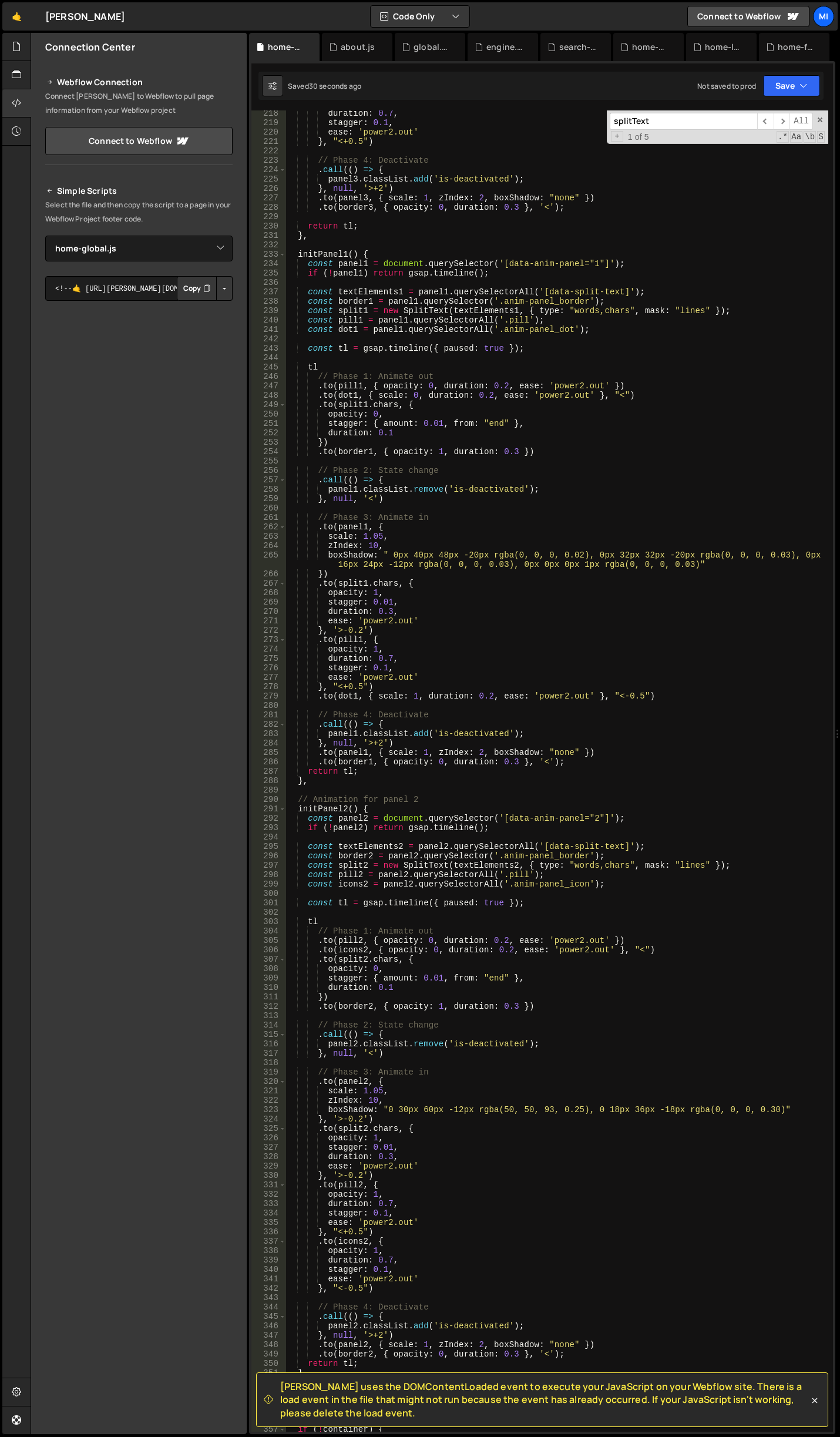
scroll to position [2555, 0]
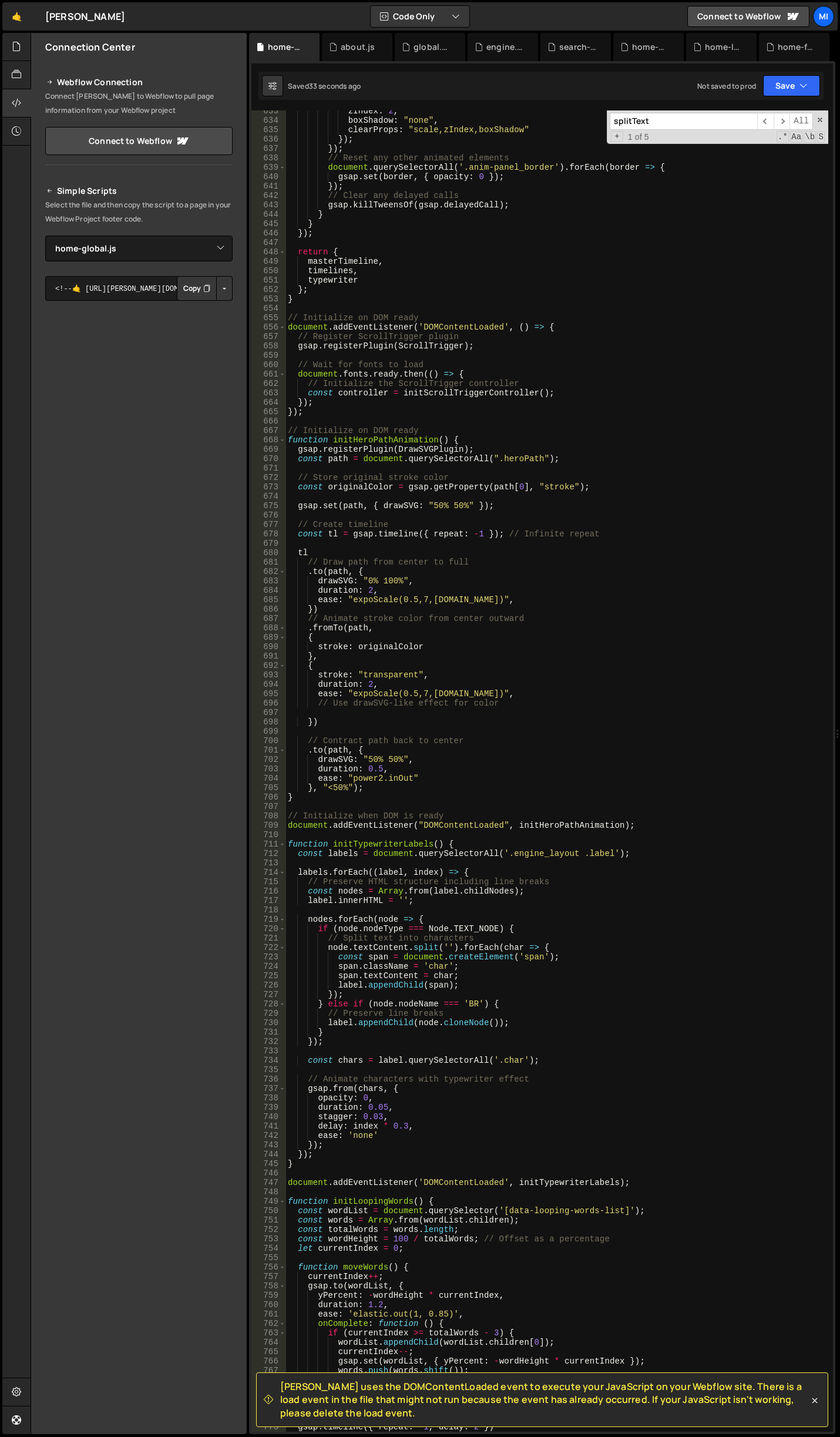
click at [393, 913] on div "zIndex : 2 , boxShadow : "none" , clearProps : "scale,zIndex,boxShadow" }) ; })…" at bounding box center [557, 776] width 543 height 1340
type textarea "camera.position.z = 5;"
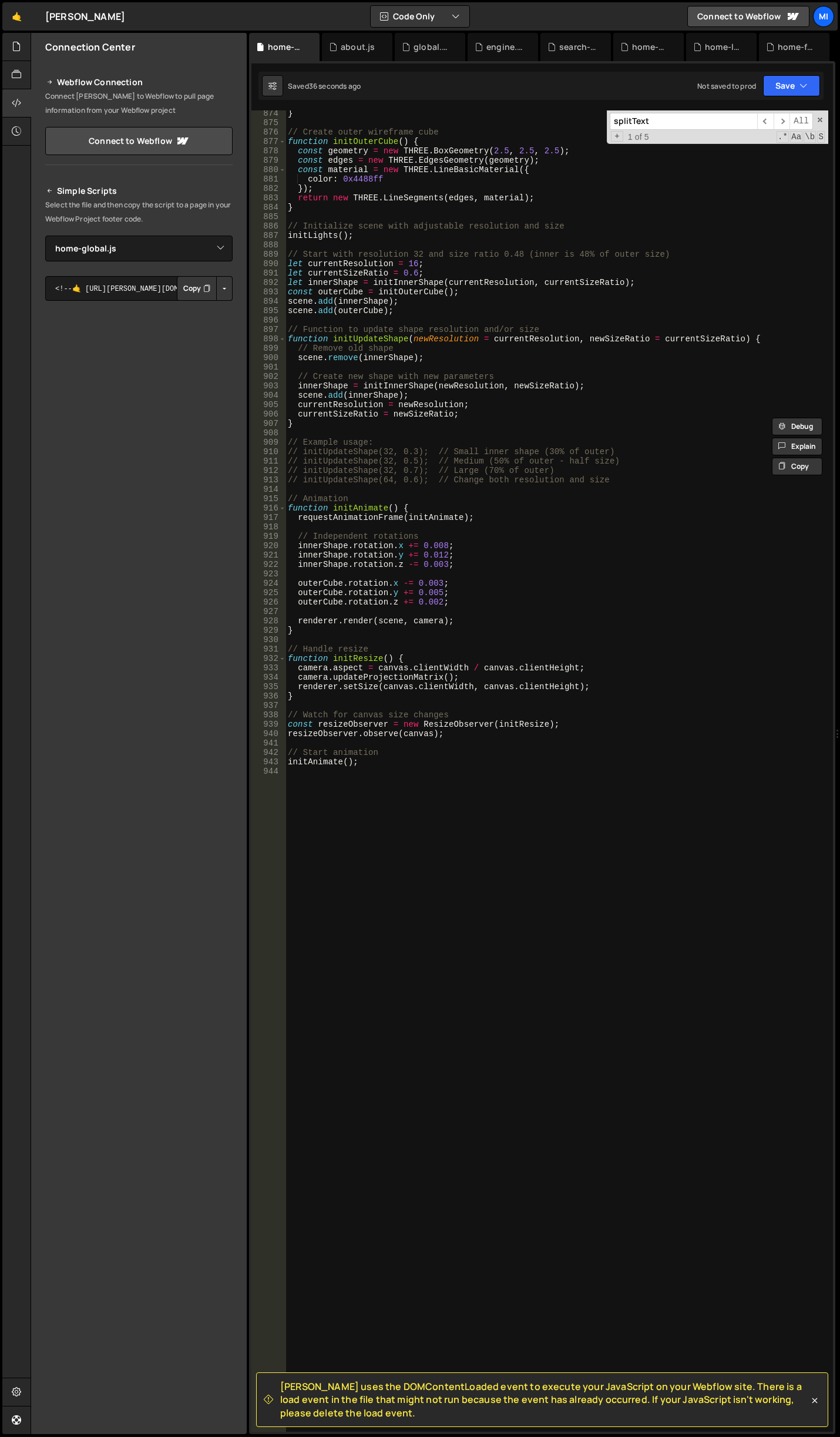
click at [416, 970] on div "} // Create outer wireframe cube function initOuterCube ( ) { const geometry = …" at bounding box center [557, 779] width 543 height 1340
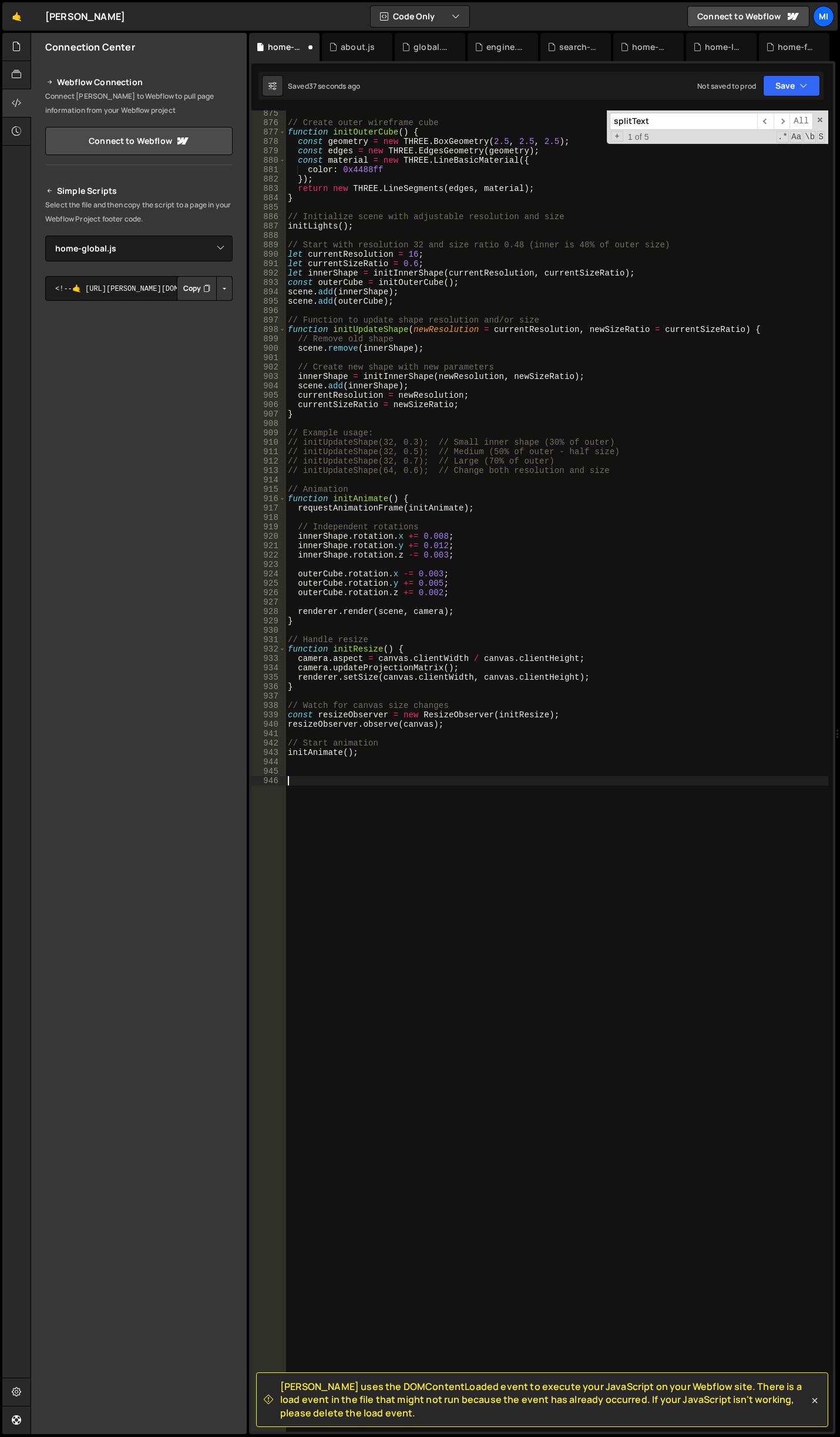
scroll to position [8257, 0]
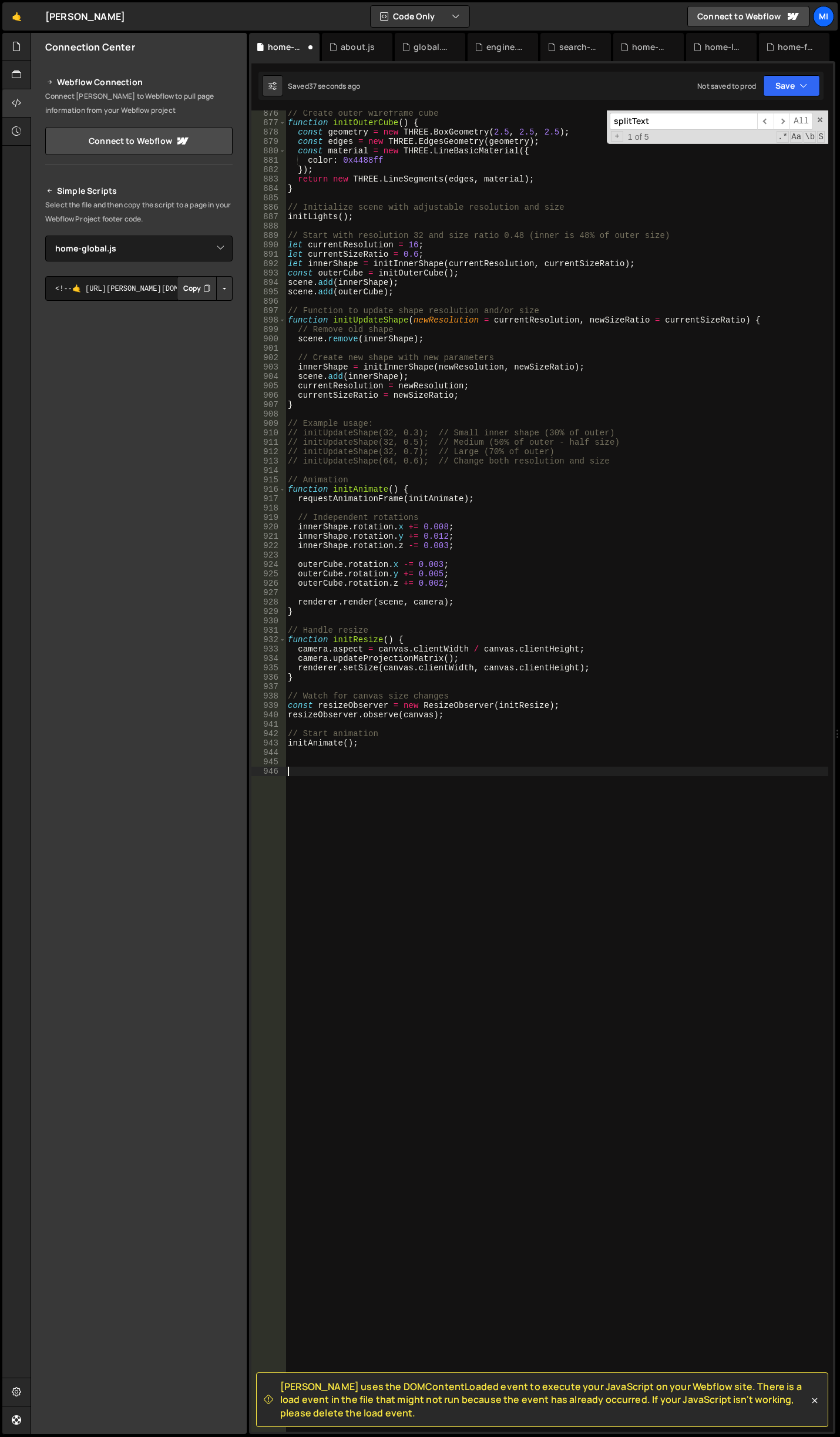
paste textarea "}"
drag, startPoint x: 334, startPoint y: 773, endPoint x: 429, endPoint y: 772, distance: 95.0
click at [429, 772] on div "// Create outer wireframe cube function initOuterCube ( ) { const geometry = ne…" at bounding box center [557, 779] width 543 height 1340
click at [342, 851] on div "// Create outer wireframe cube function initOuterCube ( ) { const geometry = ne…" at bounding box center [557, 779] width 543 height 1340
paste textarea "initSplitTextRoles()"
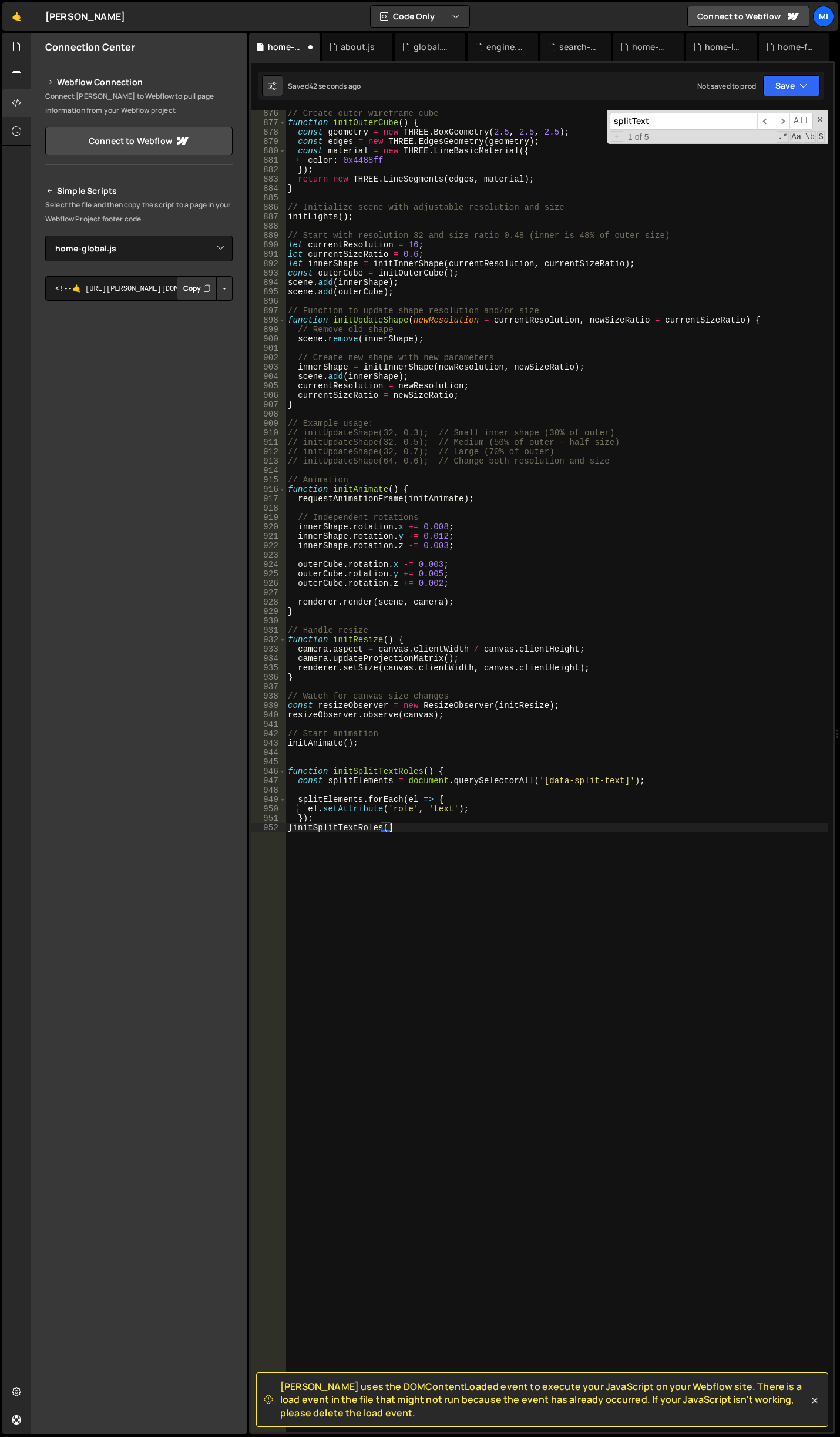
type textarea "}"
paste textarea "initSplitTextRoles()"
type textarea "initSplitTextRoles();"
click at [517, 789] on div "// Create outer wireframe cube function initOuterCube ( ) { const geometry = ne…" at bounding box center [557, 779] width 543 height 1340
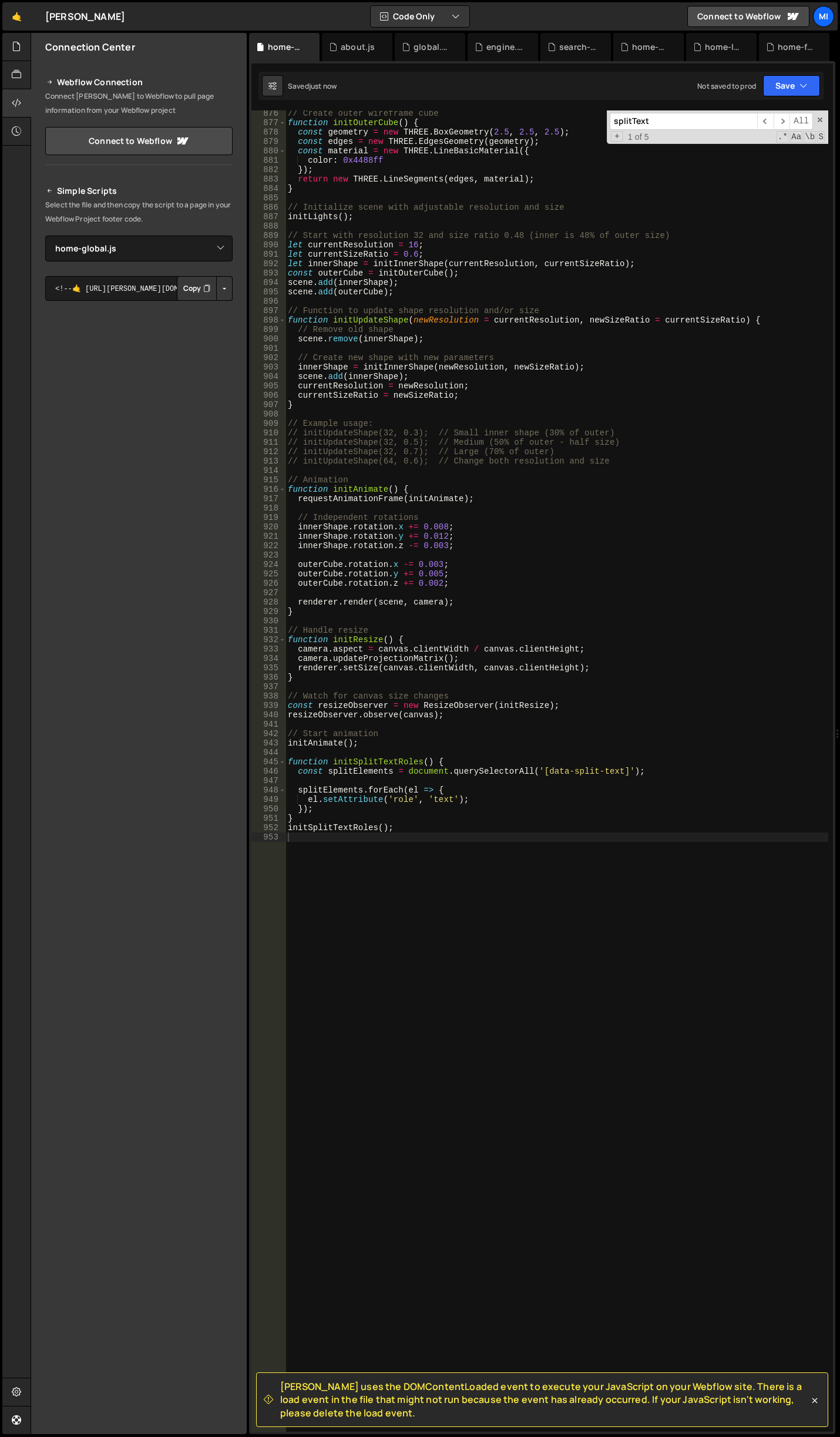
type textarea "splitElements.forEach(el => {"
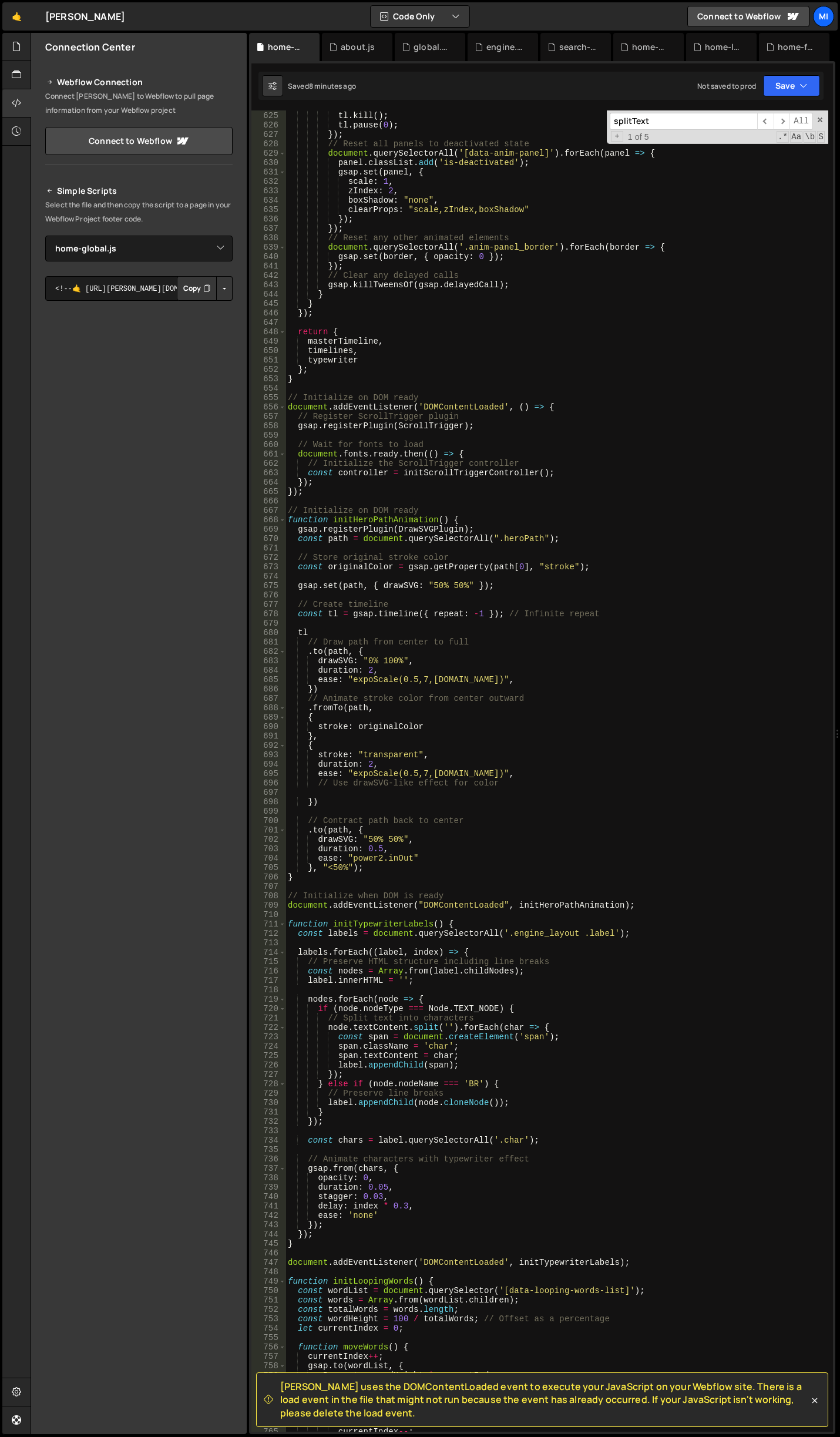
scroll to position [5895, 0]
click at [821, 120] on span at bounding box center [820, 119] width 8 height 8
